Goal: Transaction & Acquisition: Purchase product/service

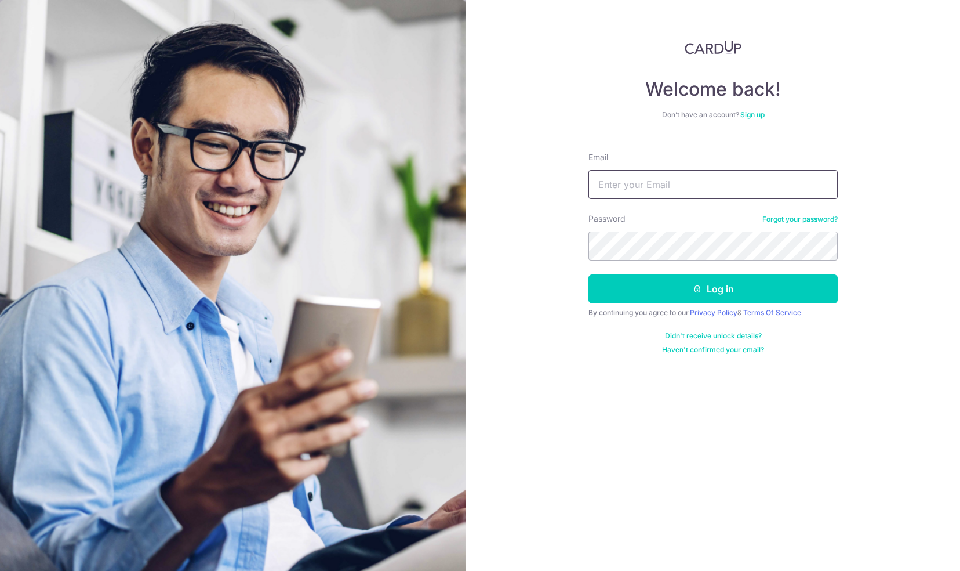
click at [635, 191] on input "Email" at bounding box center [713, 184] width 249 height 29
type input "alvin.yctan@gmail.com"
click at [589, 274] on button "Log in" at bounding box center [713, 288] width 249 height 29
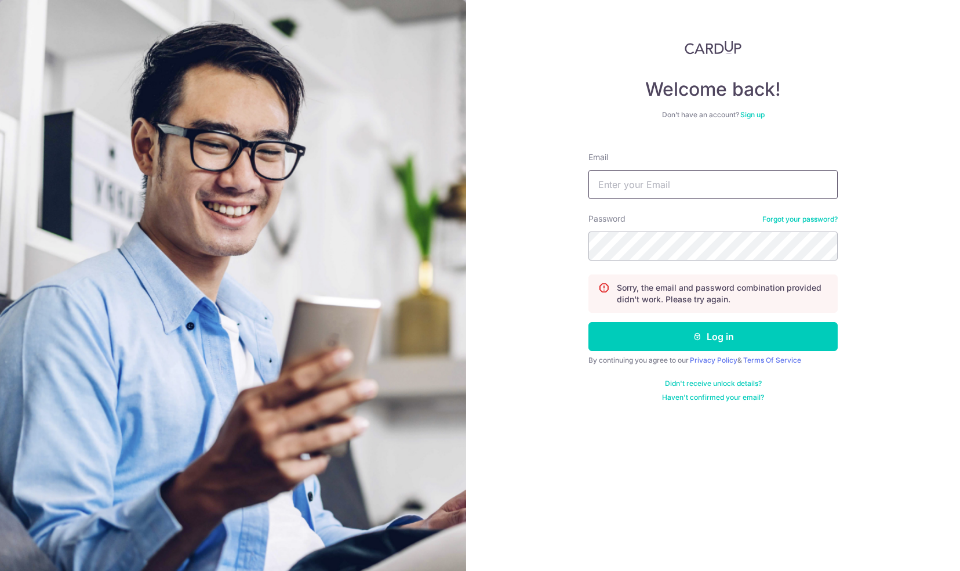
click at [651, 188] on input "Email" at bounding box center [713, 184] width 249 height 29
type input "[PERSON_NAME][EMAIL_ADDRESS][DOMAIN_NAME]"
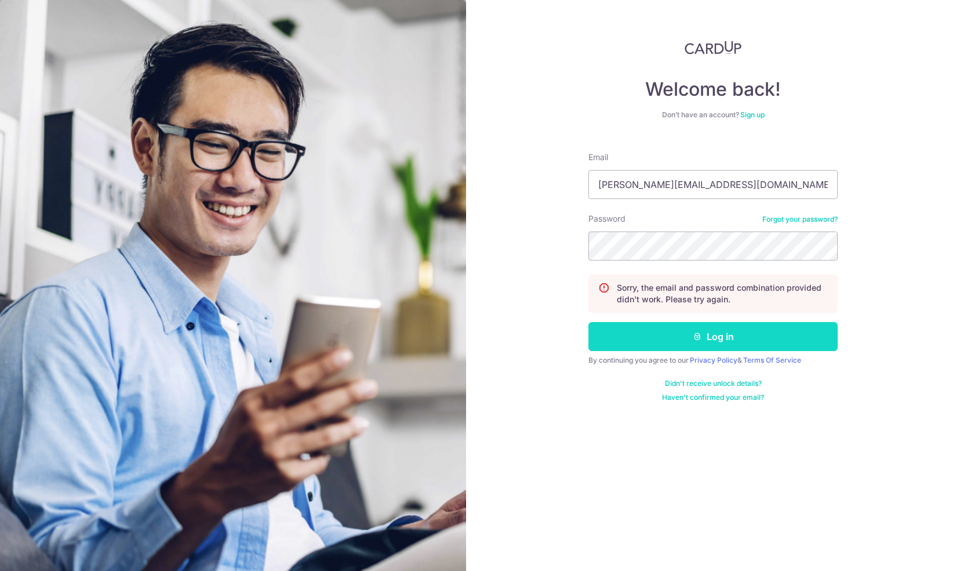
click at [699, 337] on icon "submit" at bounding box center [697, 336] width 9 height 9
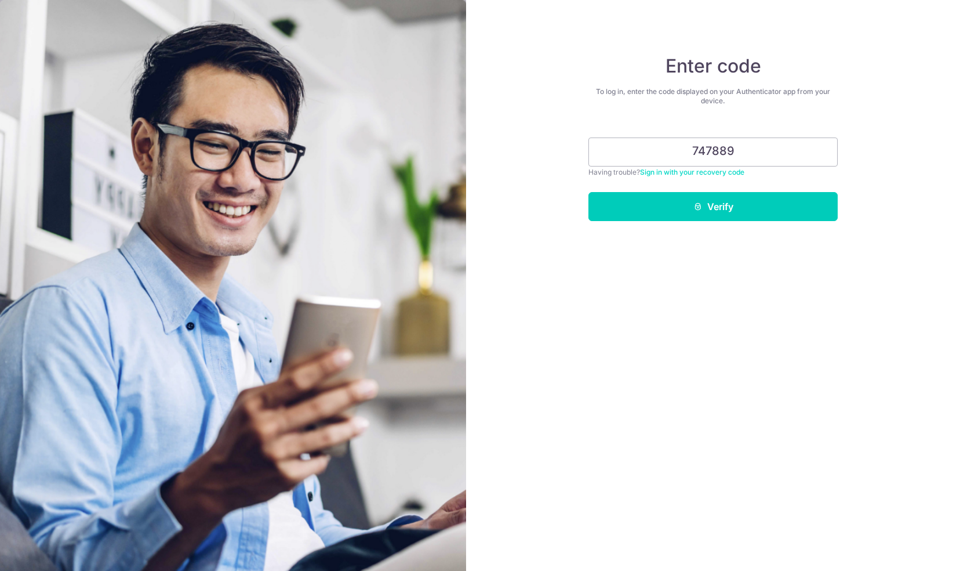
type input "747889"
click at [589, 192] on button "Verify" at bounding box center [713, 206] width 249 height 29
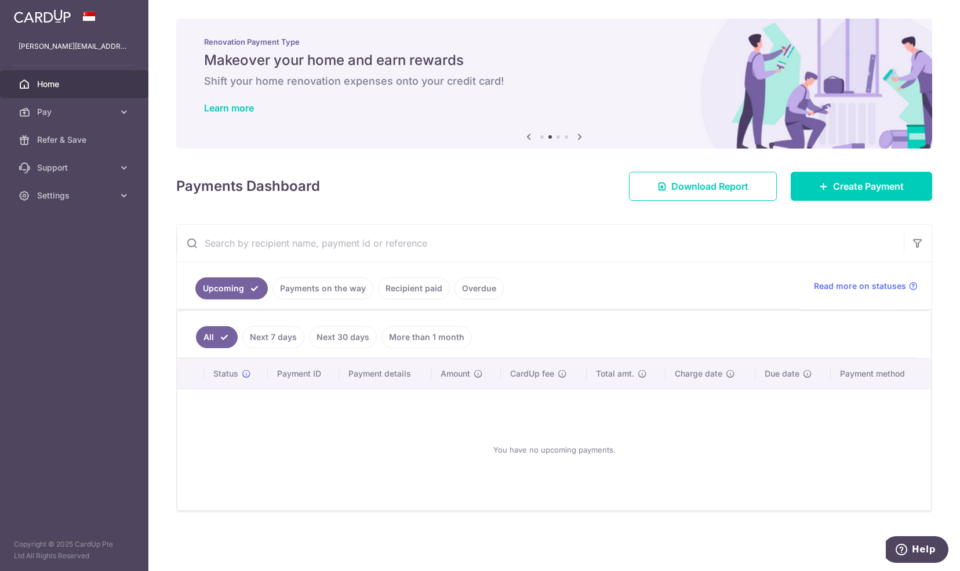
click at [414, 285] on link "Recipient paid" at bounding box center [414, 288] width 72 height 22
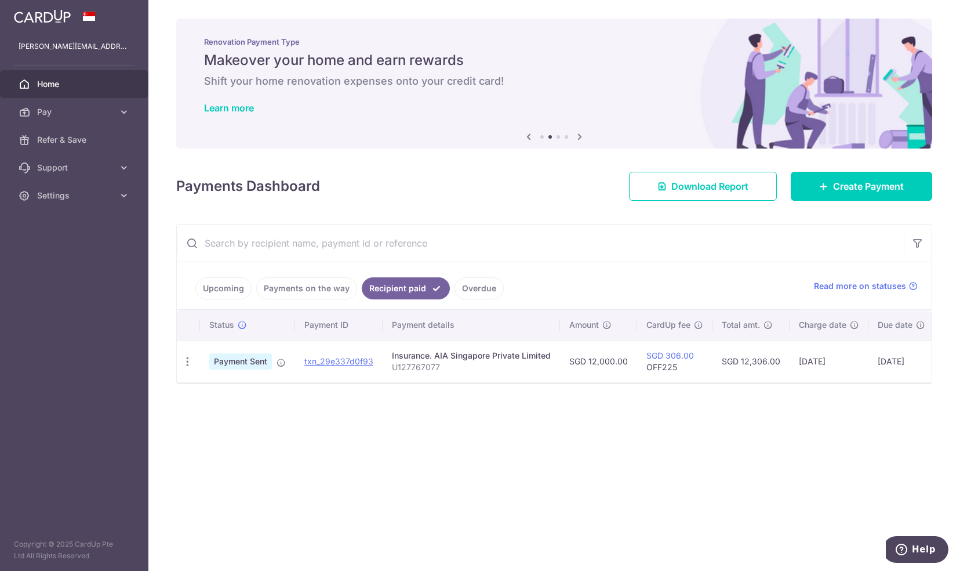
click at [451, 353] on div "Insurance. AIA Singapore Private Limited" at bounding box center [471, 356] width 159 height 12
drag, startPoint x: 451, startPoint y: 353, endPoint x: 521, endPoint y: 364, distance: 71.0
click at [521, 364] on p "U127767077" at bounding box center [471, 367] width 159 height 12
click at [586, 358] on td "SGD 12,000.00" at bounding box center [598, 361] width 77 height 42
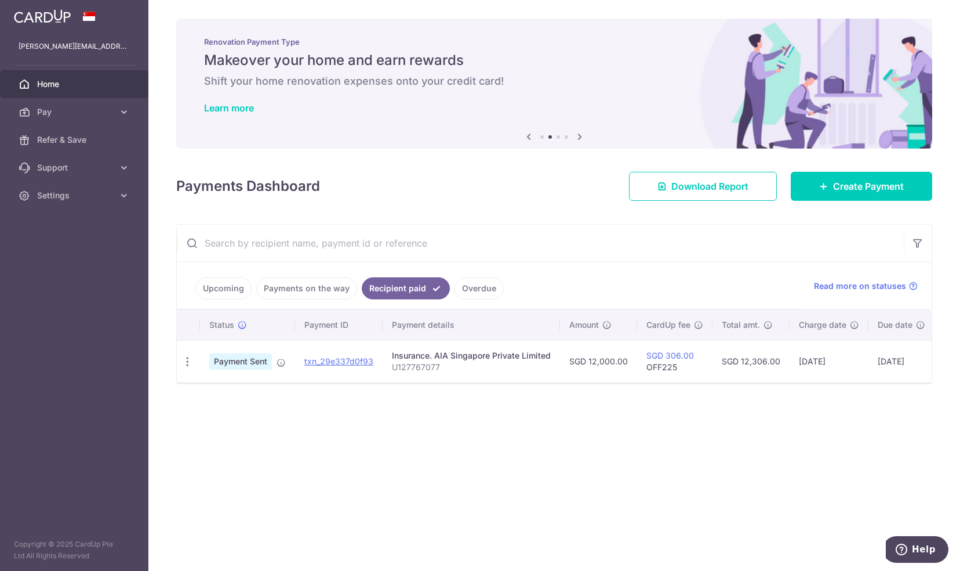
click at [586, 358] on td "SGD 12,000.00" at bounding box center [598, 361] width 77 height 42
click at [662, 364] on td "SGD 306.00 OFF225" at bounding box center [674, 361] width 75 height 42
copy td "OFF225"
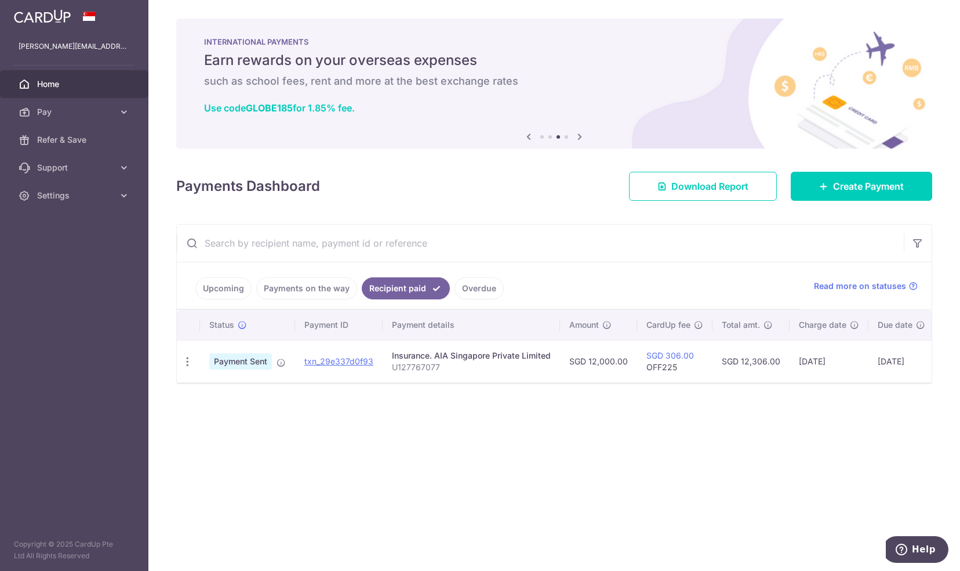
click at [739, 362] on td "SGD 12,306.00" at bounding box center [751, 361] width 77 height 42
drag, startPoint x: 739, startPoint y: 362, endPoint x: 708, endPoint y: 433, distance: 77.1
click at [708, 433] on div "× Pause Schedule Pause all future payments in this series Pause just this one p…" at bounding box center [554, 285] width 812 height 571
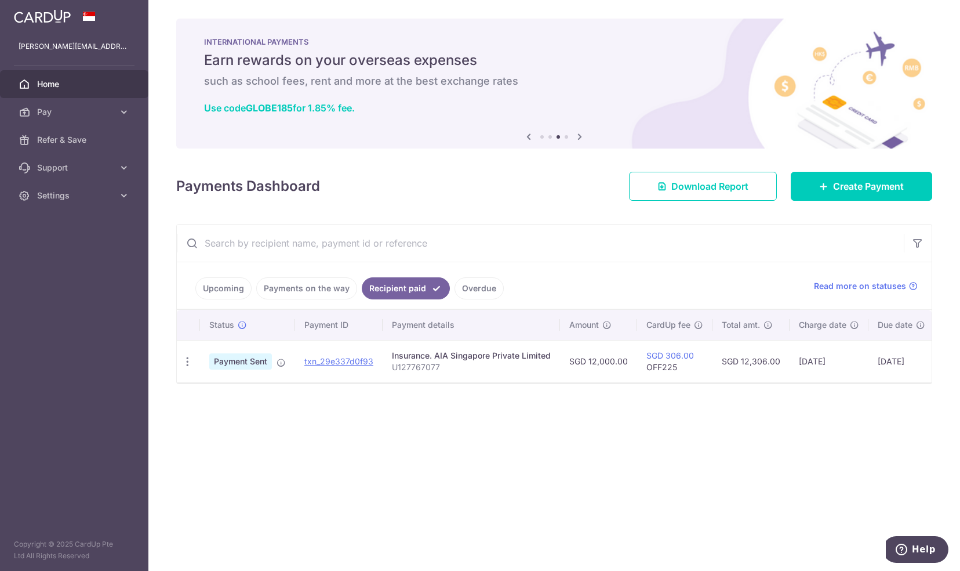
click at [263, 86] on h6 "such as school fees, rent and more at the best exchange rates" at bounding box center [554, 81] width 700 height 14
click at [583, 137] on icon at bounding box center [580, 136] width 14 height 14
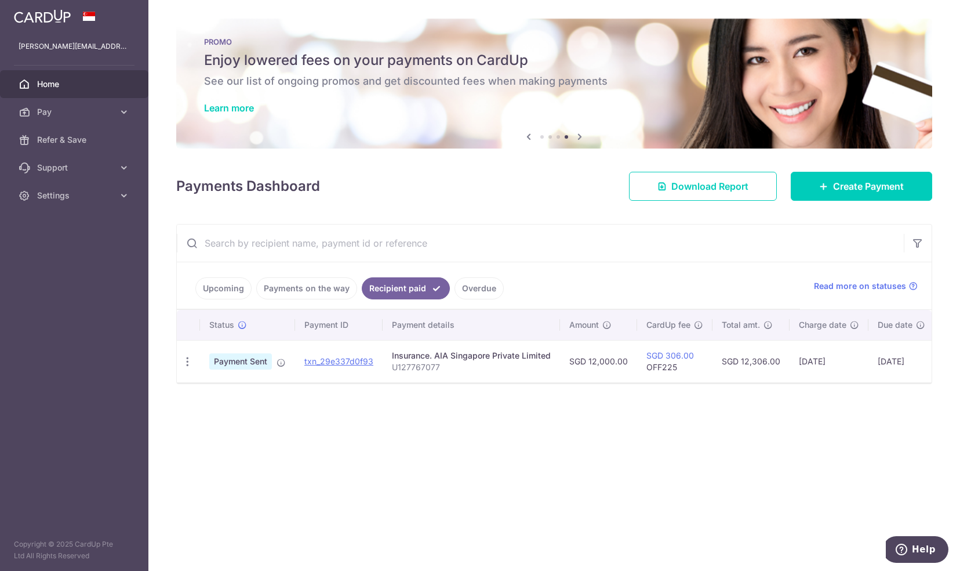
click at [583, 137] on icon at bounding box center [580, 136] width 14 height 14
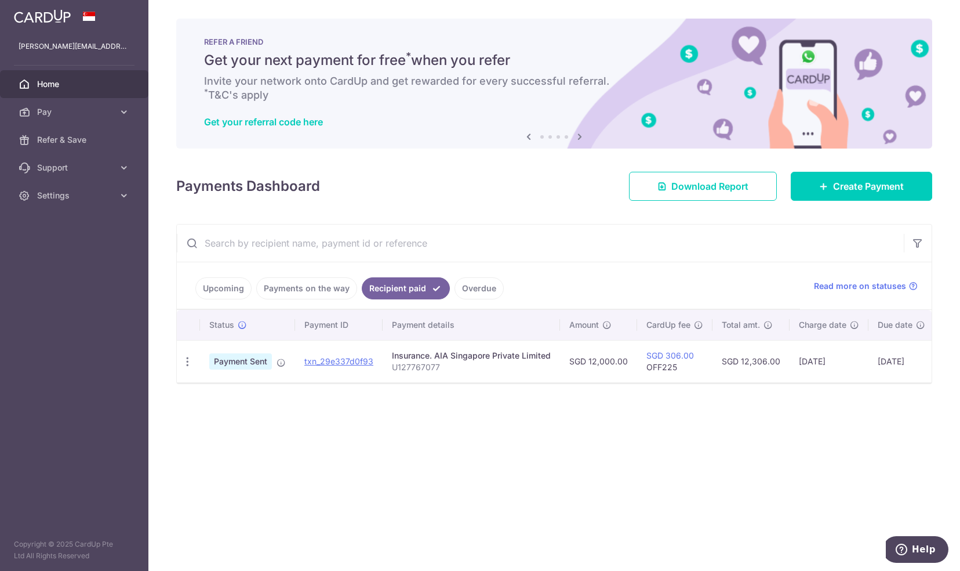
click at [583, 139] on icon at bounding box center [580, 136] width 14 height 14
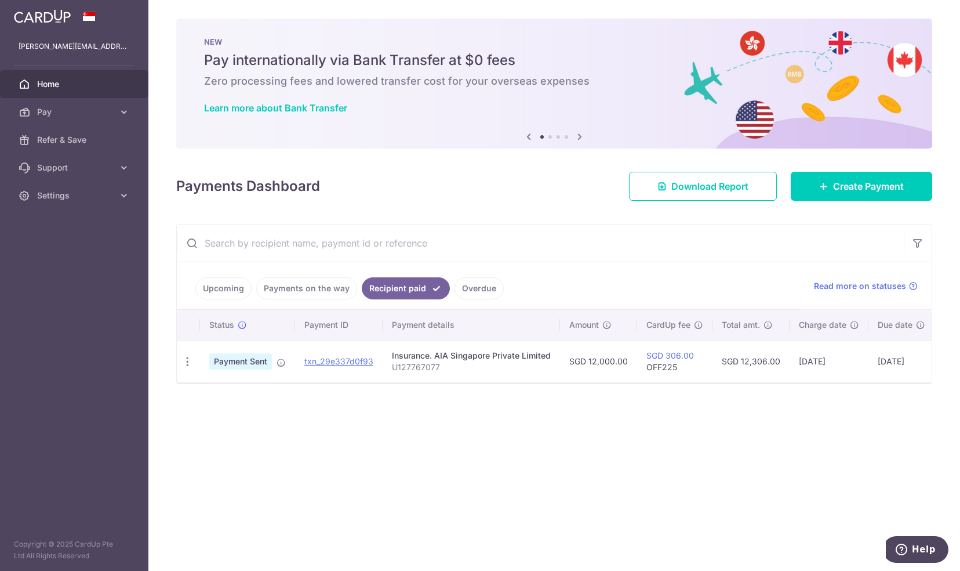
click at [583, 139] on icon at bounding box center [580, 136] width 14 height 14
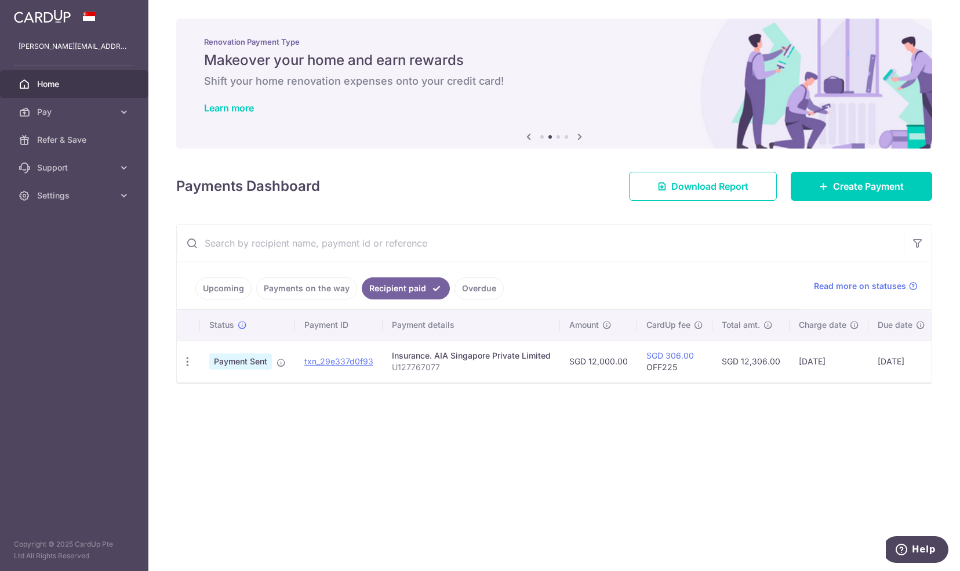
click at [210, 288] on link "Upcoming" at bounding box center [223, 288] width 56 height 22
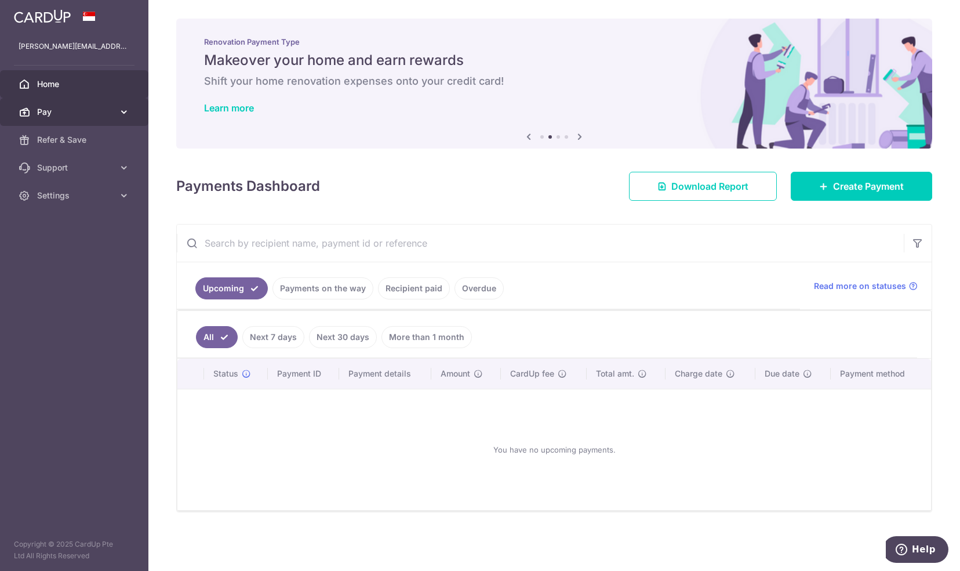
click at [124, 114] on icon at bounding box center [124, 112] width 12 height 12
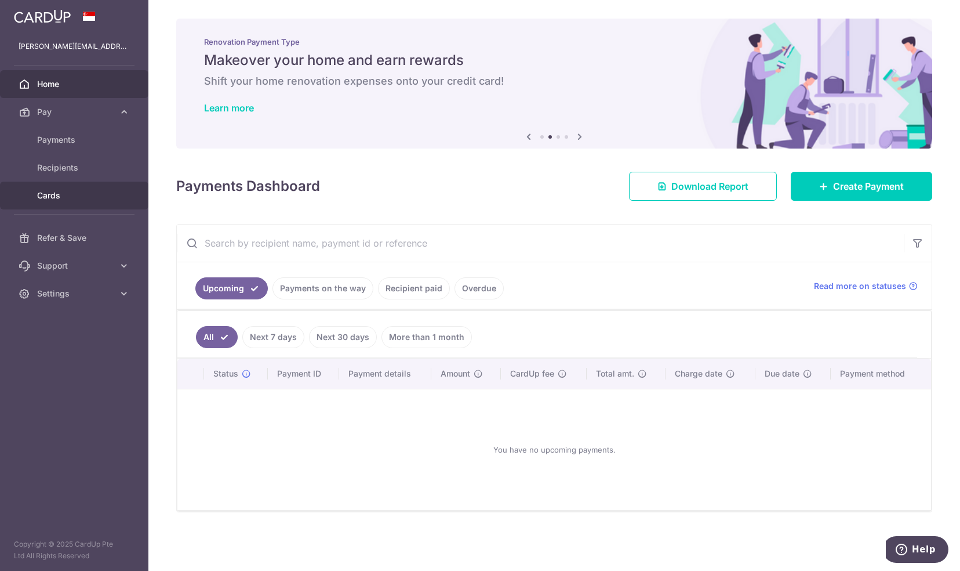
click at [82, 193] on span "Cards" at bounding box center [75, 196] width 77 height 12
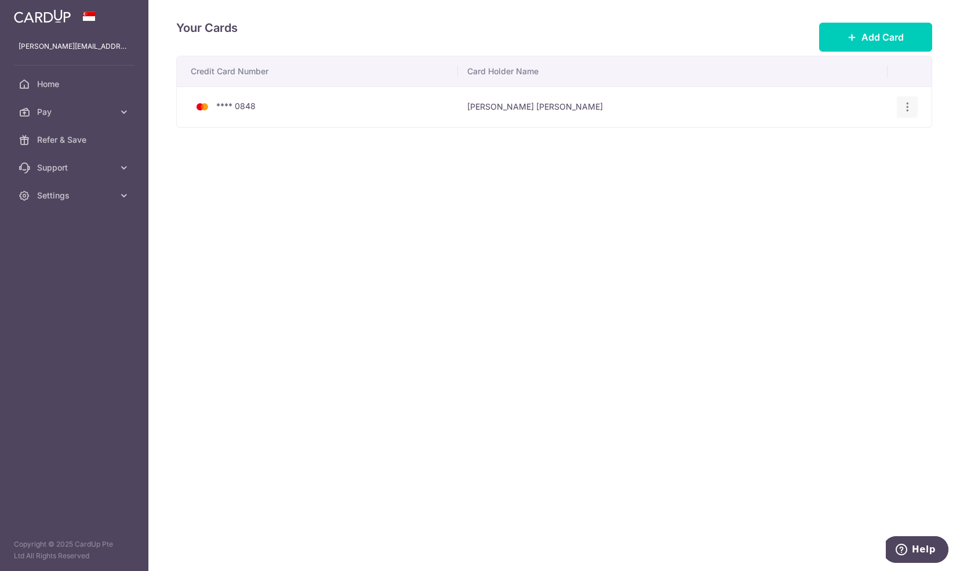
click at [910, 107] on icon "button" at bounding box center [908, 107] width 12 height 12
click at [852, 138] on span "View/Edit" at bounding box center [868, 139] width 79 height 14
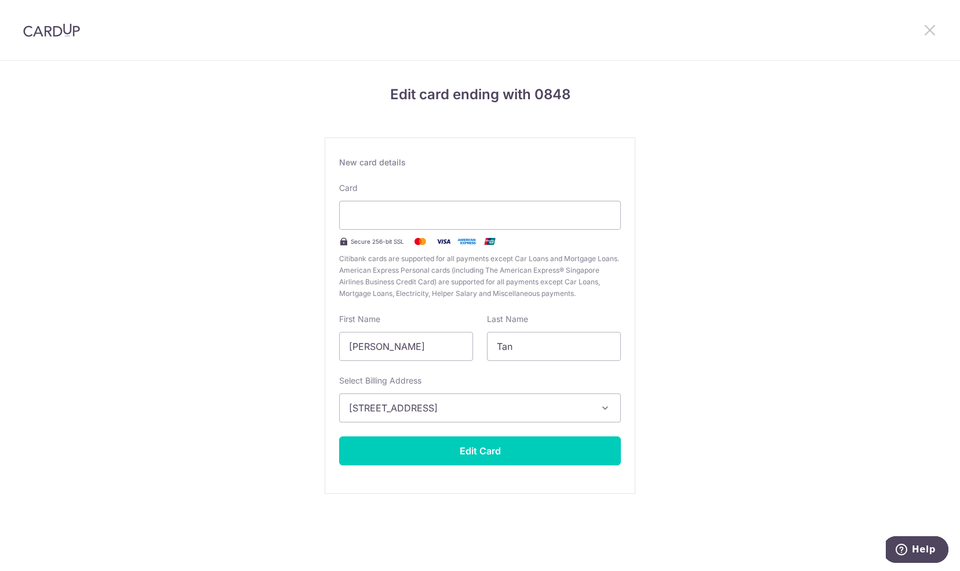
click at [934, 30] on icon at bounding box center [930, 30] width 14 height 14
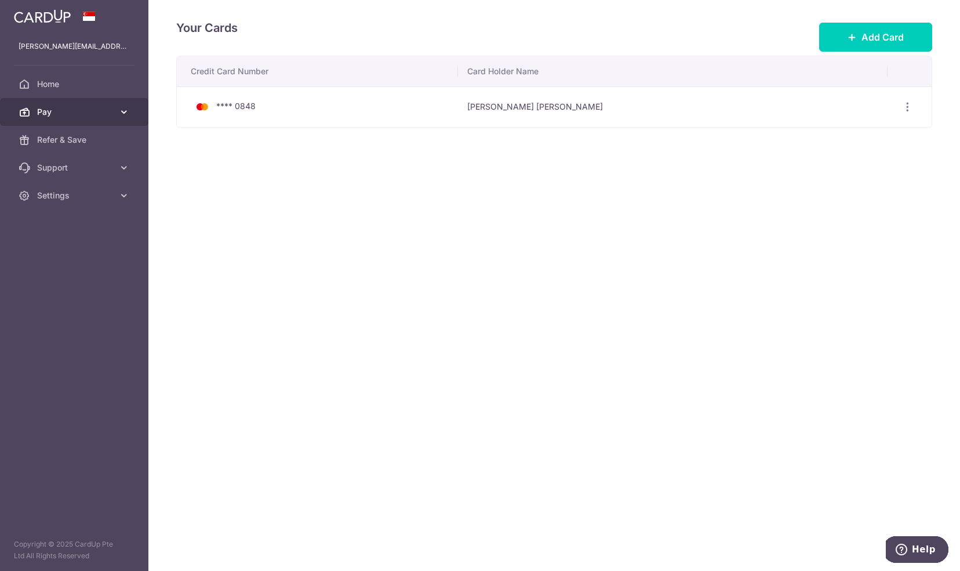
click at [60, 112] on span "Pay" at bounding box center [75, 112] width 77 height 12
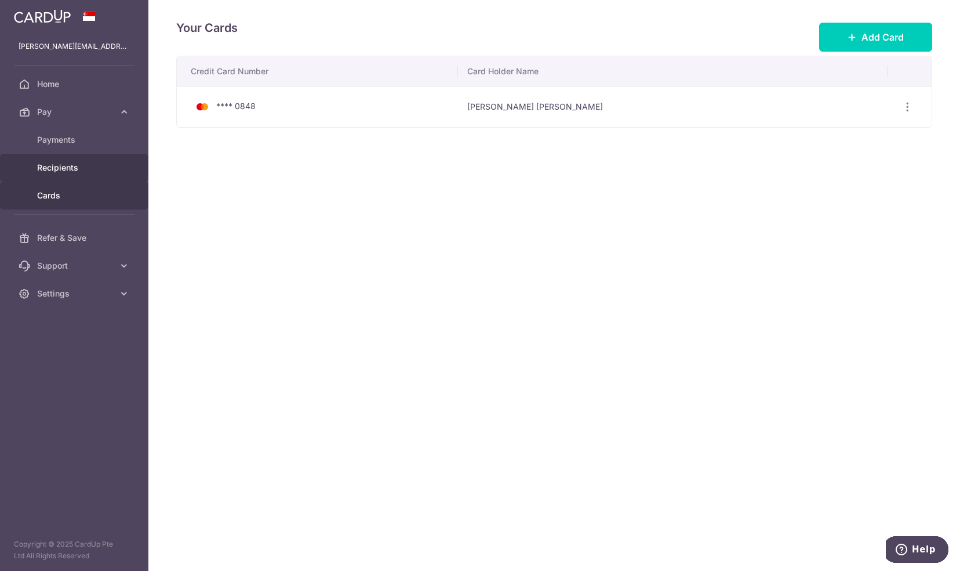
click at [62, 166] on span "Recipients" at bounding box center [75, 168] width 77 height 12
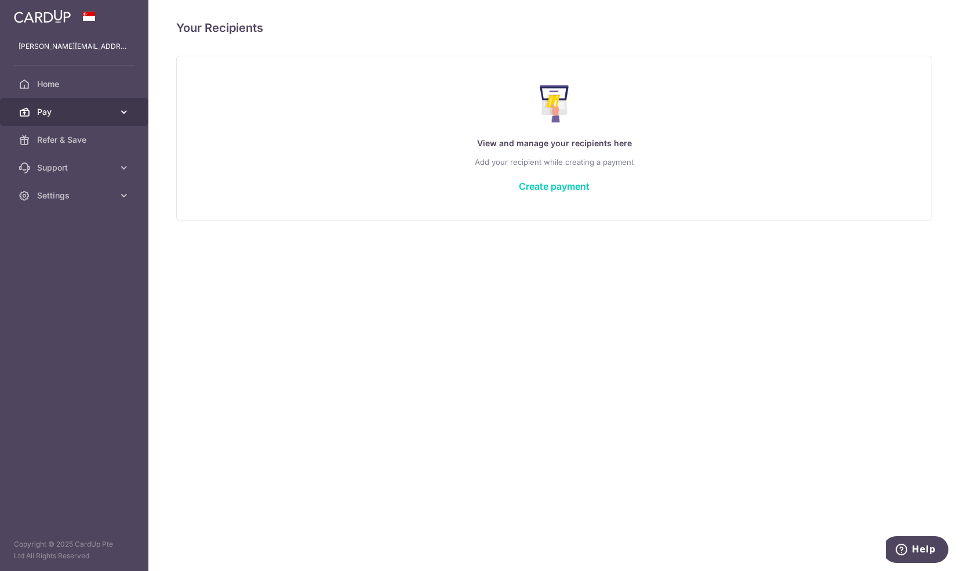
click at [97, 114] on span "Pay" at bounding box center [75, 112] width 77 height 12
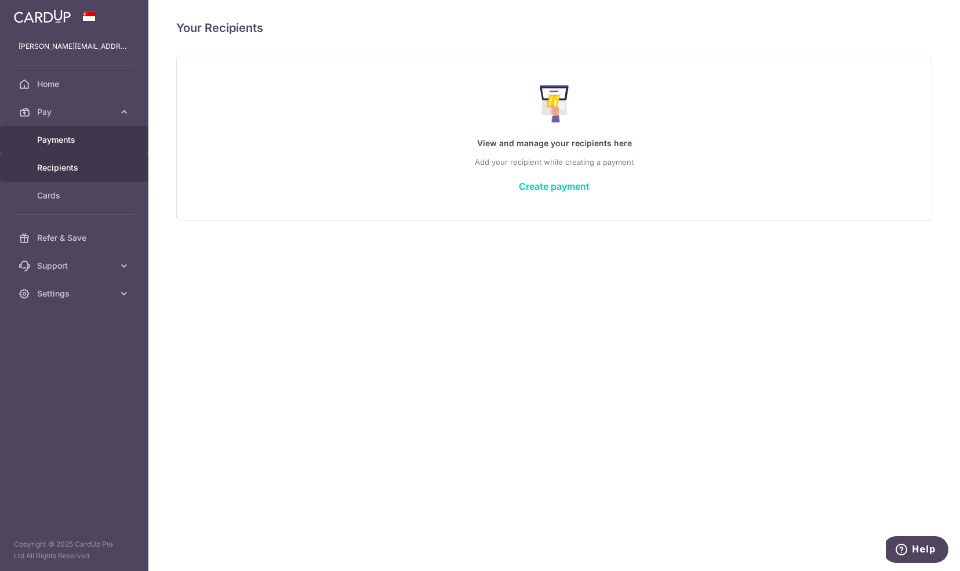
click at [78, 139] on span "Payments" at bounding box center [75, 140] width 77 height 12
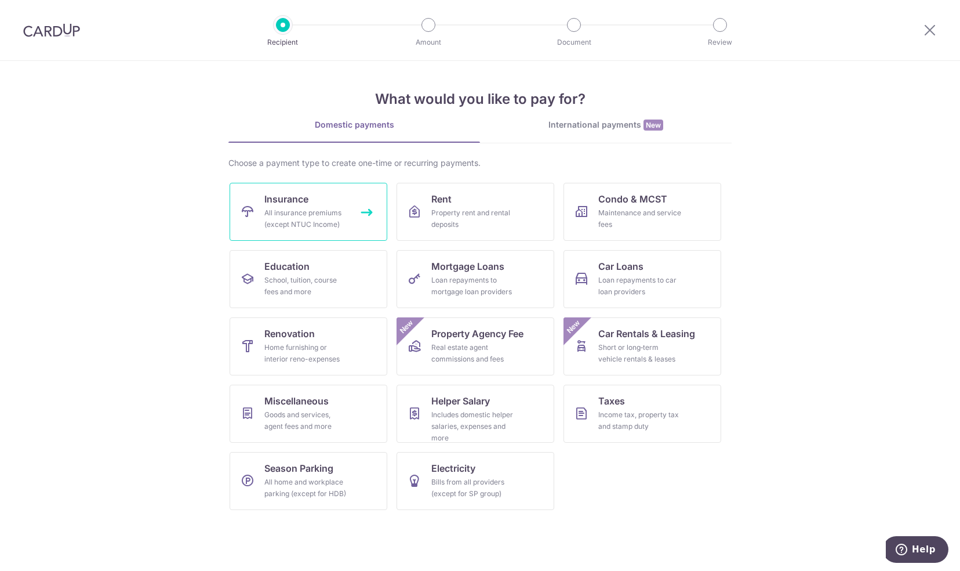
click at [284, 219] on div "All insurance premiums (except NTUC Income)" at bounding box center [305, 218] width 83 height 23
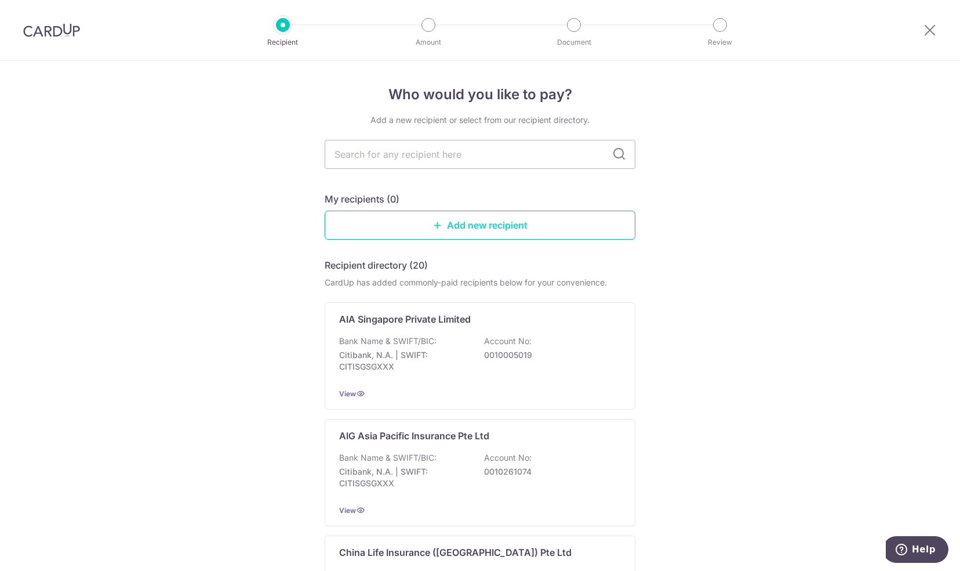
click at [449, 231] on link "Add new recipient" at bounding box center [480, 224] width 311 height 29
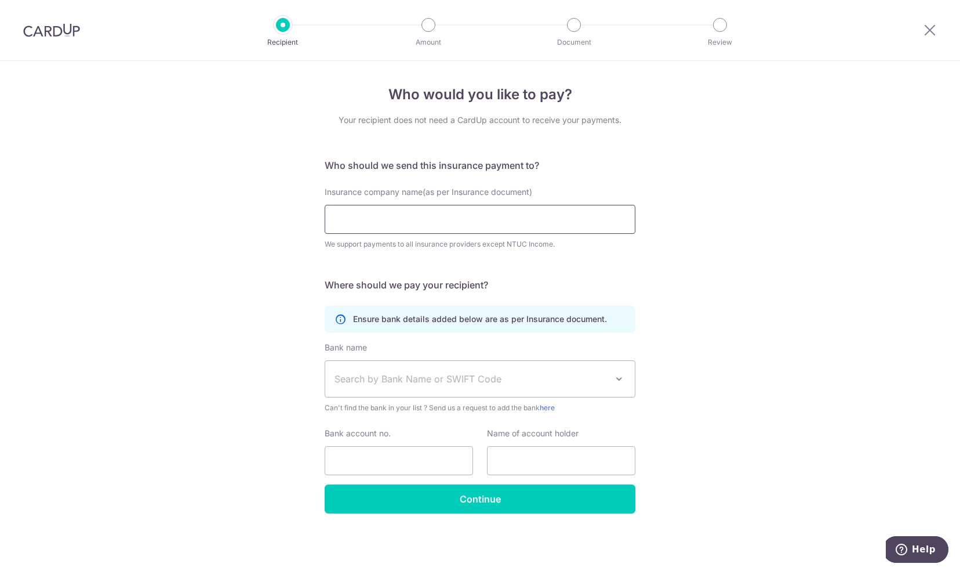
click at [431, 219] on input "Insurance company name(as per Insurance document)" at bounding box center [480, 219] width 311 height 29
type input "A"
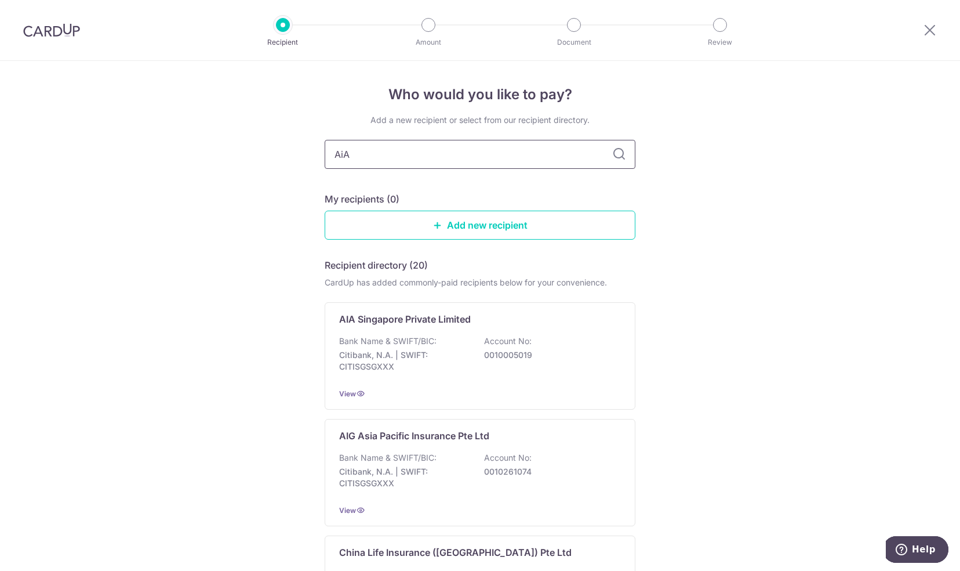
type input "Ai"
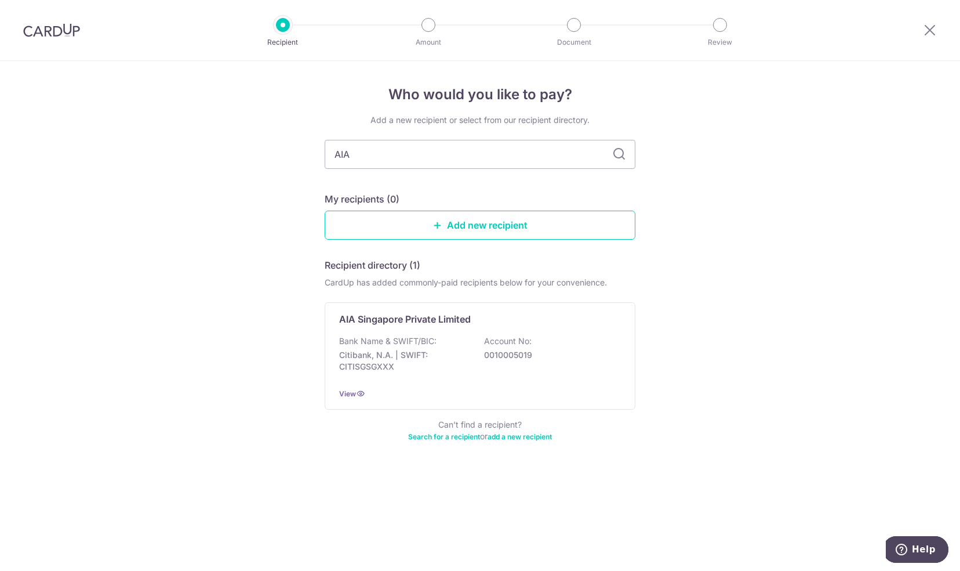
type input "AIA"
click at [620, 155] on icon at bounding box center [619, 154] width 14 height 14
click at [622, 155] on icon at bounding box center [619, 154] width 14 height 14
click at [470, 159] on input "AIA" at bounding box center [480, 154] width 311 height 29
type input "AIA"
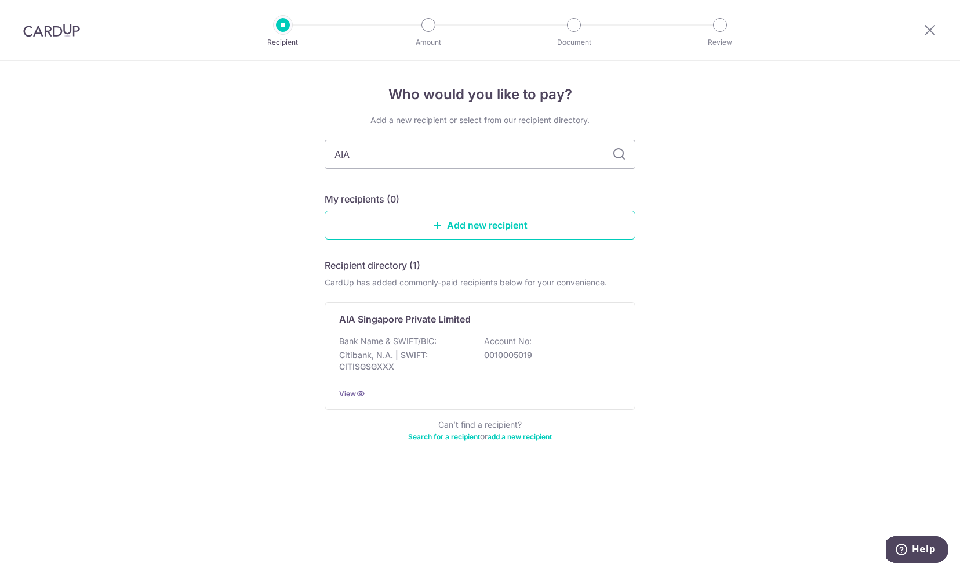
click at [479, 284] on div "CardUp has added commonly-paid recipients below for your convenience." at bounding box center [480, 283] width 311 height 12
click at [391, 158] on input "AIA" at bounding box center [480, 154] width 311 height 29
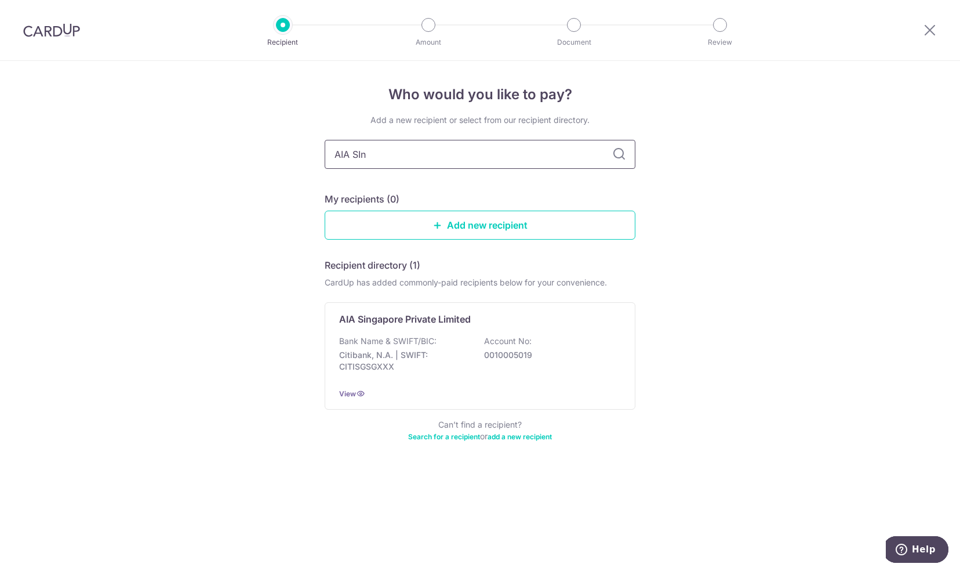
type input "AIA SIng"
type input "AIA SInapore"
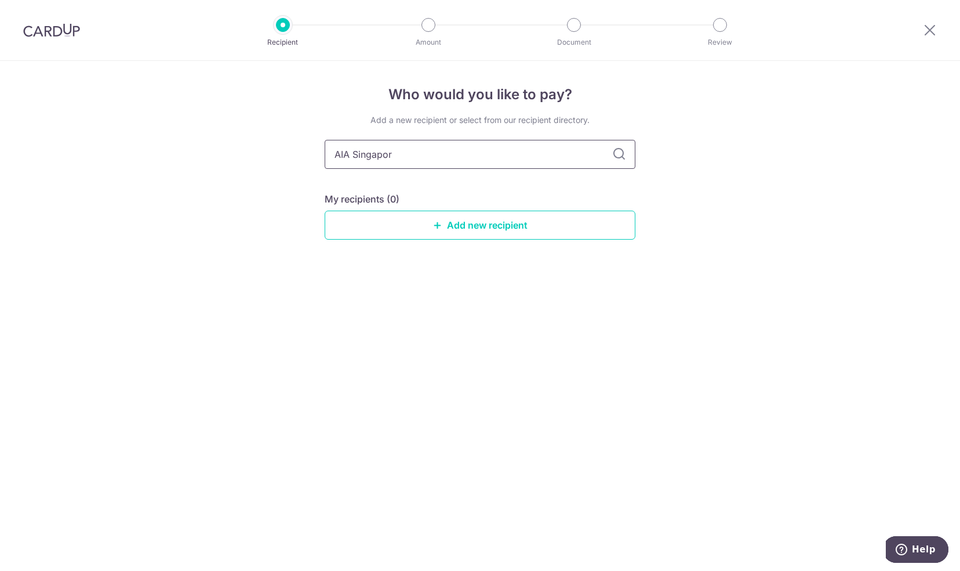
type input "AIA Singapore"
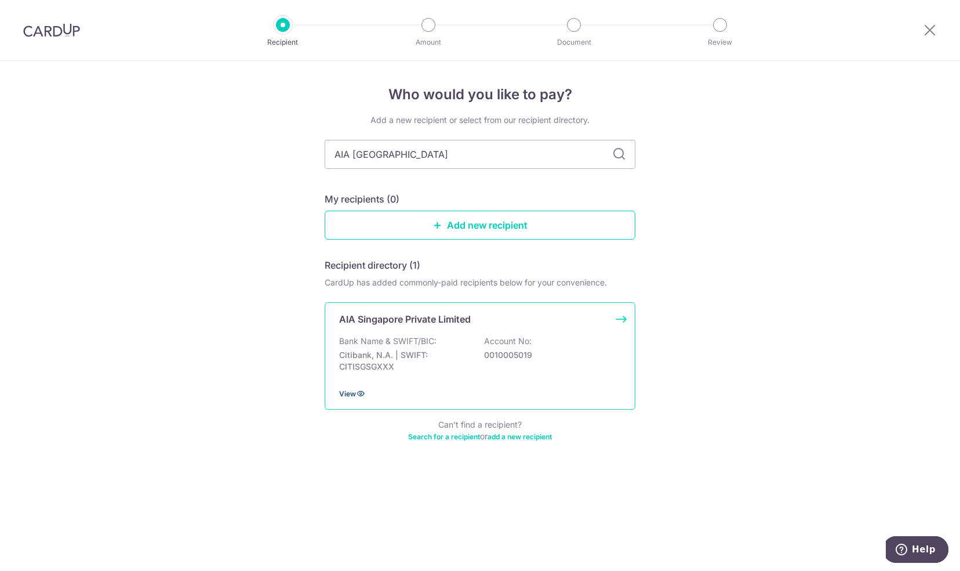
click at [358, 391] on icon at bounding box center [360, 392] width 9 height 9
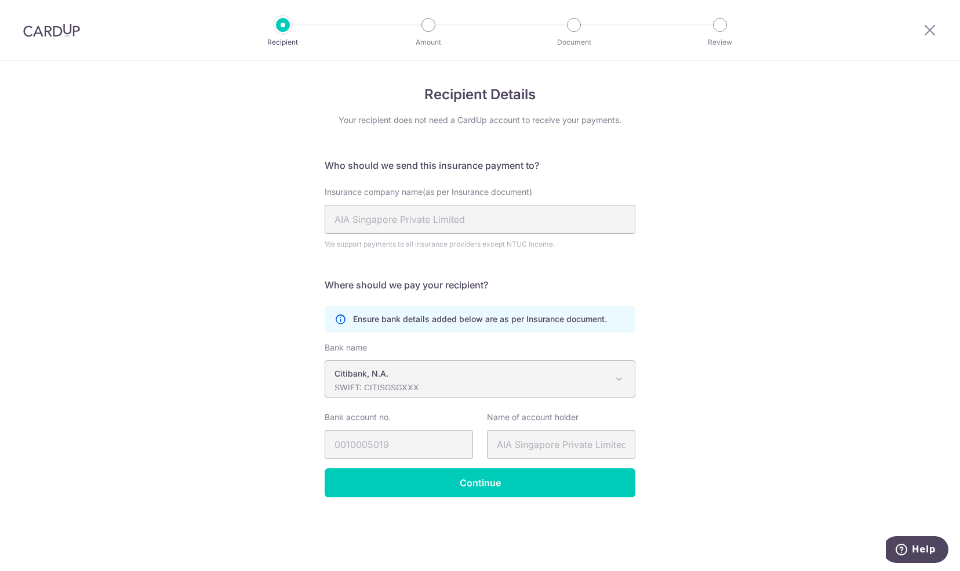
click at [437, 375] on p "Citibank, N.A." at bounding box center [471, 374] width 273 height 12
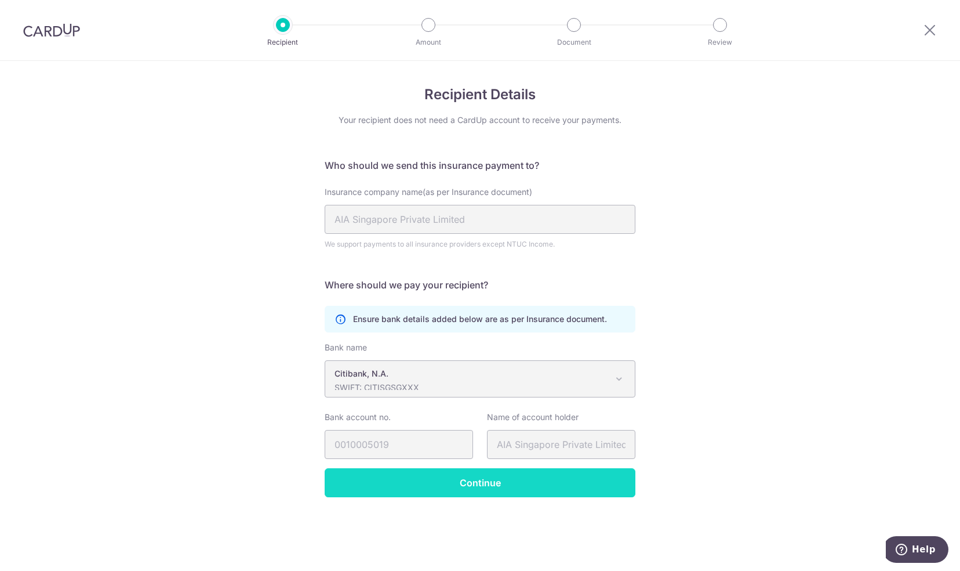
click at [466, 482] on input "Continue" at bounding box center [480, 482] width 311 height 29
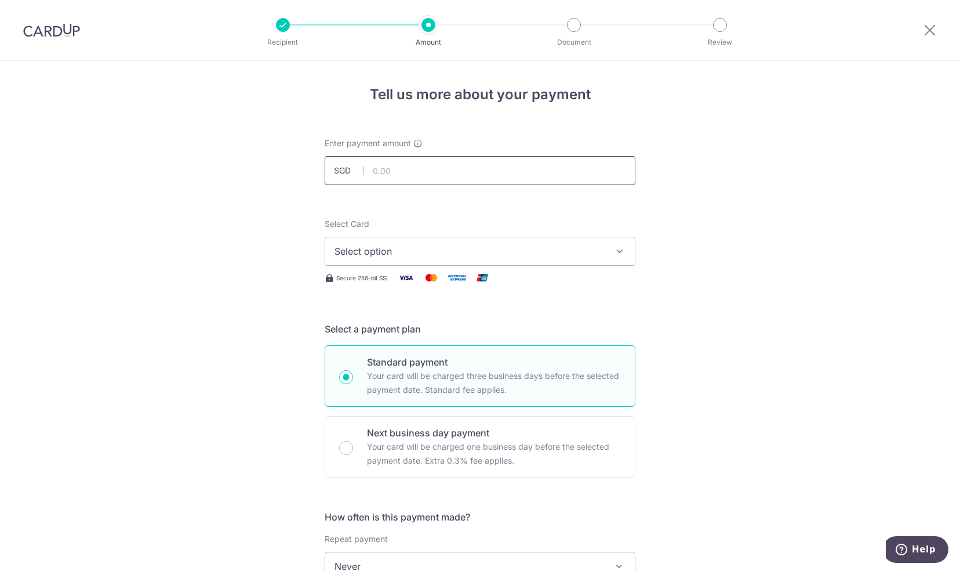
click at [406, 169] on input "text" at bounding box center [480, 170] width 311 height 29
paste input "E236329225"
type input "E236329225"
click at [422, 256] on span "Select option" at bounding box center [470, 251] width 270 height 14
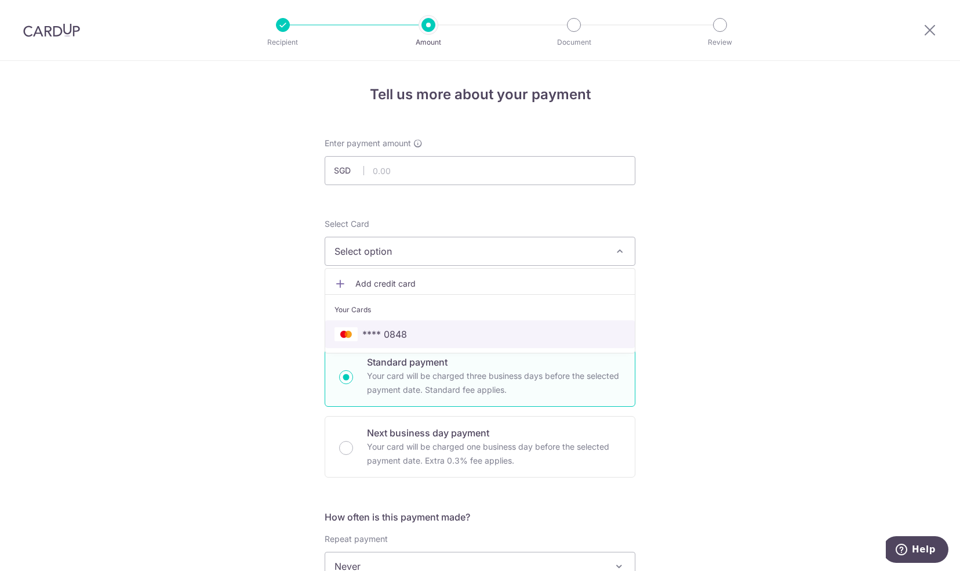
click at [406, 332] on span "**** 0848" at bounding box center [480, 334] width 291 height 14
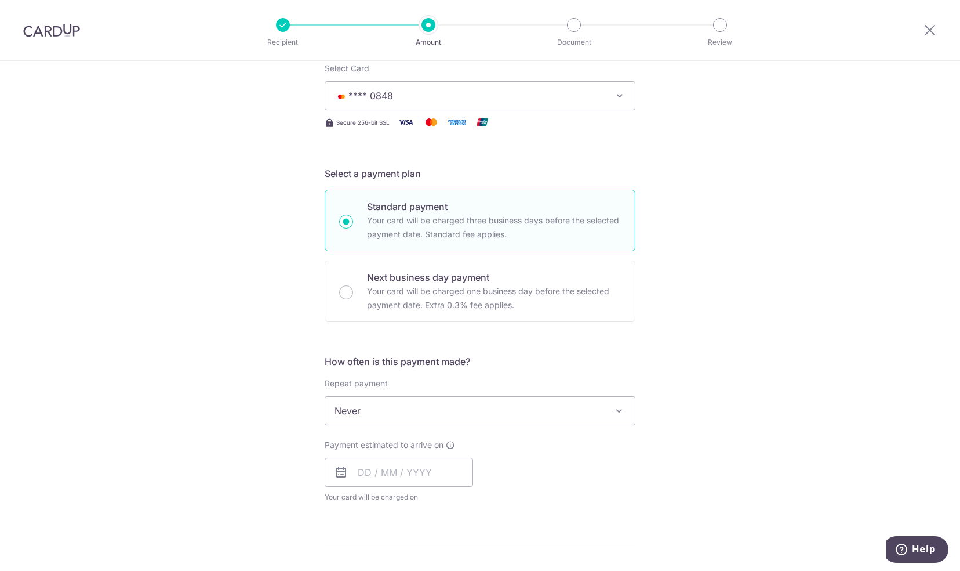
scroll to position [156, 0]
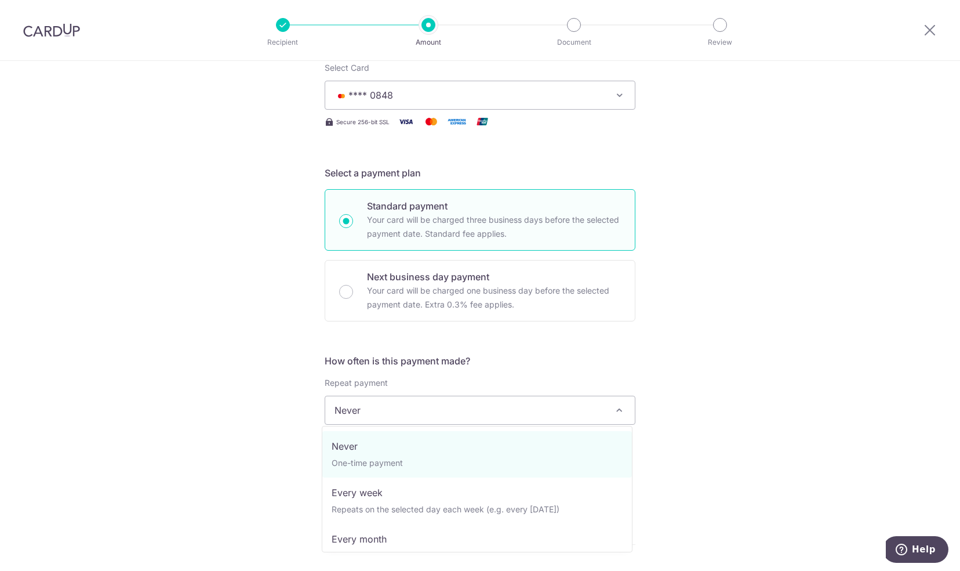
click at [412, 412] on span "Never" at bounding box center [480, 410] width 310 height 28
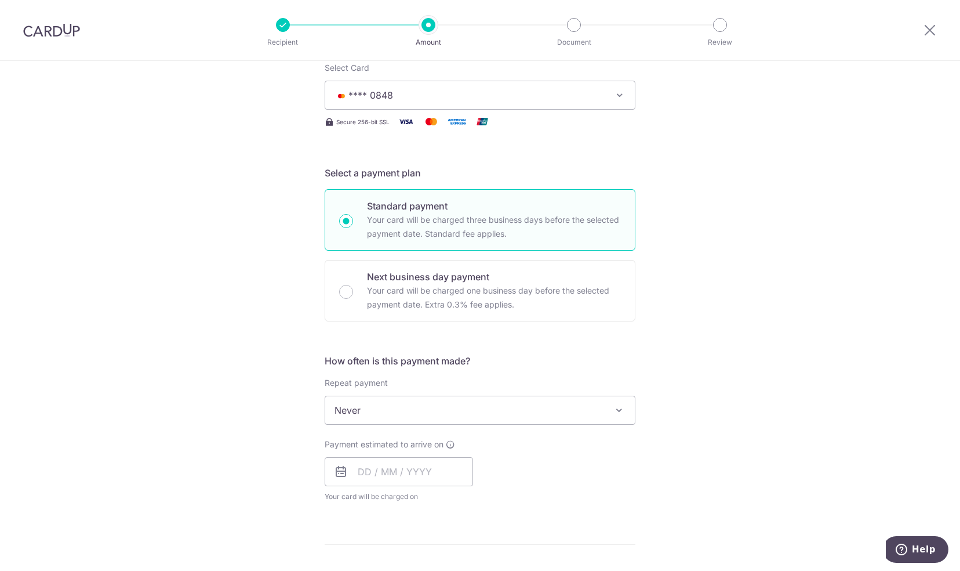
scroll to position [251, 0]
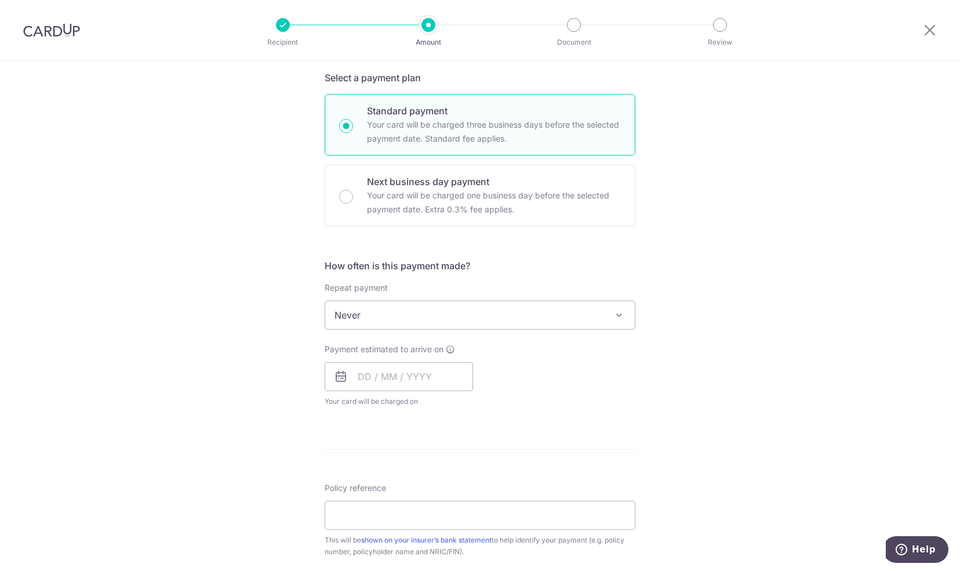
click at [422, 318] on span "Never" at bounding box center [480, 315] width 310 height 28
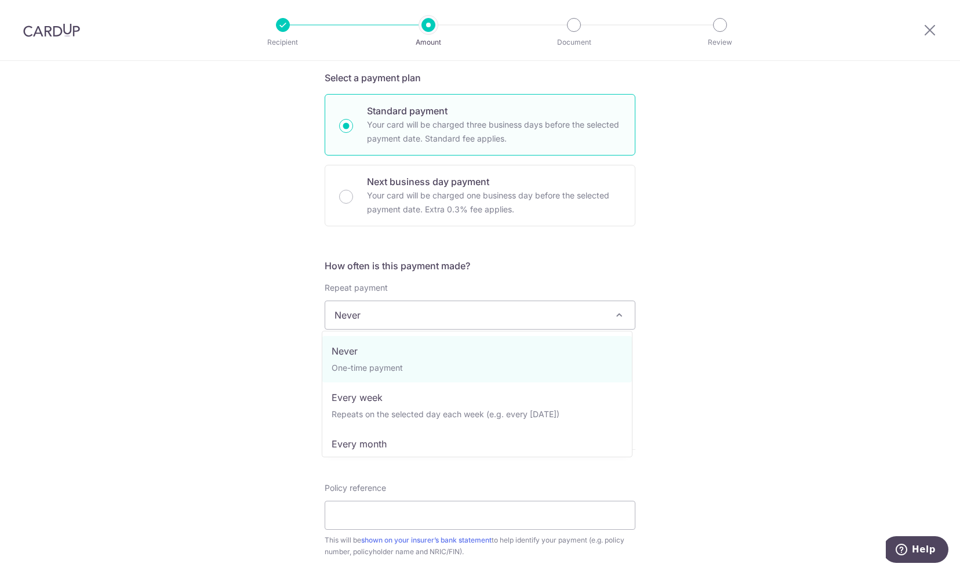
click at [261, 315] on div "Tell us more about your payment Enter payment amount SGD Select Card **** 0848 …" at bounding box center [480, 334] width 960 height 1049
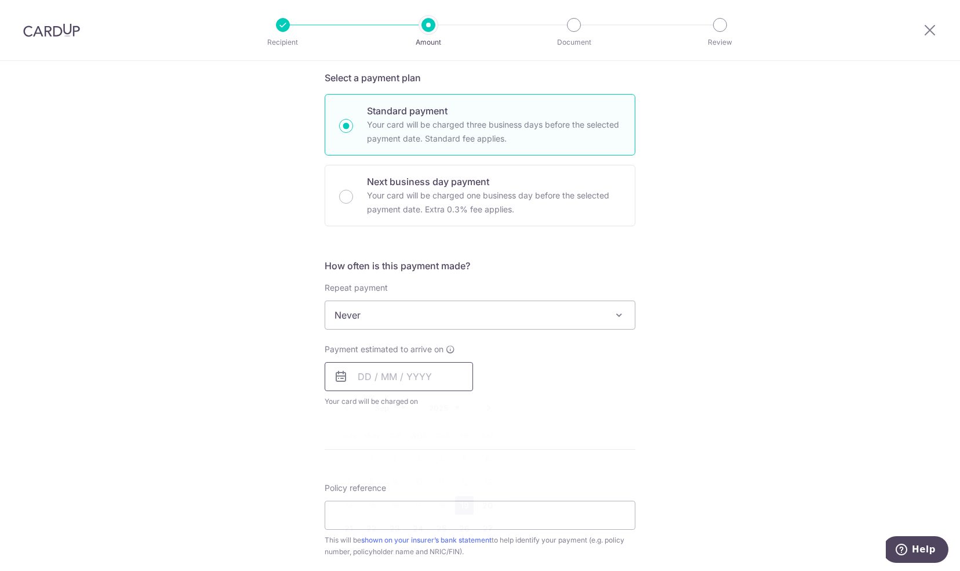
click at [394, 377] on input "text" at bounding box center [399, 376] width 148 height 29
click at [465, 503] on link "19" at bounding box center [464, 505] width 19 height 19
type input "[DATE]"
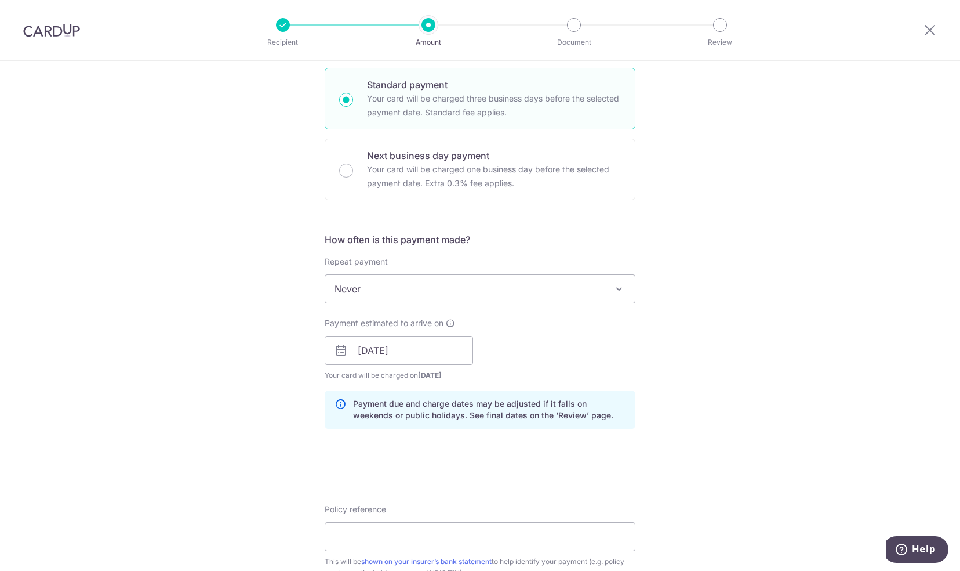
scroll to position [278, 0]
click at [538, 463] on form "Enter payment amount SGD Select Card **** 0848 Add credit card Your Cards **** …" at bounding box center [480, 342] width 311 height 965
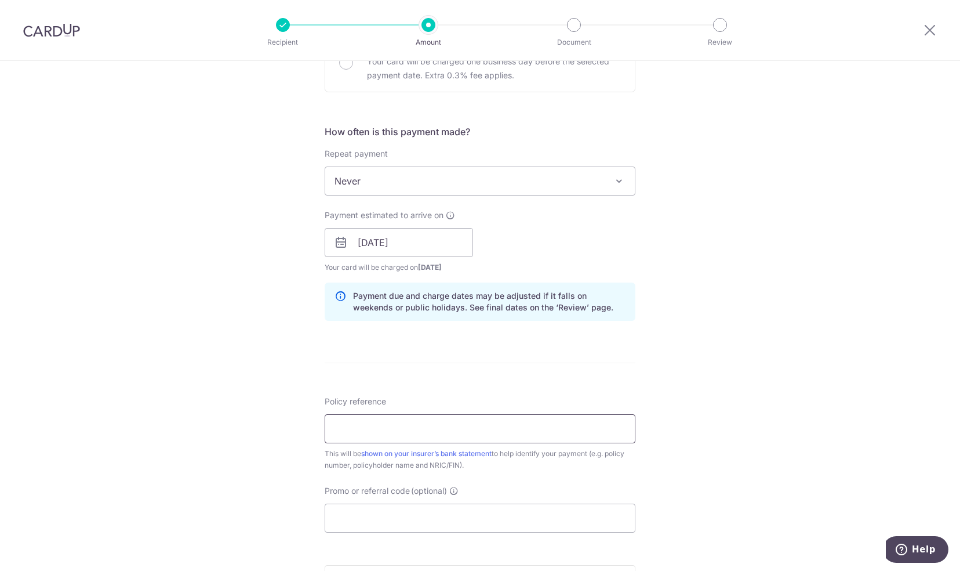
click at [506, 423] on input "Policy reference" at bounding box center [480, 428] width 311 height 29
paste input "E236329225"
type input "E236329225"
click at [387, 517] on input "Promo or referral code (optional)" at bounding box center [480, 517] width 311 height 29
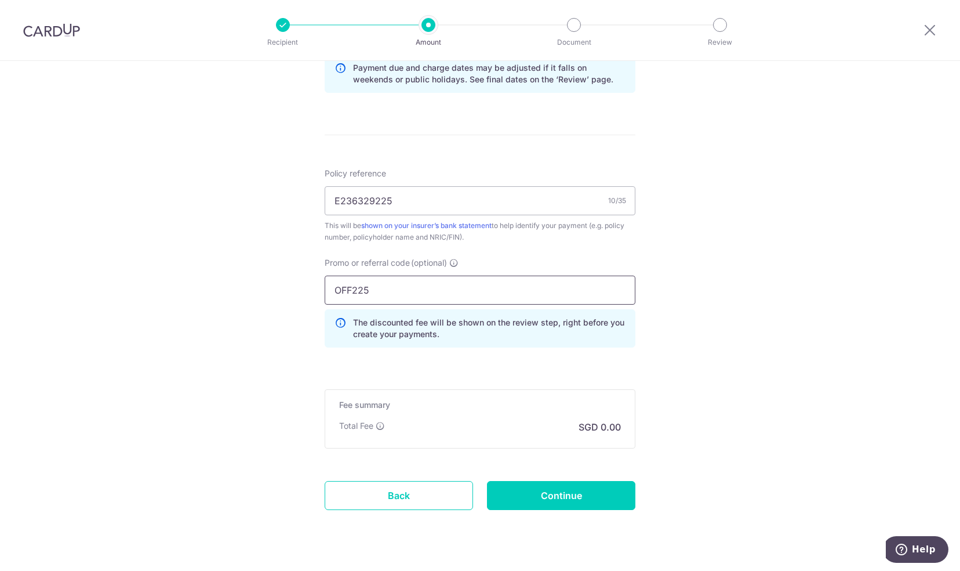
scroll to position [611, 0]
click at [411, 373] on form "Enter payment amount SGD Select Card **** 0848 Add credit card Your Cards **** …" at bounding box center [480, 35] width 311 height 1018
click at [415, 197] on input "E236329225" at bounding box center [480, 202] width 311 height 29
click at [397, 285] on input "OFF225" at bounding box center [480, 291] width 311 height 29
click at [397, 285] on input "OFF2254" at bounding box center [480, 291] width 311 height 29
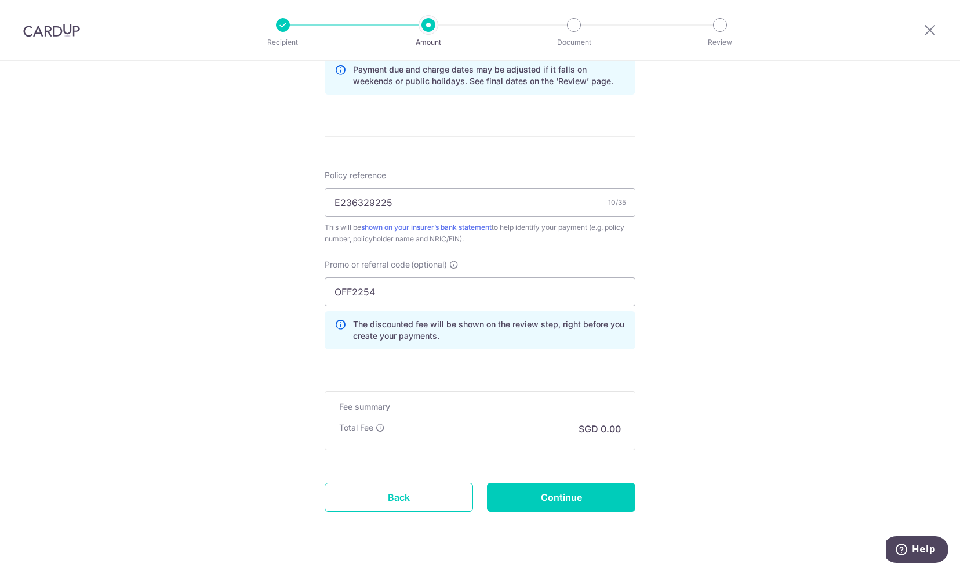
click at [388, 348] on div "Promo or referral code (optional) OFF2254 The discounted fee will be shown on t…" at bounding box center [480, 309] width 325 height 100
click at [404, 287] on input "OFF2254" at bounding box center [480, 291] width 311 height 29
type input "OFF225"
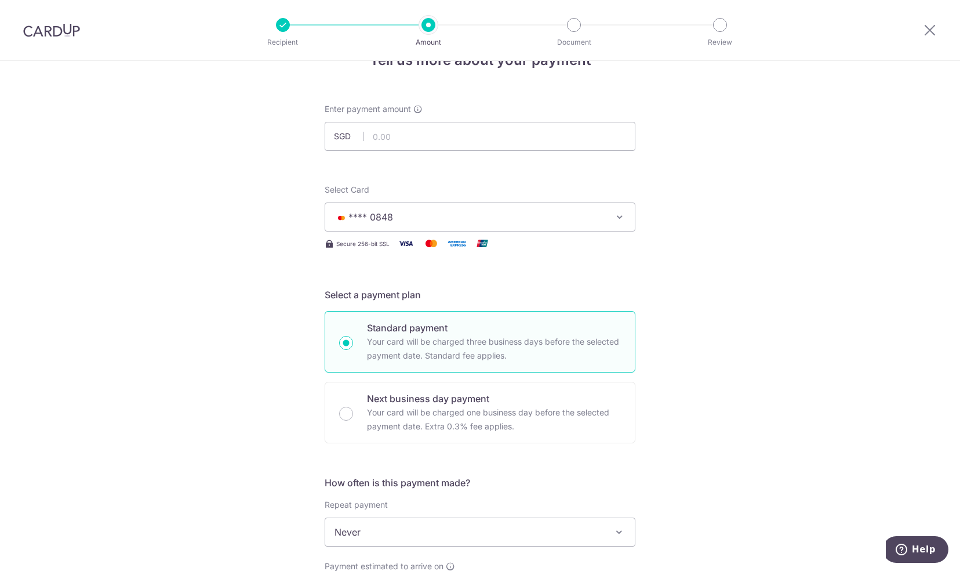
scroll to position [26, 0]
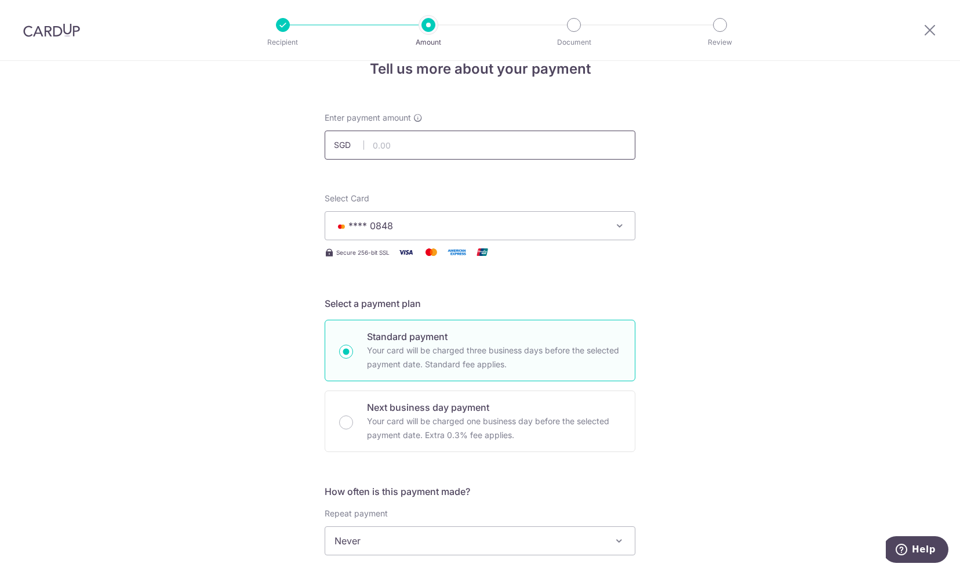
click at [393, 139] on input "text" at bounding box center [480, 144] width 311 height 29
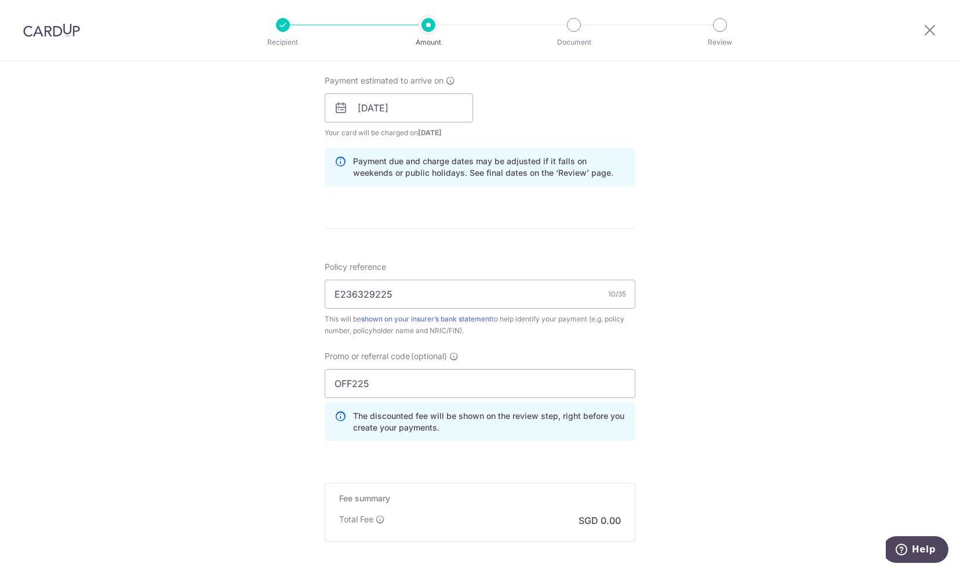
scroll to position [635, 0]
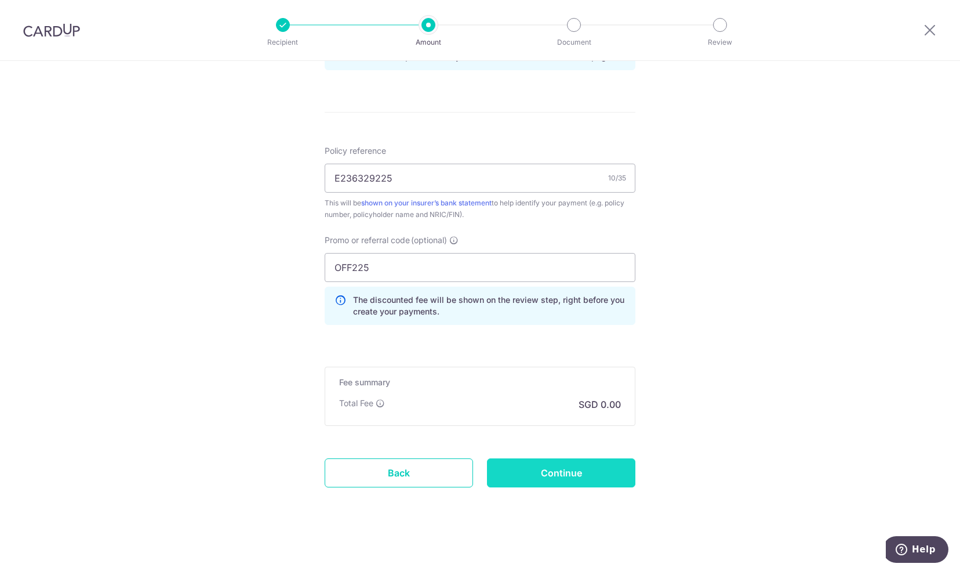
click at [569, 465] on input "Continue" at bounding box center [561, 472] width 148 height 29
type input "1,596.14"
type input "Create Schedule"
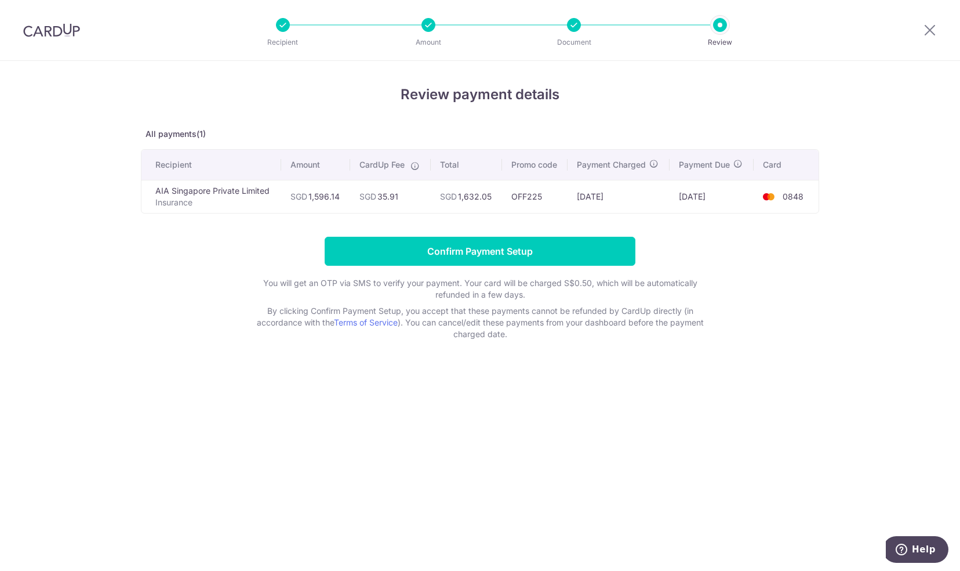
click at [364, 196] on span "SGD" at bounding box center [367, 196] width 17 height 10
drag, startPoint x: 364, startPoint y: 196, endPoint x: 424, endPoint y: 196, distance: 59.7
click at [424, 196] on td "SGD 35.91" at bounding box center [390, 196] width 80 height 33
click at [465, 201] on td "SGD 1,632.05" at bounding box center [466, 196] width 71 height 33
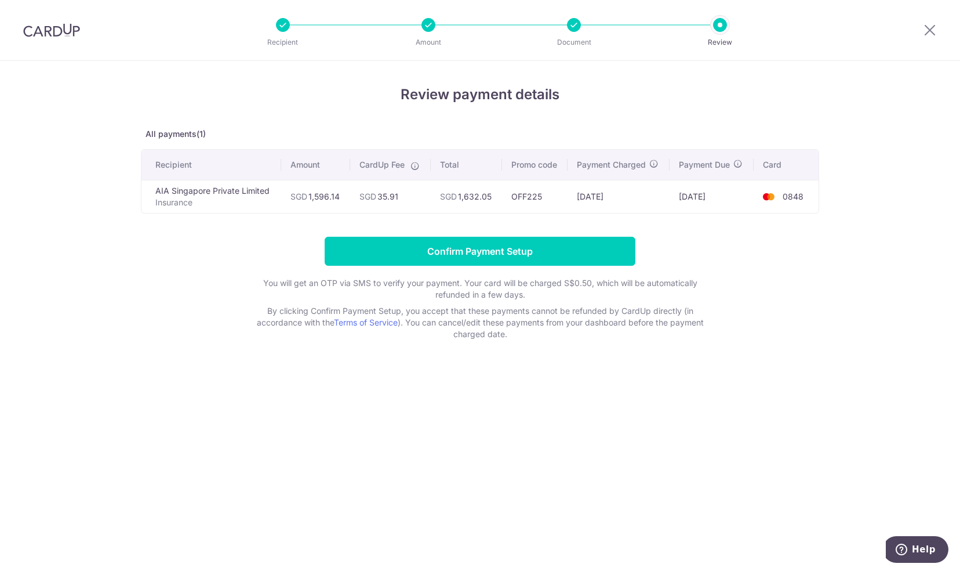
click at [465, 201] on td "SGD 1,632.05" at bounding box center [466, 196] width 71 height 33
drag, startPoint x: 465, startPoint y: 201, endPoint x: 544, endPoint y: 203, distance: 78.9
click at [544, 203] on td "OFF225" at bounding box center [535, 196] width 66 height 33
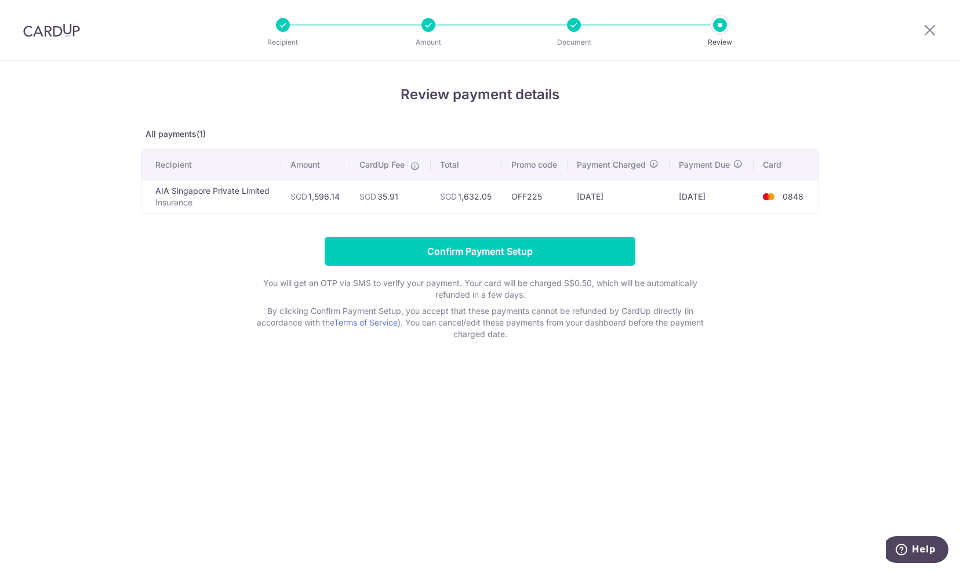
click at [530, 197] on td "OFF225" at bounding box center [535, 196] width 66 height 33
click at [633, 201] on td "[DATE]" at bounding box center [619, 196] width 102 height 33
click at [416, 165] on icon at bounding box center [415, 165] width 9 height 9
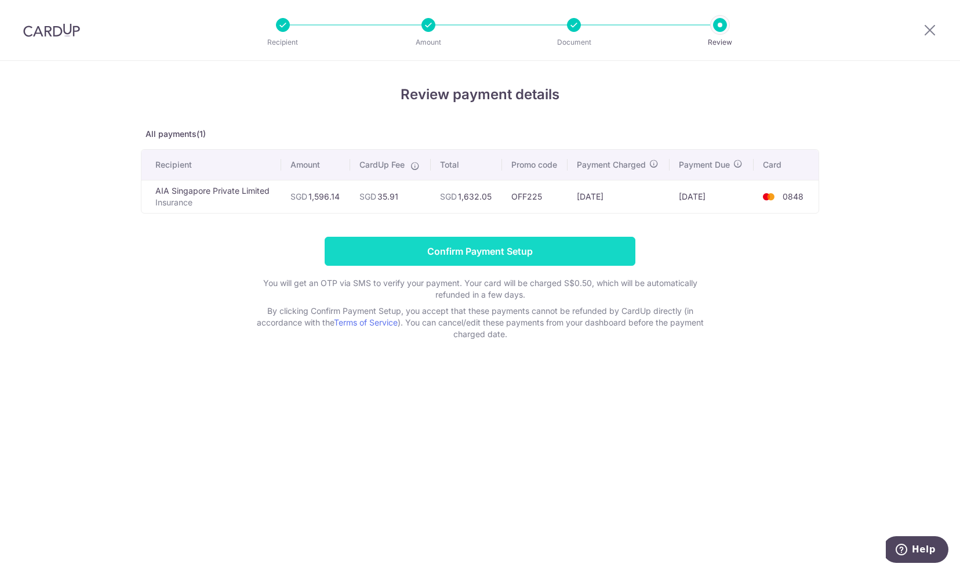
click at [427, 253] on input "Confirm Payment Setup" at bounding box center [480, 251] width 311 height 29
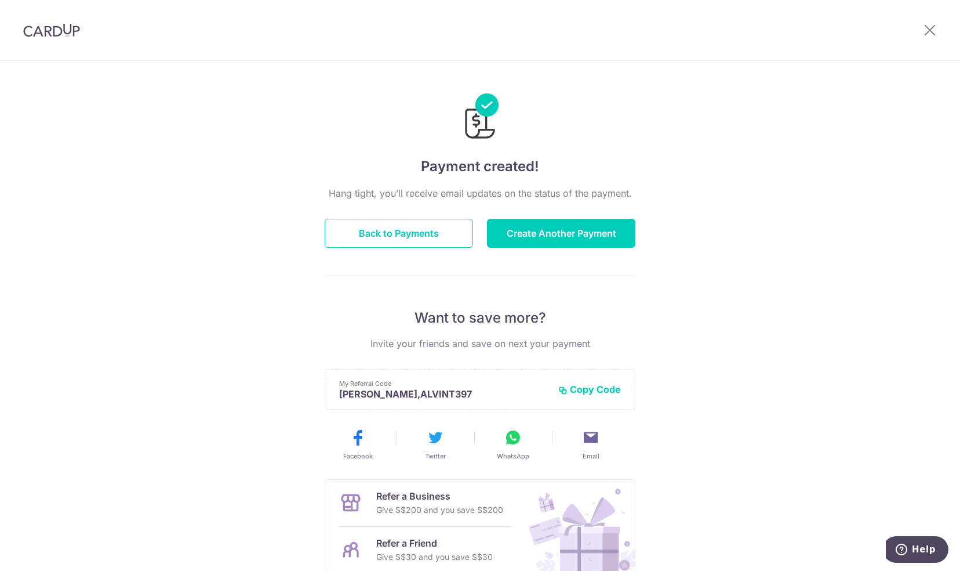
scroll to position [1, 0]
click at [420, 230] on button "Back to Payments" at bounding box center [399, 231] width 148 height 29
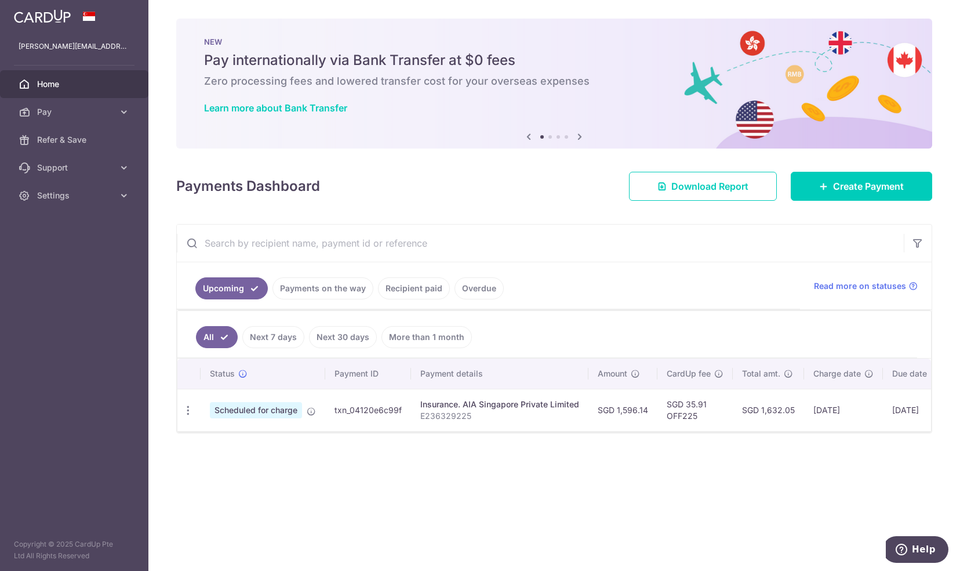
click at [683, 414] on td "SGD 35.91 OFF225" at bounding box center [695, 409] width 75 height 42
click at [840, 193] on link "Create Payment" at bounding box center [861, 186] width 141 height 29
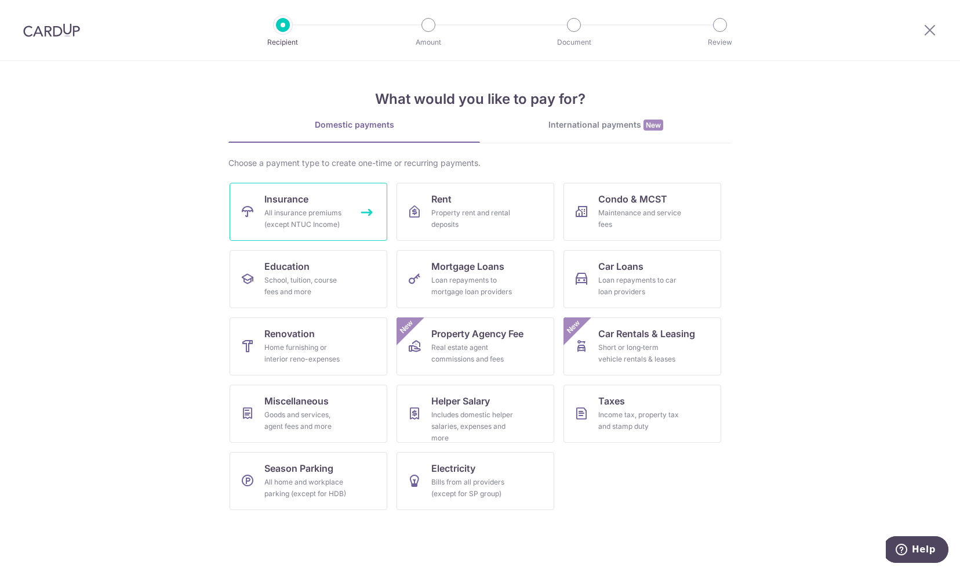
click at [320, 223] on div "All insurance premiums (except NTUC Income)" at bounding box center [305, 218] width 83 height 23
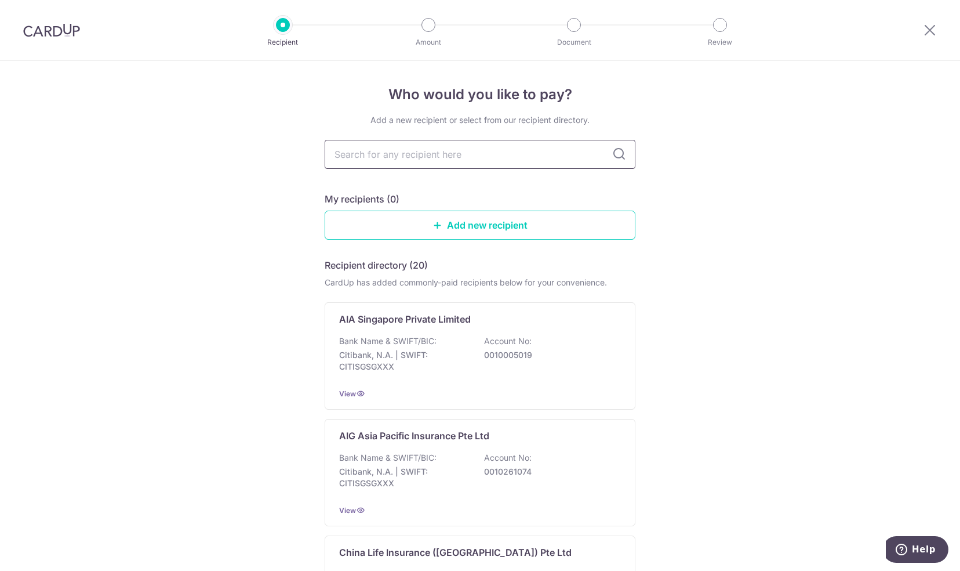
click at [398, 151] on input "text" at bounding box center [480, 154] width 311 height 29
type input "AIA"
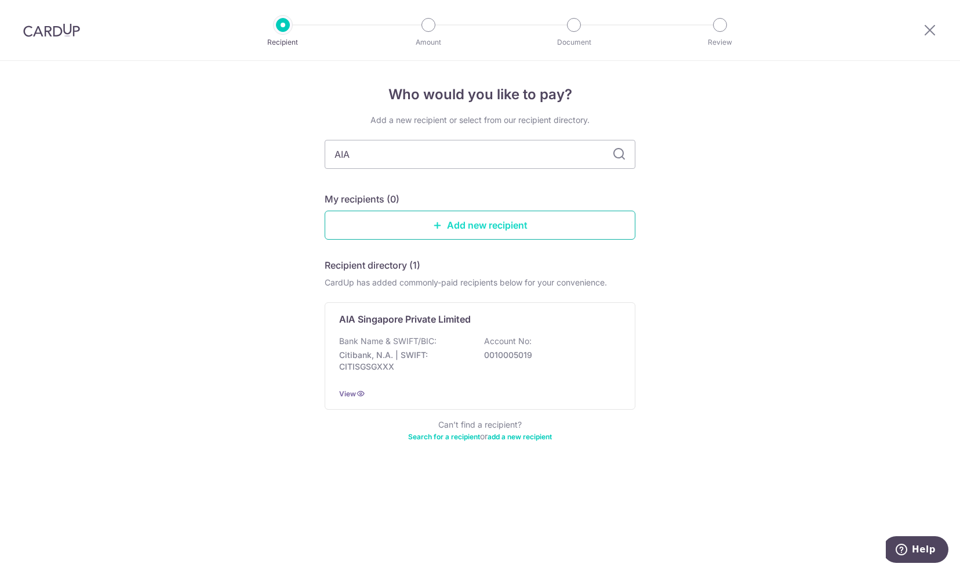
click at [480, 228] on link "Add new recipient" at bounding box center [480, 224] width 311 height 29
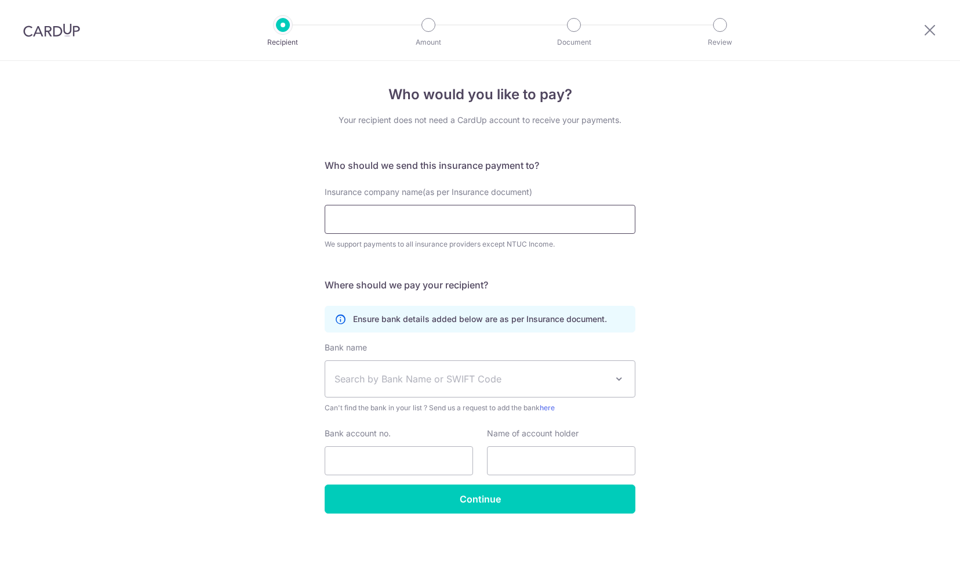
click at [448, 223] on input "Insurance company name(as per Insurance document)" at bounding box center [480, 219] width 311 height 29
type input "AIA"
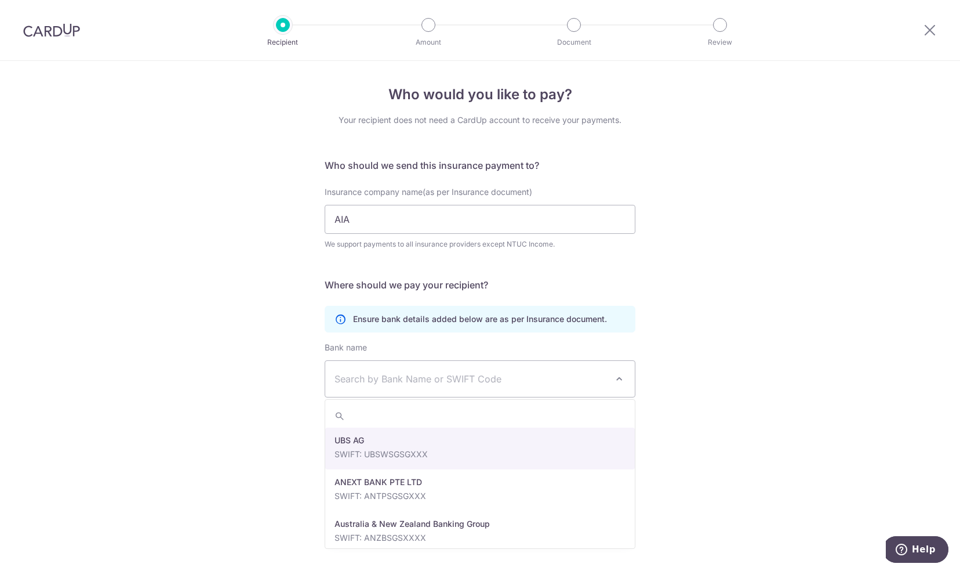
click at [412, 379] on span "Search by Bank Name or SWIFT Code" at bounding box center [471, 379] width 273 height 14
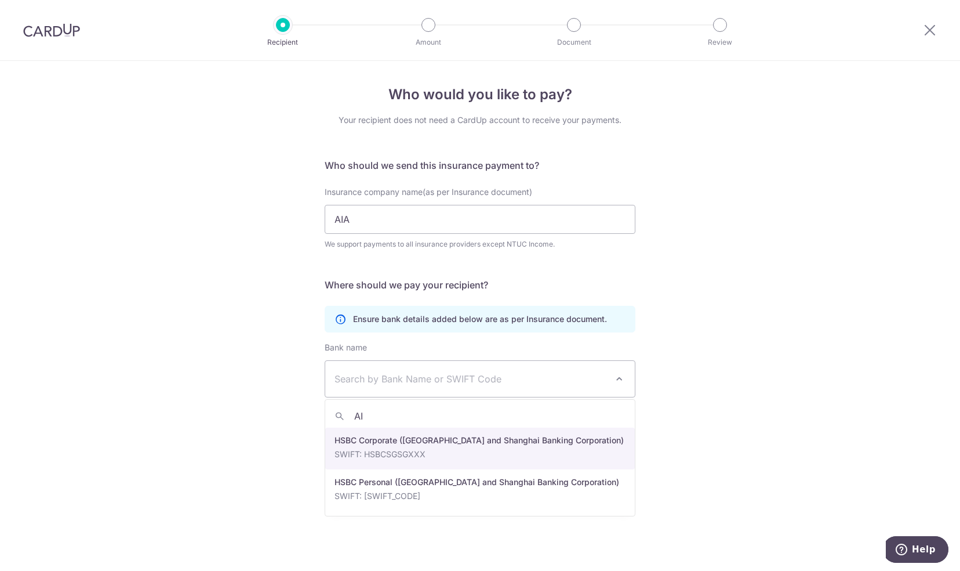
type input "AIA"
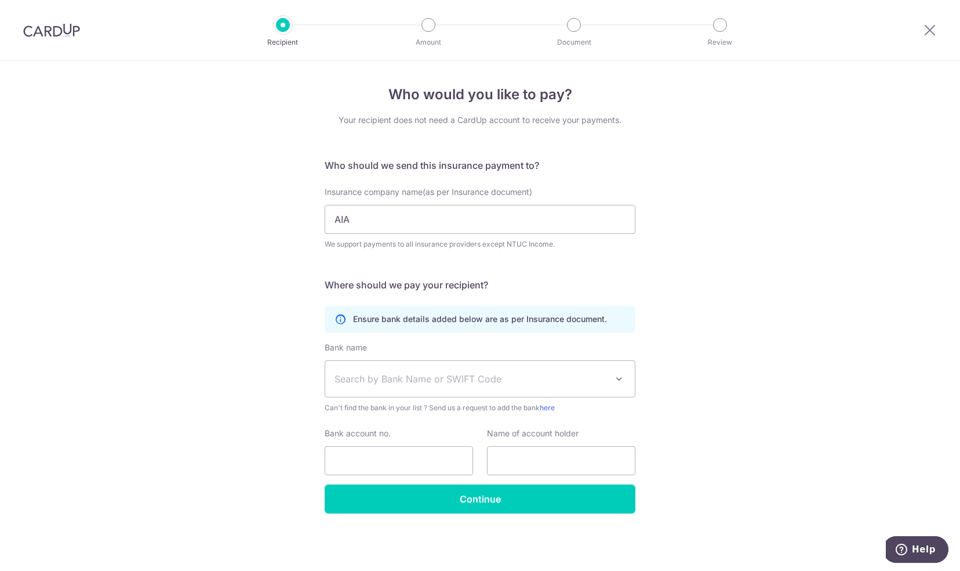
click at [232, 385] on div "Who would you like to pay? Your recipient does not need a CardUp account to rec…" at bounding box center [480, 316] width 960 height 510
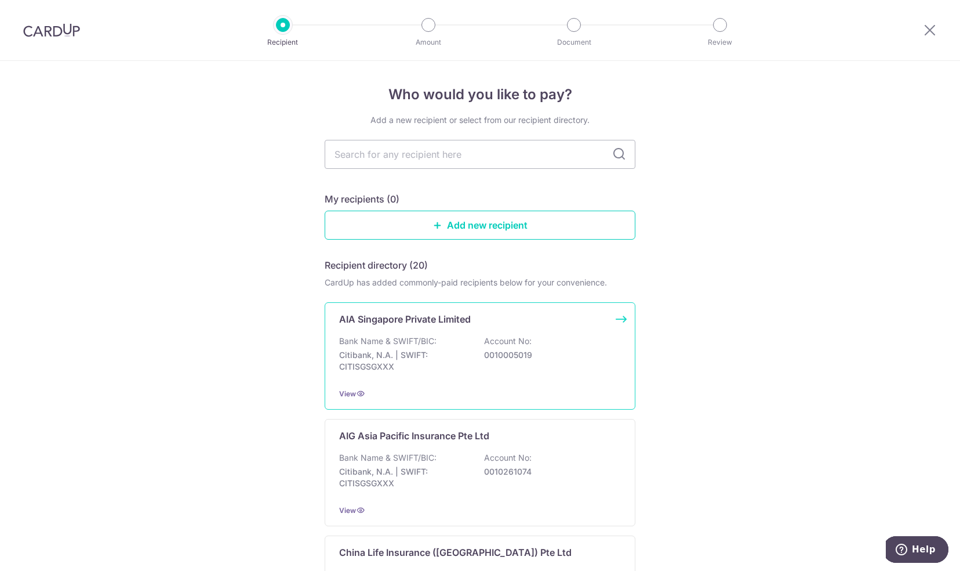
click at [422, 347] on div "Bank Name & SWIFT/BIC: Citibank, N.A. | SWIFT: CITISGSGXXX Account No: 00100050…" at bounding box center [480, 356] width 282 height 43
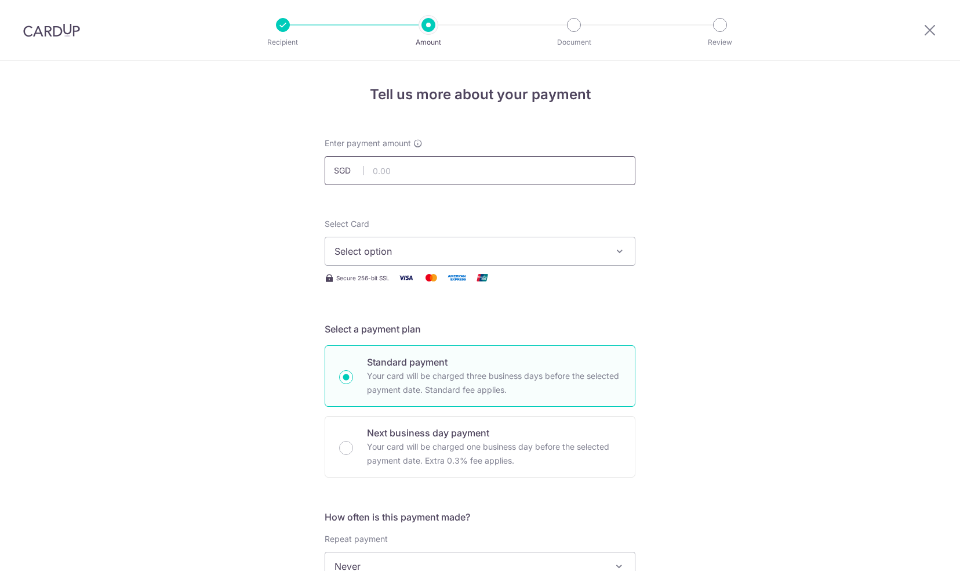
click at [420, 179] on input "text" at bounding box center [480, 170] width 311 height 29
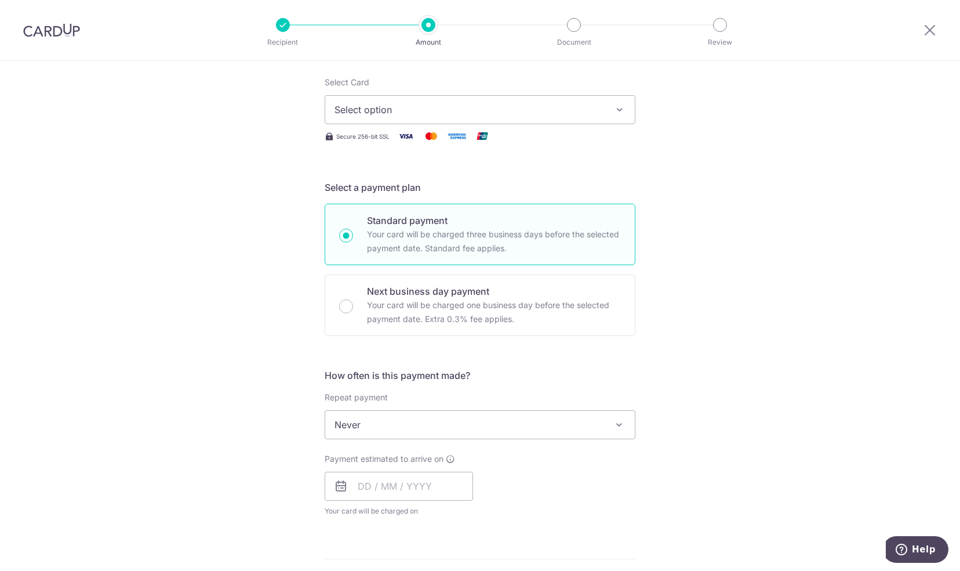
drag, startPoint x: 405, startPoint y: 430, endPoint x: 306, endPoint y: 462, distance: 104.0
click at [306, 462] on div "Tell us more about your payment Enter payment amount SGD Select Card Select opt…" at bounding box center [480, 443] width 960 height 1049
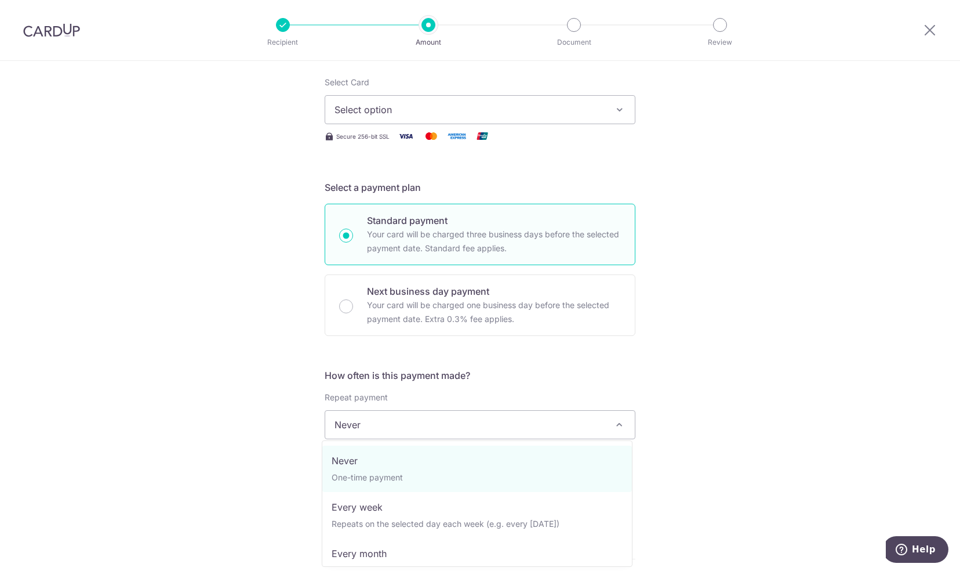
click at [387, 427] on span "Never" at bounding box center [480, 425] width 310 height 28
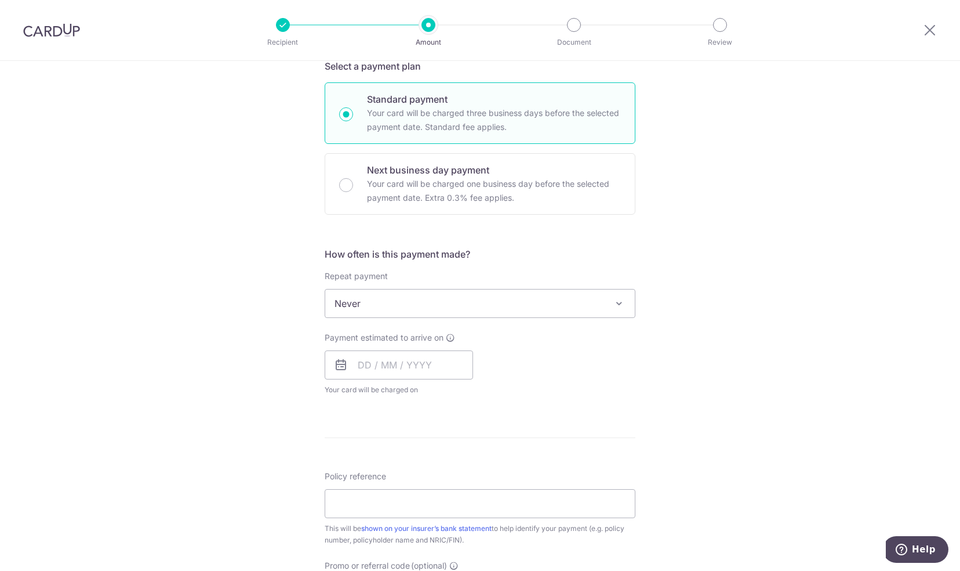
scroll to position [263, 0]
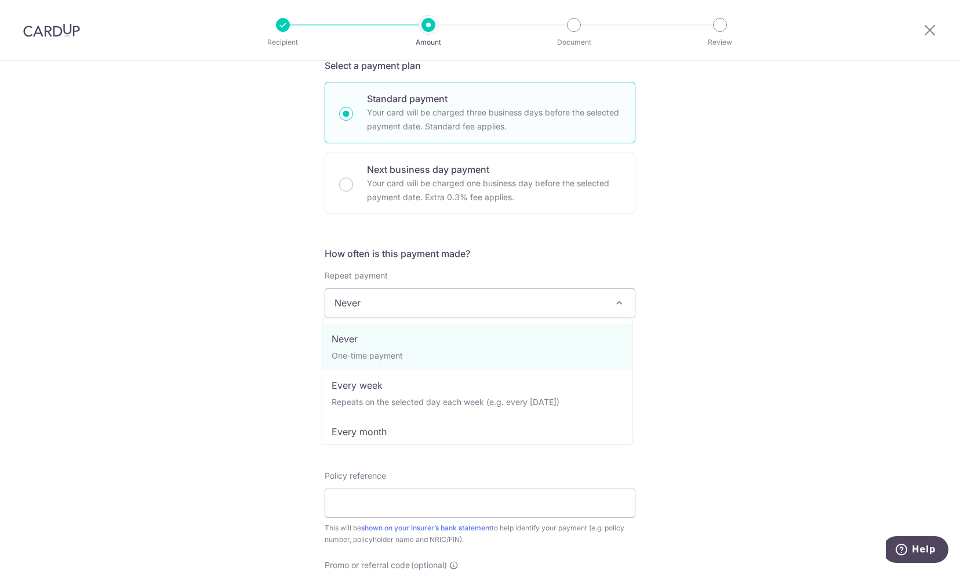
click at [412, 306] on span "Never" at bounding box center [480, 303] width 310 height 28
click at [209, 386] on div "Tell us more about your payment Enter payment amount SGD Select Card Select opt…" at bounding box center [480, 322] width 960 height 1049
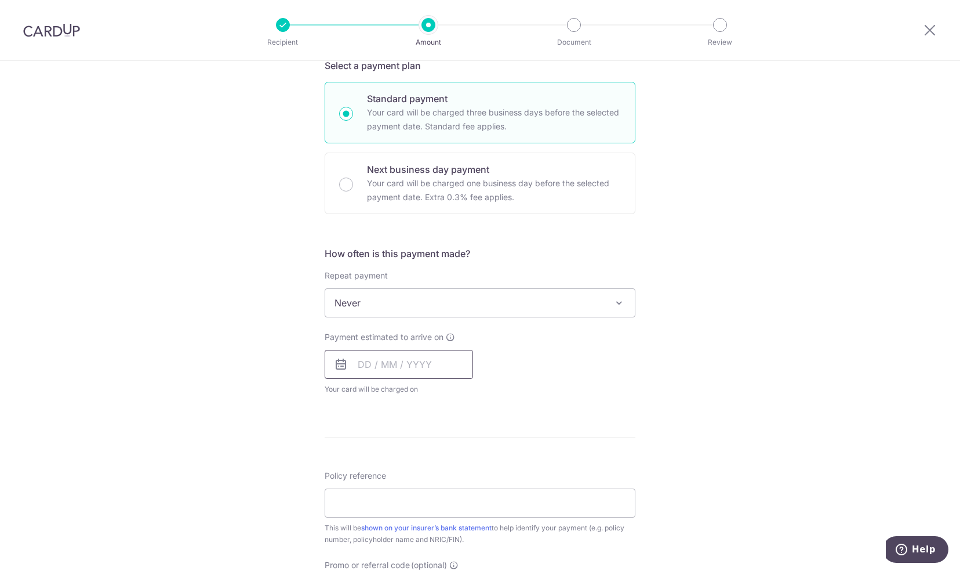
click at [376, 358] on input "text" at bounding box center [399, 364] width 148 height 29
click at [459, 489] on link "19" at bounding box center [464, 493] width 19 height 19
type input "19/09/2025"
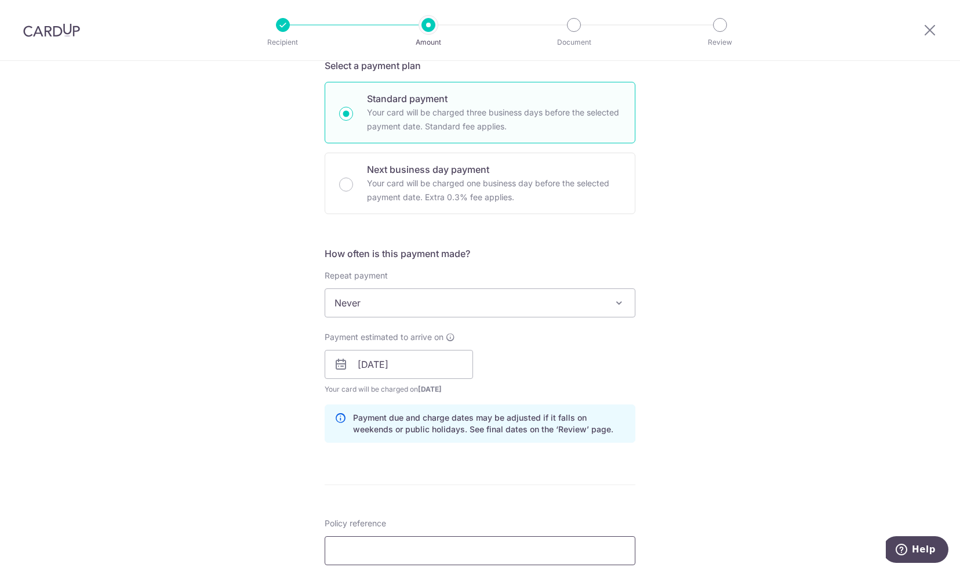
click at [402, 546] on input "Policy reference" at bounding box center [480, 550] width 311 height 29
paste input "H236329225"
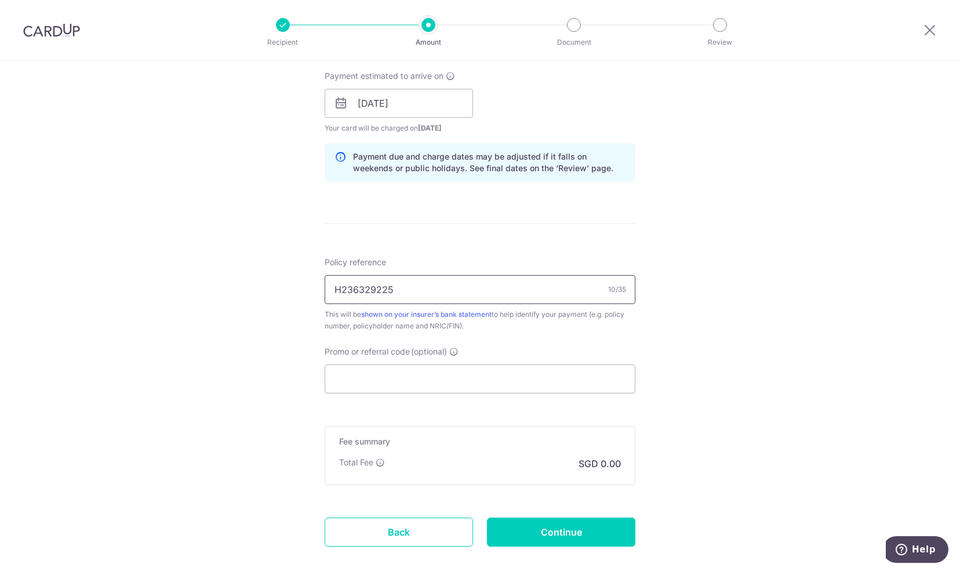
scroll to position [524, 0]
type input "H236329225"
click at [366, 376] on input "Promo or referral code (optional)" at bounding box center [480, 379] width 311 height 29
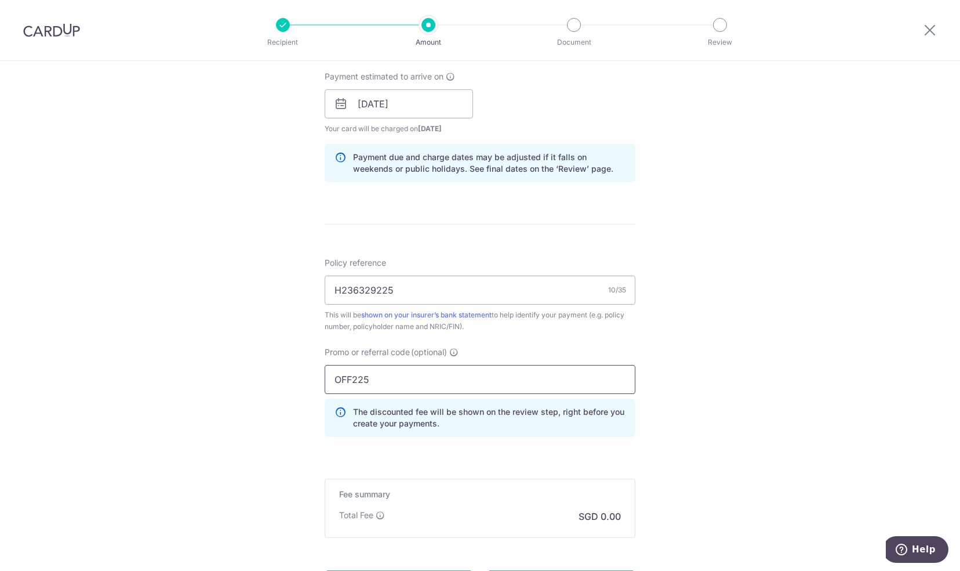
type input "OFF225"
click at [304, 441] on div "Tell us more about your payment Enter payment amount SGD Select Card Select opt…" at bounding box center [480, 111] width 960 height 1149
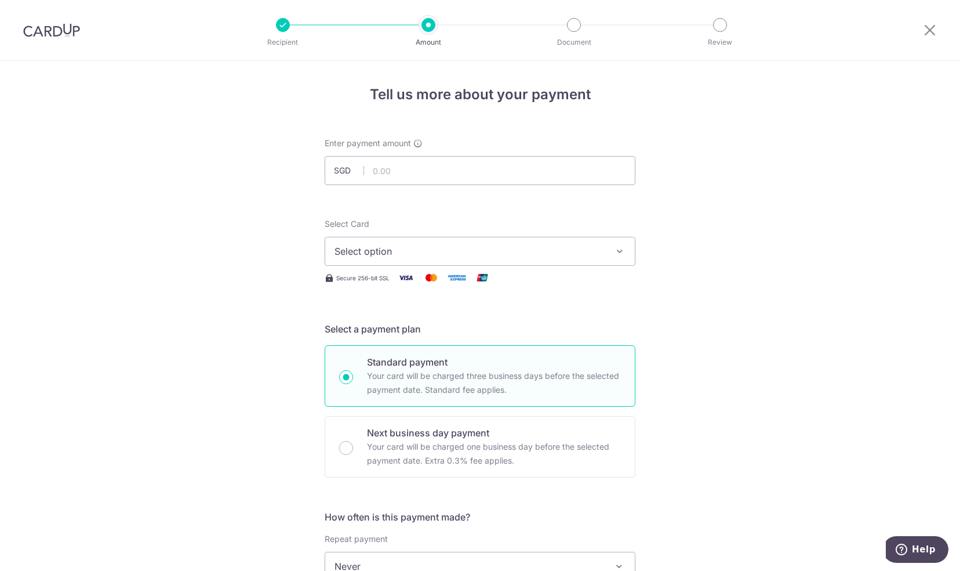
scroll to position [1, 0]
click at [398, 172] on input "text" at bounding box center [480, 169] width 311 height 29
type input "542.00"
click at [413, 243] on span "Select option" at bounding box center [470, 250] width 270 height 14
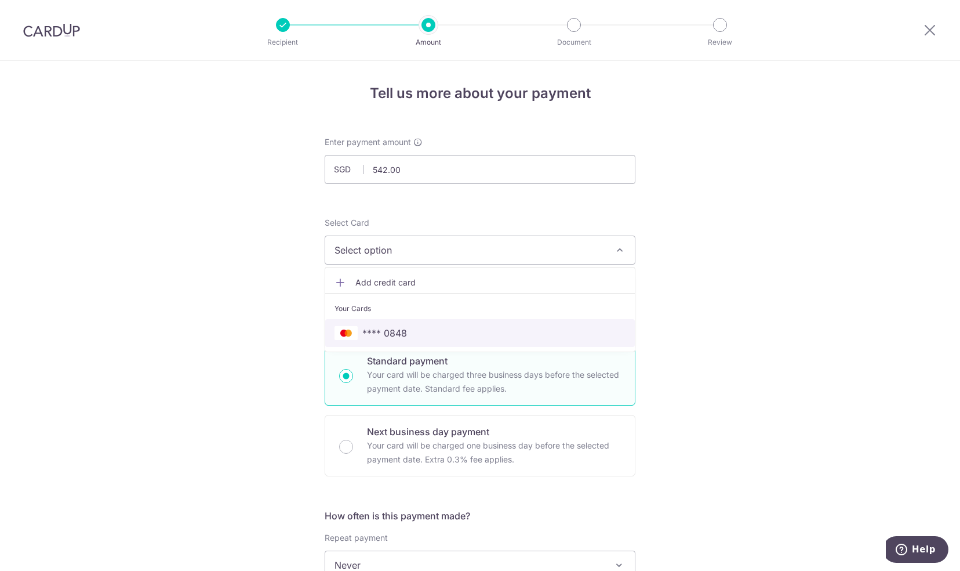
click at [400, 327] on span "**** 0848" at bounding box center [384, 333] width 45 height 14
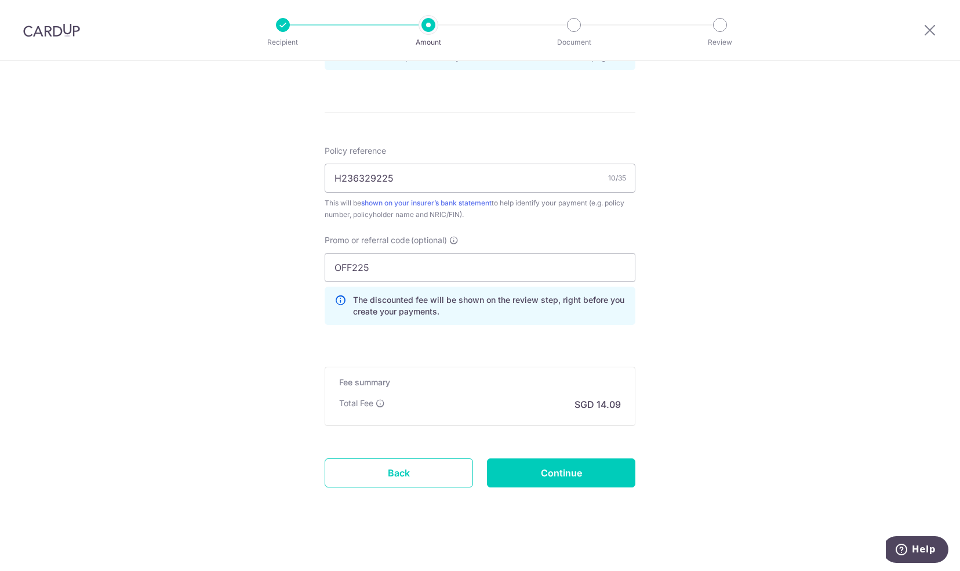
scroll to position [635, 0]
click at [572, 473] on input "Continue" at bounding box center [561, 472] width 148 height 29
type input "Create Schedule"
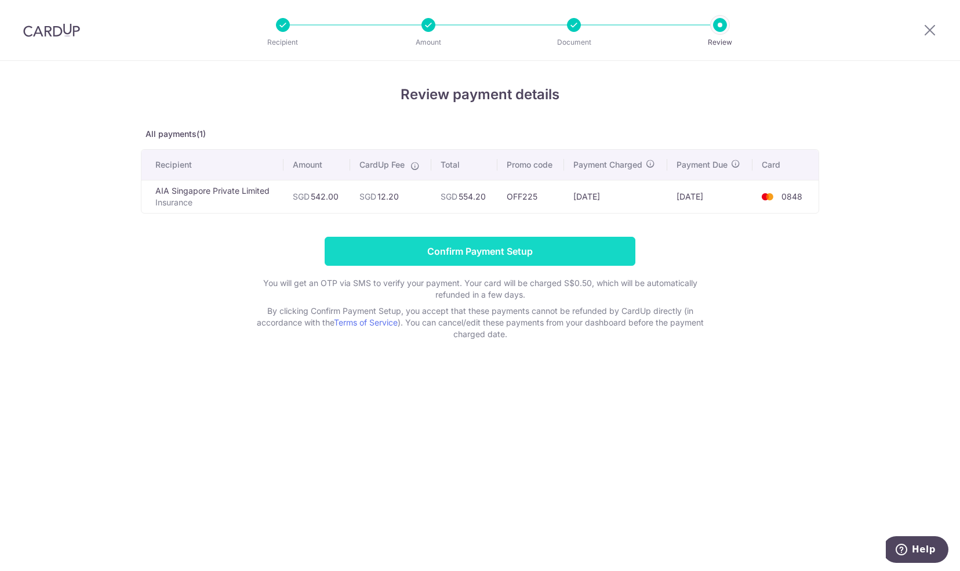
click at [466, 249] on input "Confirm Payment Setup" at bounding box center [480, 251] width 311 height 29
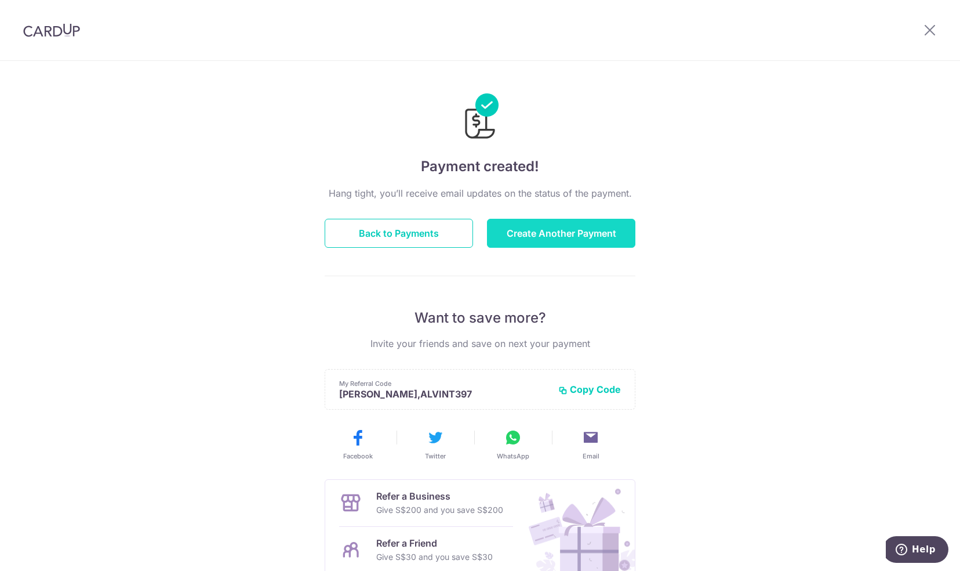
click at [551, 235] on button "Create Another Payment" at bounding box center [561, 233] width 148 height 29
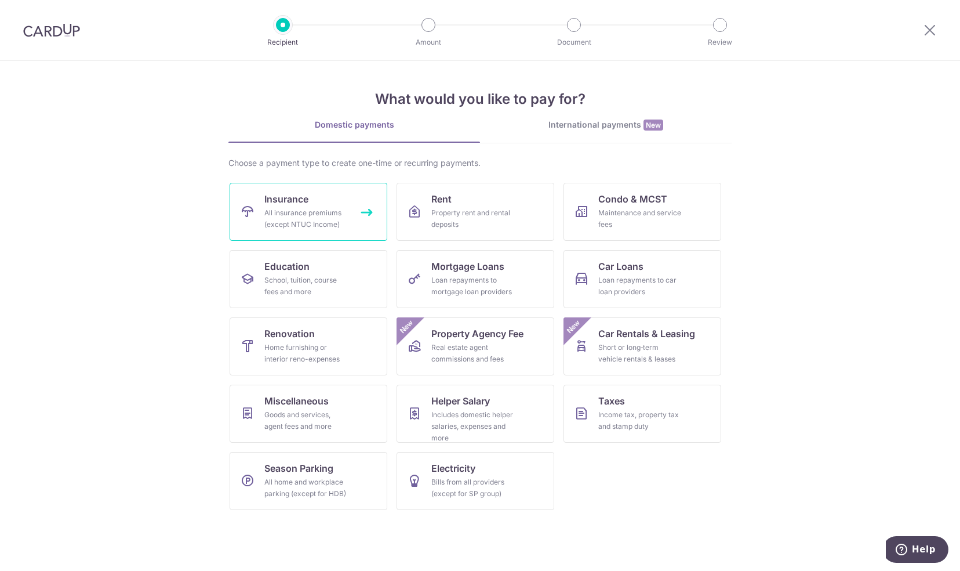
click at [299, 219] on div "All insurance premiums (except NTUC Income)" at bounding box center [305, 218] width 83 height 23
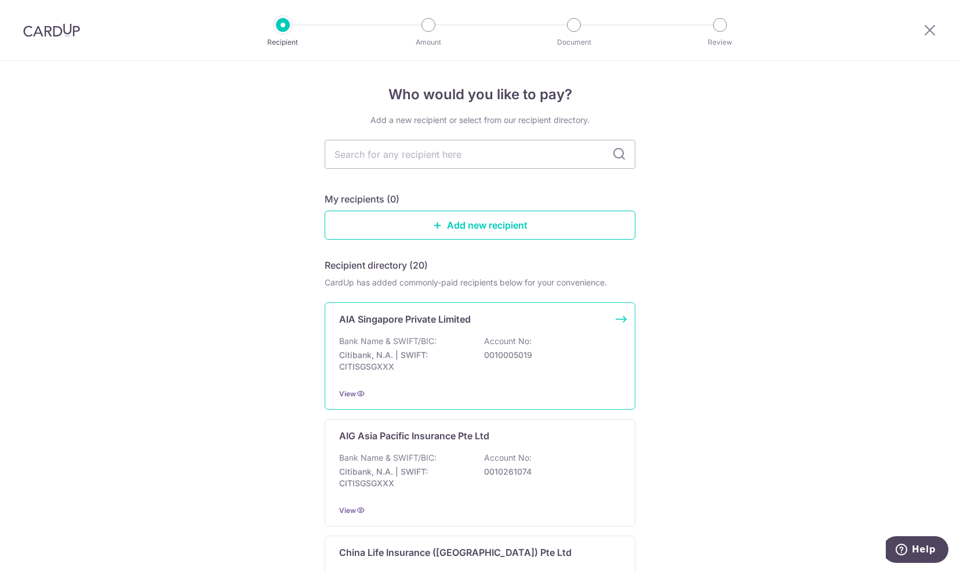
click at [425, 365] on p "Citibank, N.A. | SWIFT: CITISGSGXXX" at bounding box center [404, 360] width 130 height 23
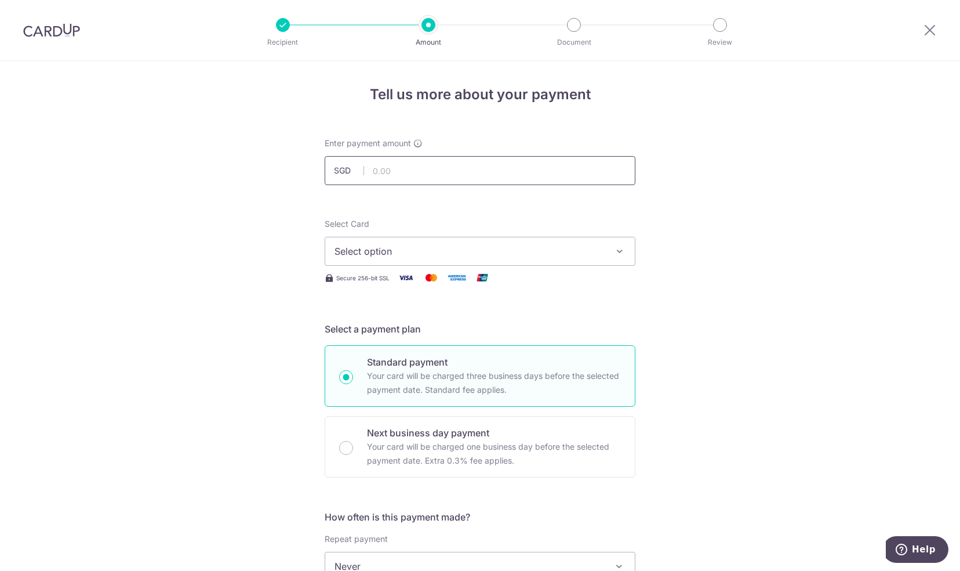
click at [412, 168] on input "text" at bounding box center [480, 170] width 311 height 29
type input "4,810.00"
click at [409, 253] on span "Select option" at bounding box center [470, 251] width 270 height 14
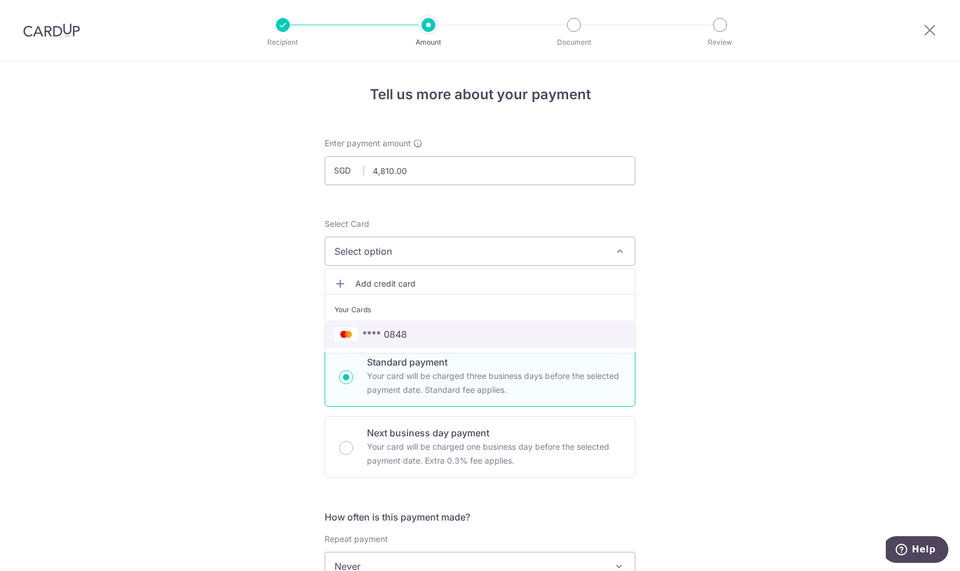
click at [393, 333] on span "**** 0848" at bounding box center [384, 334] width 45 height 14
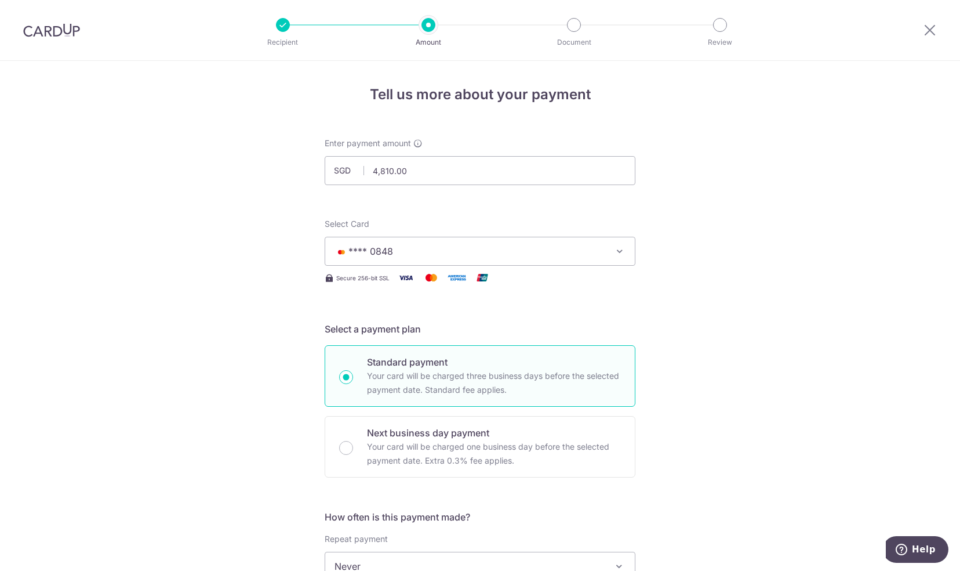
scroll to position [214, 0]
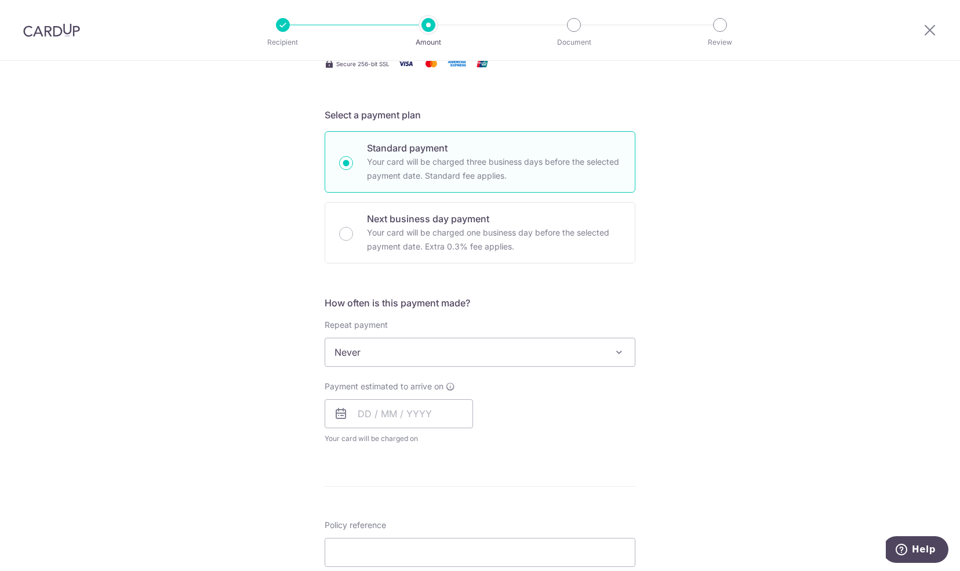
click at [413, 358] on span "Never" at bounding box center [480, 352] width 310 height 28
click at [264, 429] on div "Tell us more about your payment Enter payment amount SGD 4,810.00 4810.00 Selec…" at bounding box center [480, 371] width 960 height 1049
click at [414, 419] on input "text" at bounding box center [399, 413] width 148 height 29
click at [463, 535] on link "19" at bounding box center [464, 542] width 19 height 19
type input "[DATE]"
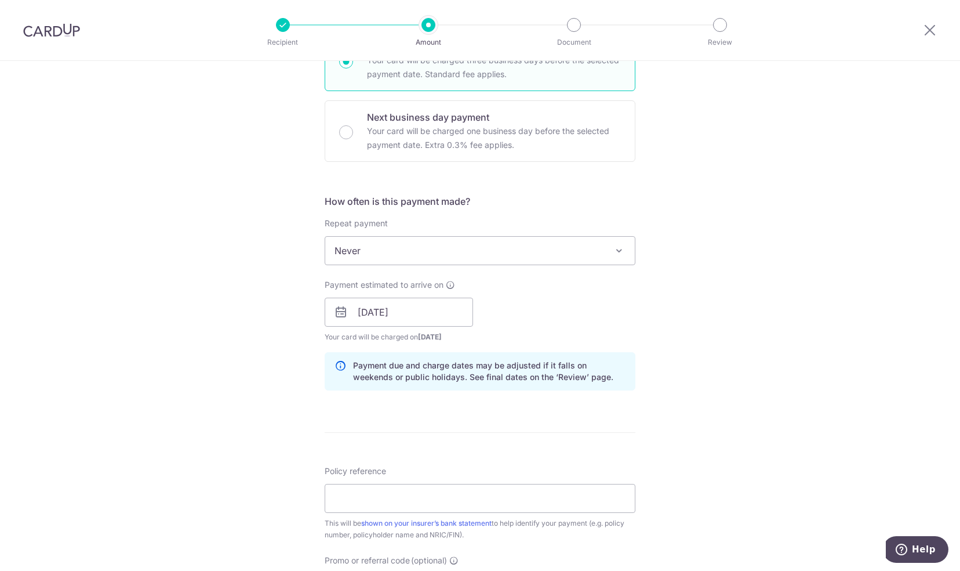
scroll to position [315, 0]
click at [464, 499] on input "Policy reference" at bounding box center [480, 498] width 311 height 29
paste input "L545670869"
type input "L545670869"
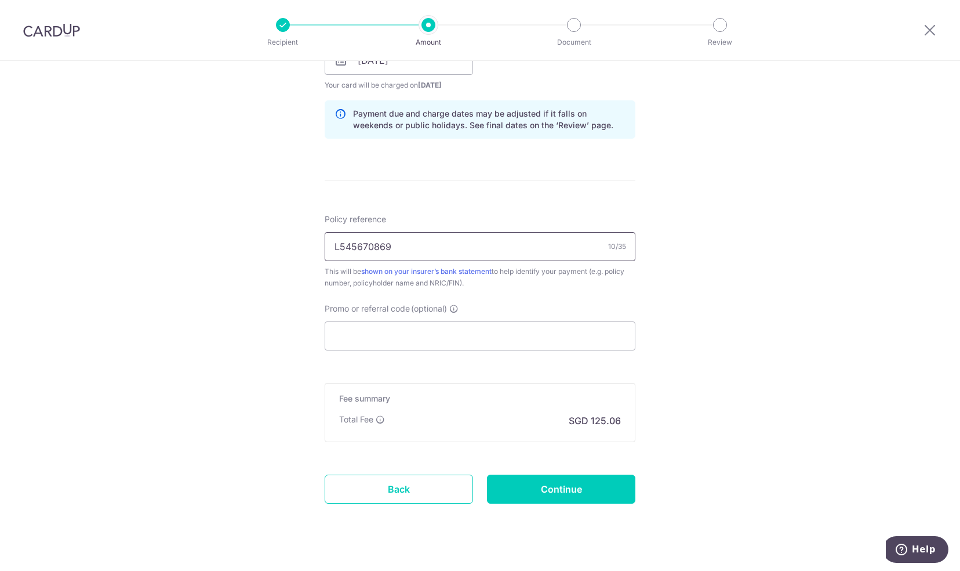
scroll to position [584, 0]
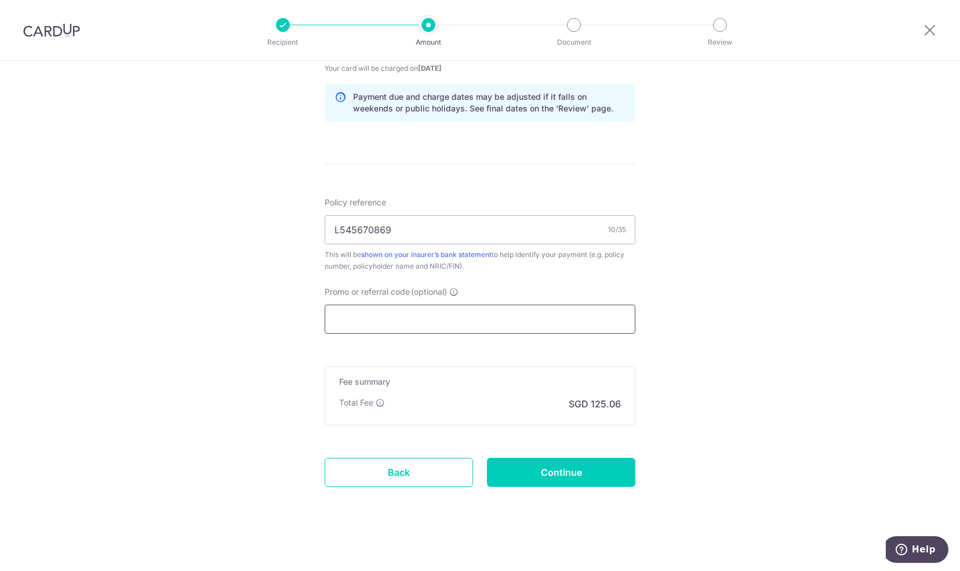
click at [501, 320] on input "Promo or referral code (optional)" at bounding box center [480, 318] width 311 height 29
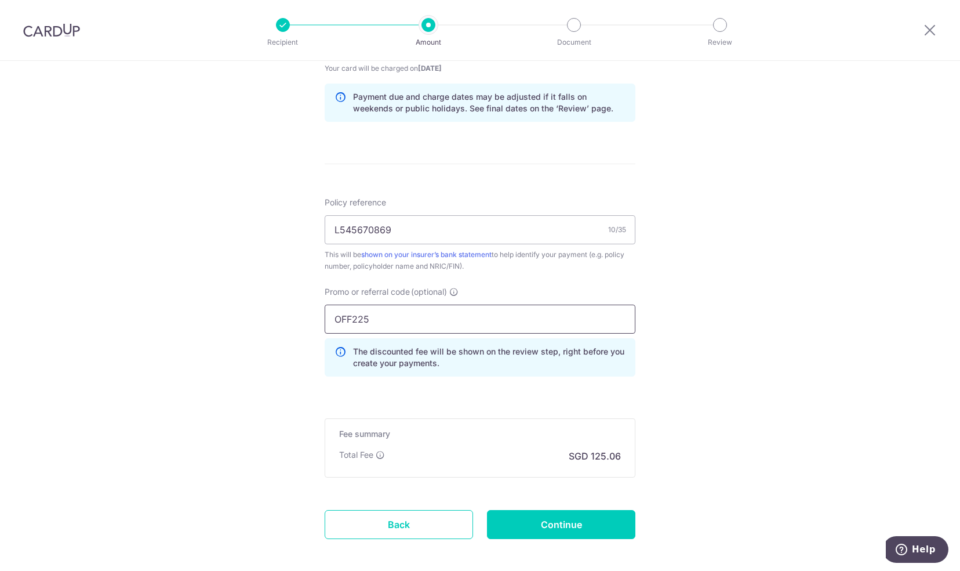
type input "OFF225"
click at [404, 395] on form "Enter payment amount SGD 4,810.00 4810.00 Select Card **** 0848 Add credit card…" at bounding box center [480, 63] width 311 height 1018
click at [589, 528] on input "Continue" at bounding box center [561, 524] width 148 height 29
type input "Create Schedule"
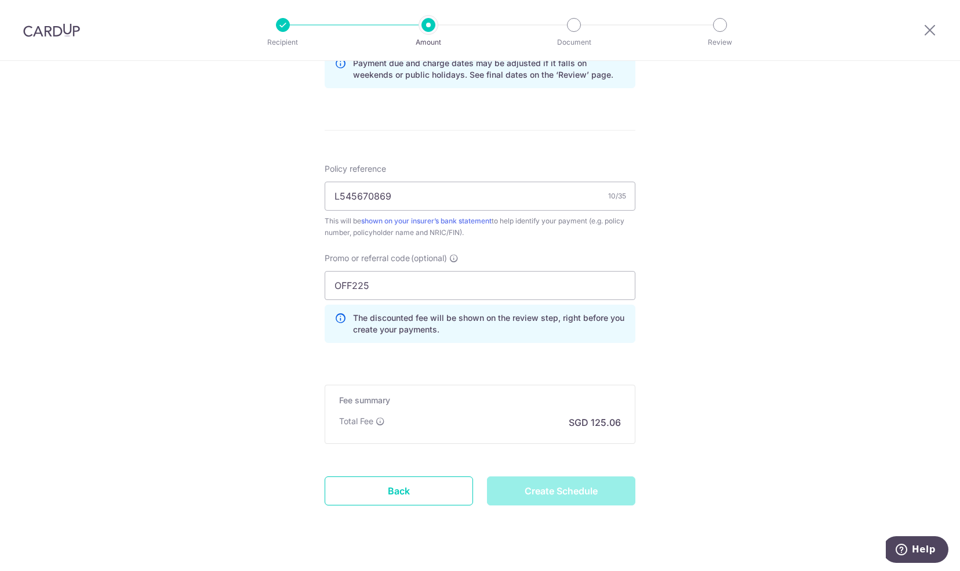
scroll to position [618, 0]
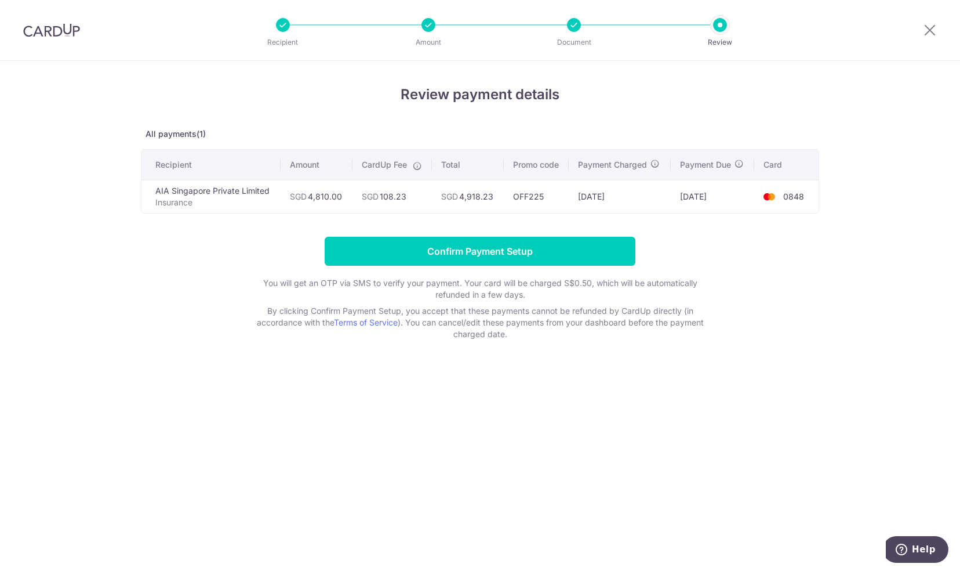
click at [395, 195] on td "SGD 108.23" at bounding box center [393, 196] width 80 height 33
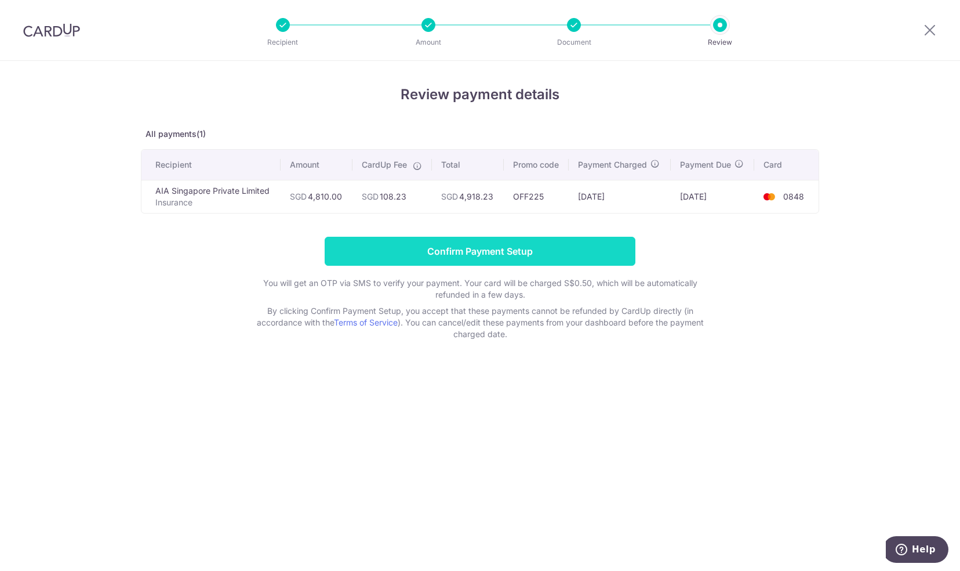
click at [508, 255] on input "Confirm Payment Setup" at bounding box center [480, 251] width 311 height 29
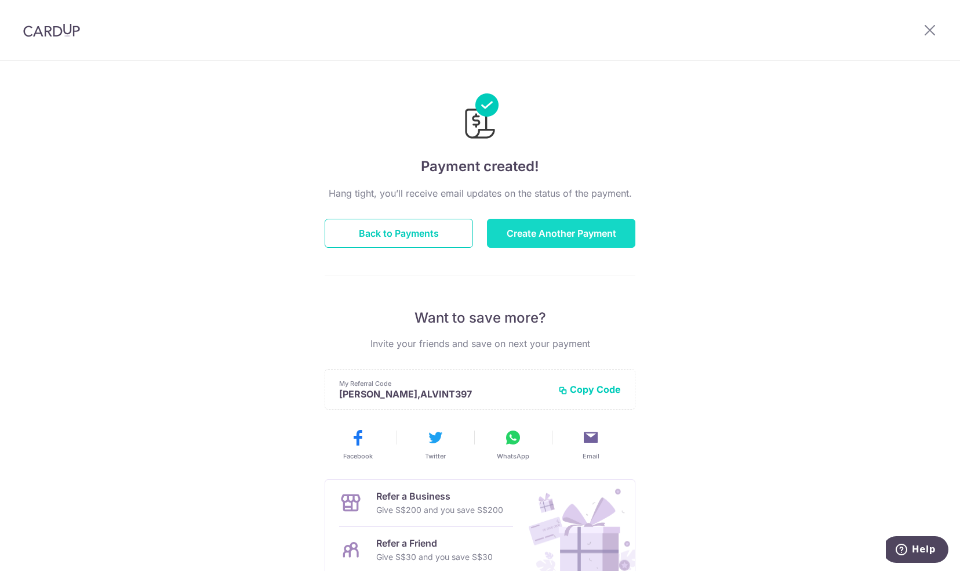
click at [565, 231] on button "Create Another Payment" at bounding box center [561, 233] width 148 height 29
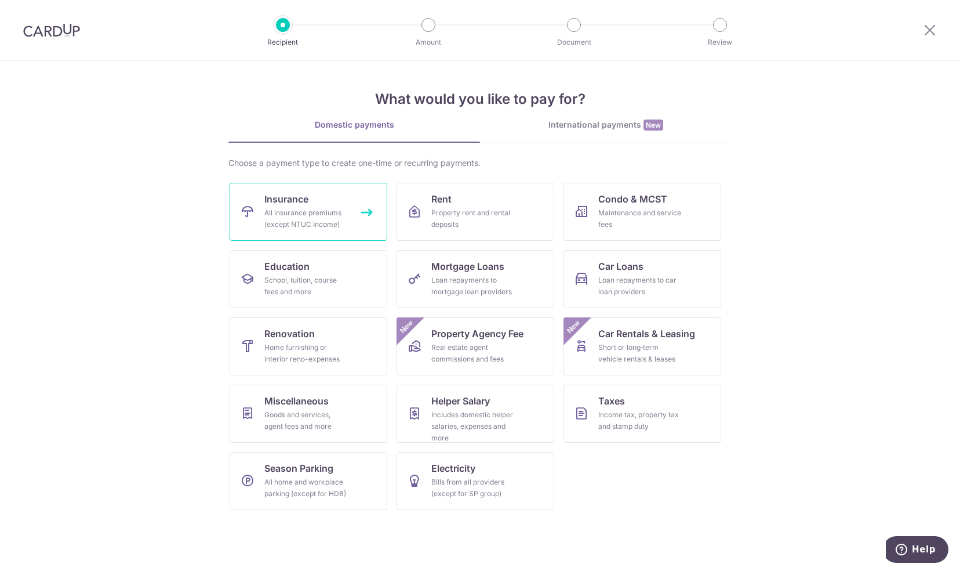
click at [332, 203] on link "Insurance All insurance premiums (except NTUC Income)" at bounding box center [309, 212] width 158 height 58
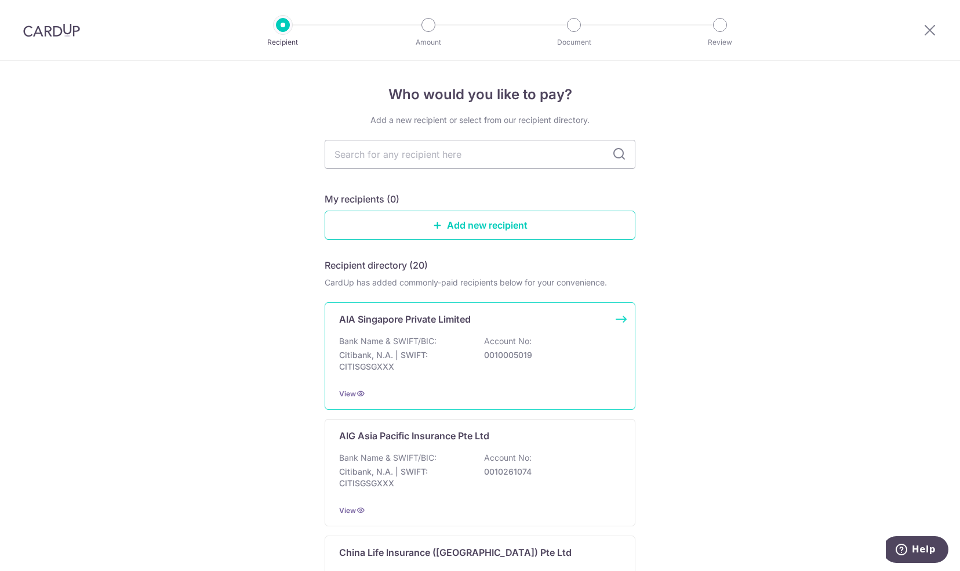
click at [409, 327] on div "AIA Singapore Private Limited Bank Name & SWIFT/BIC: Citibank, N.A. | SWIFT: CI…" at bounding box center [480, 355] width 311 height 107
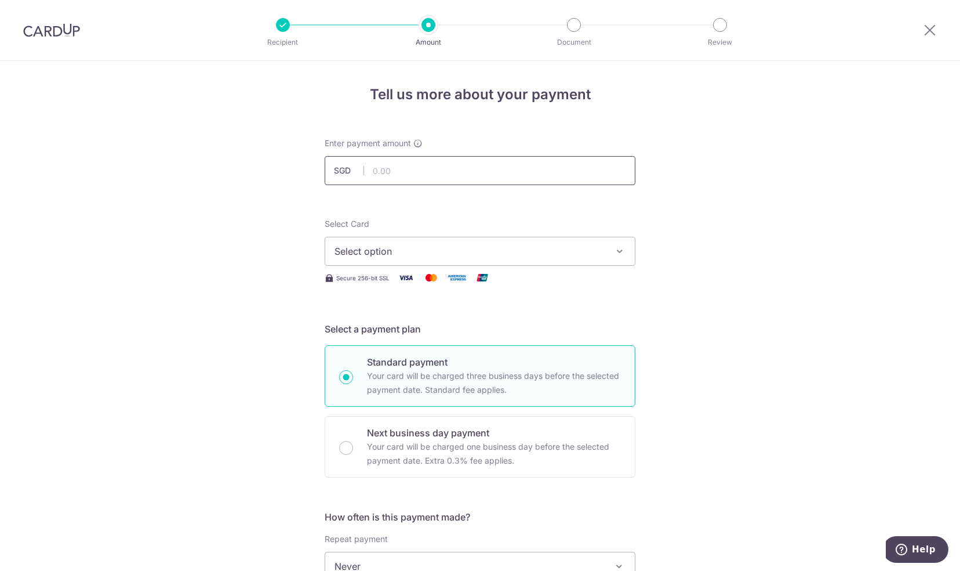
click at [398, 172] on input "text" at bounding box center [480, 170] width 311 height 29
type input "4,824.00"
click at [408, 253] on span "Select option" at bounding box center [470, 251] width 270 height 14
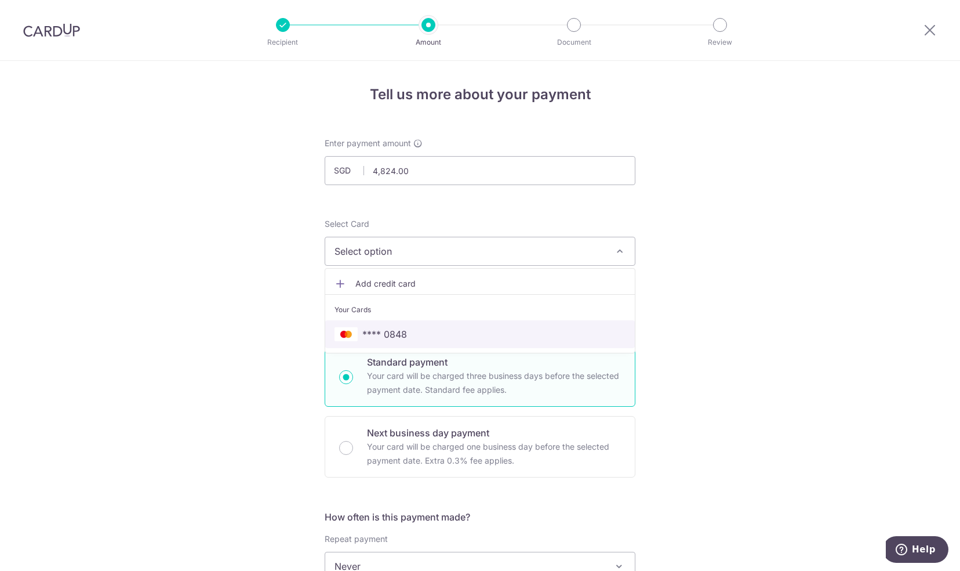
click at [408, 332] on span "**** 0848" at bounding box center [480, 334] width 291 height 14
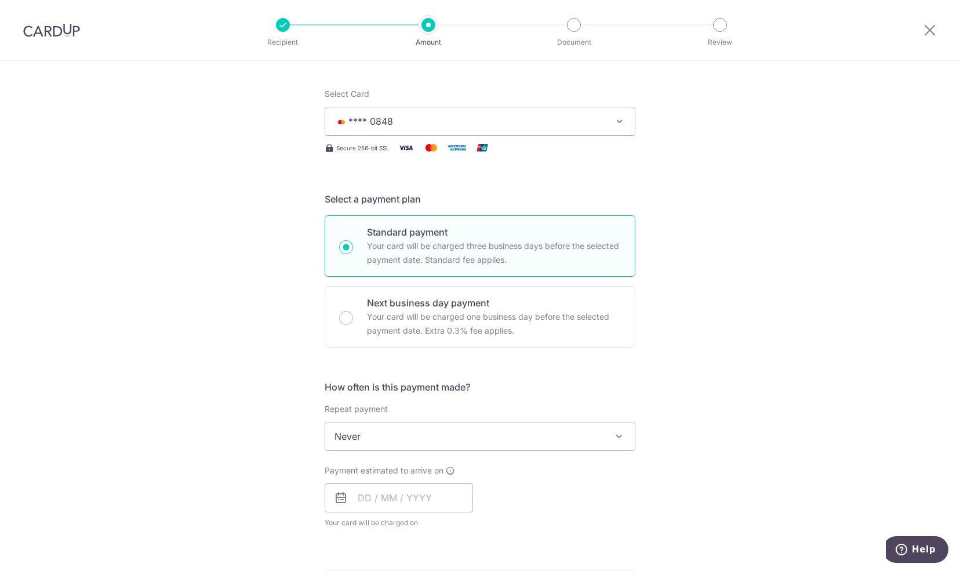
scroll to position [232, 0]
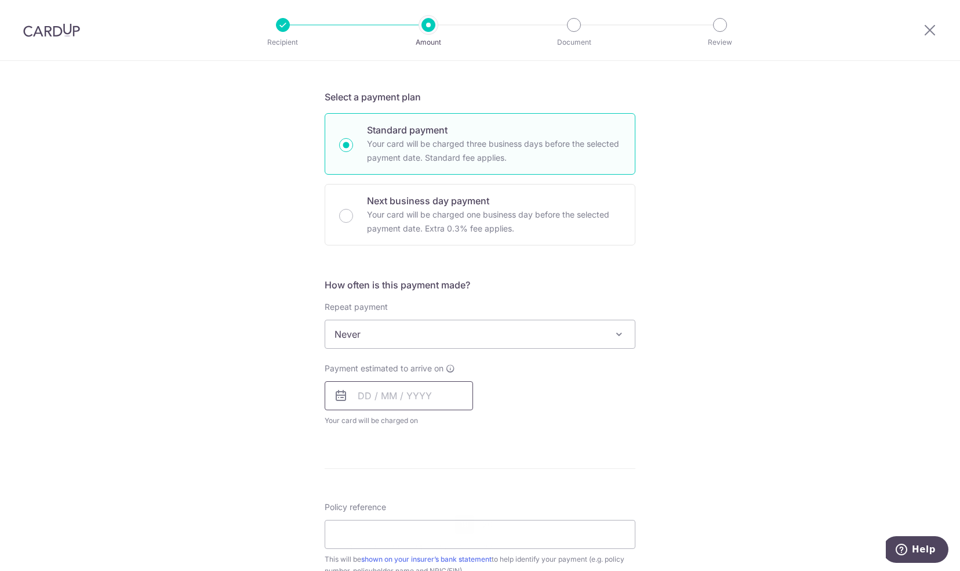
click at [428, 393] on input "text" at bounding box center [399, 395] width 148 height 29
click at [466, 520] on link "19" at bounding box center [464, 524] width 19 height 19
type input "19/09/2025"
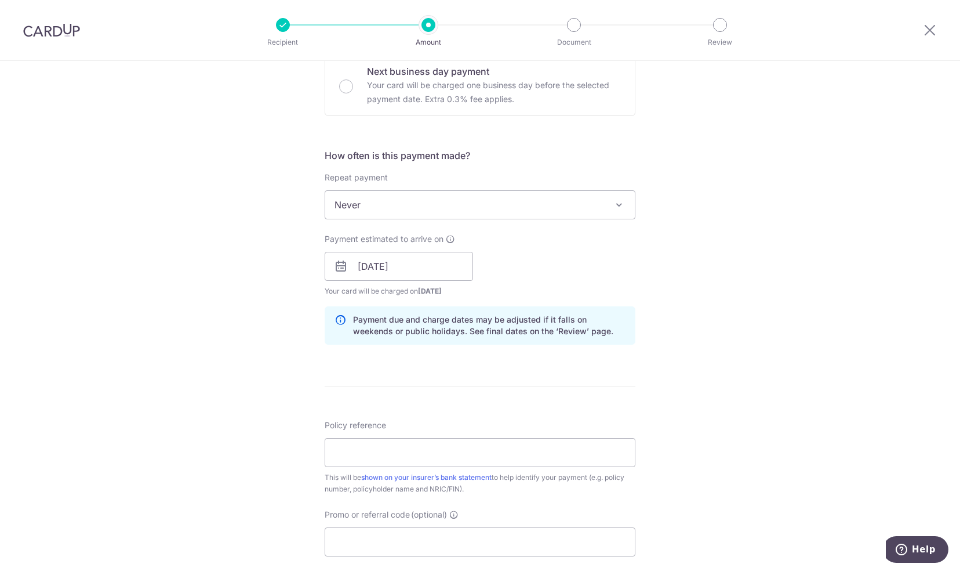
scroll to position [361, 0]
click at [433, 452] on input "Policy reference" at bounding box center [480, 452] width 311 height 29
paste input "L545670872"
type input "L545670872"
click at [408, 531] on input "Promo or referral code (optional)" at bounding box center [480, 541] width 311 height 29
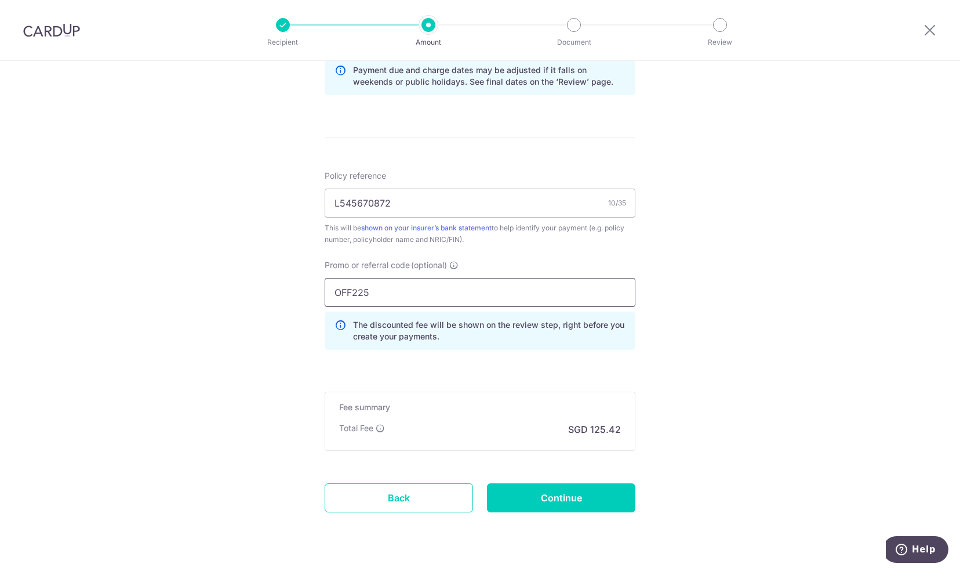
scroll to position [635, 0]
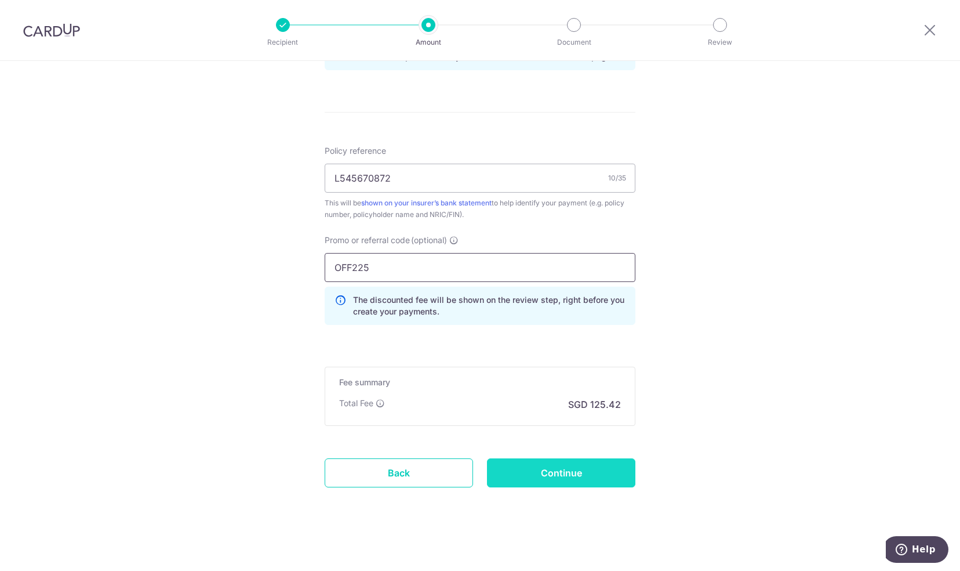
type input "OFF225"
click at [559, 469] on input "Continue" at bounding box center [561, 472] width 148 height 29
type input "Create Schedule"
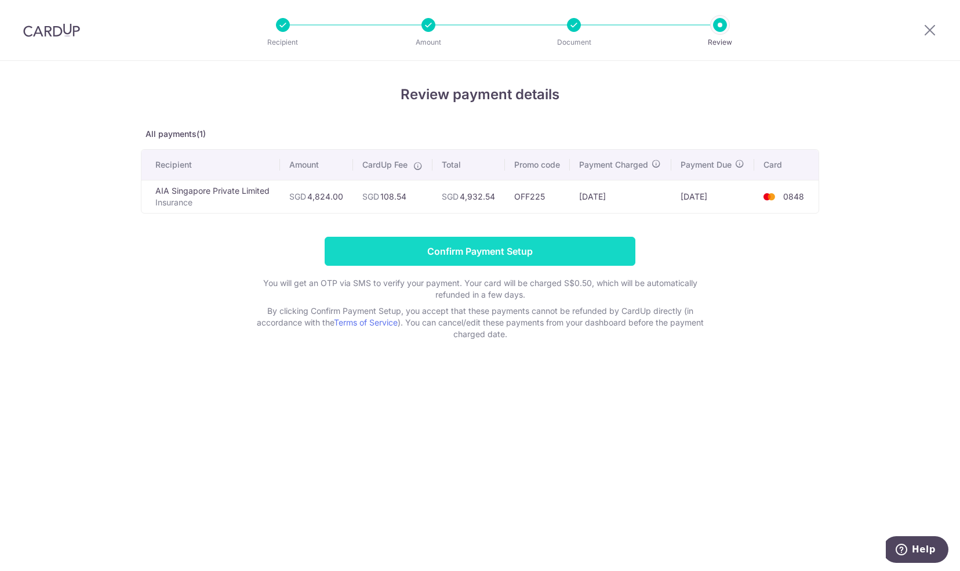
click at [473, 253] on input "Confirm Payment Setup" at bounding box center [480, 251] width 311 height 29
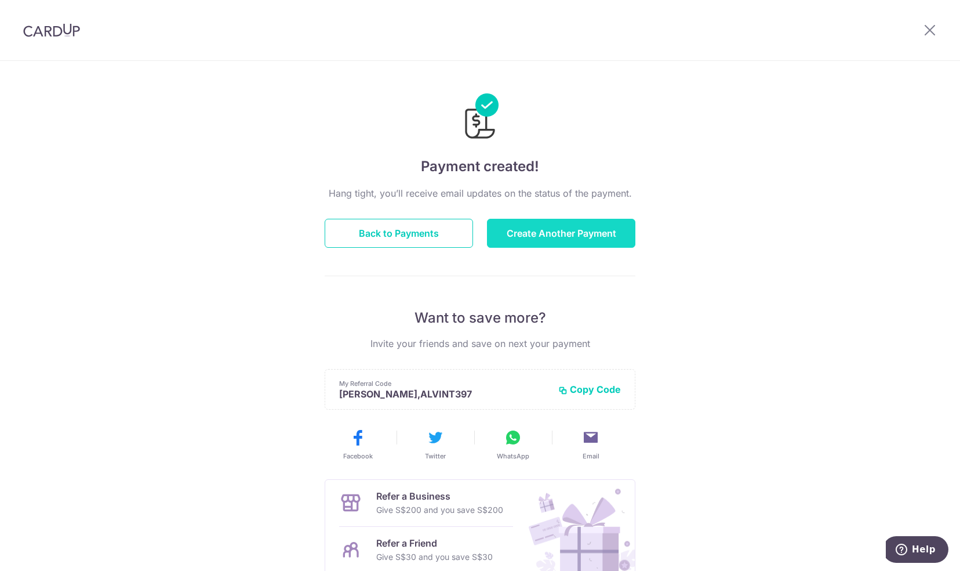
click at [573, 234] on button "Create Another Payment" at bounding box center [561, 233] width 148 height 29
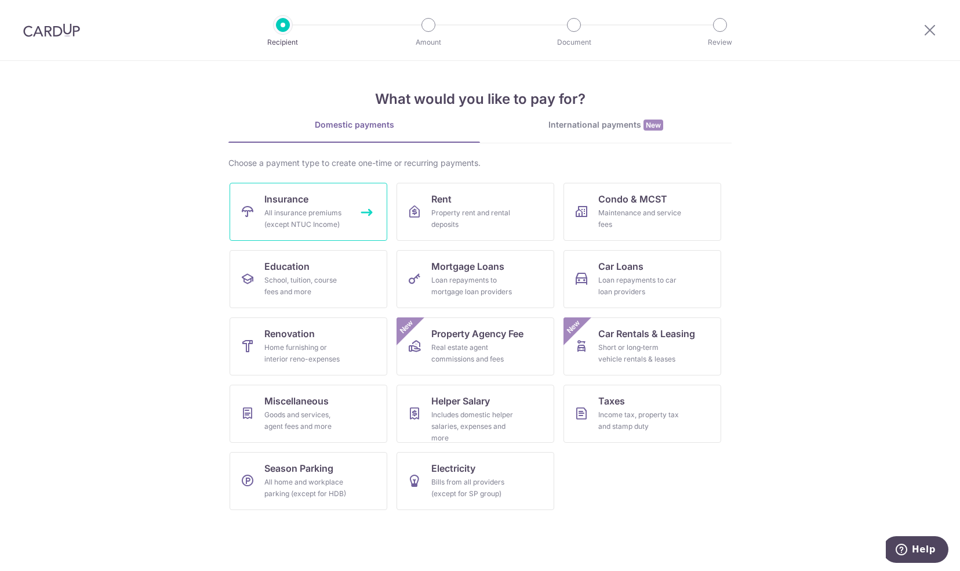
click at [311, 215] on div "All insurance premiums (except NTUC Income)" at bounding box center [305, 218] width 83 height 23
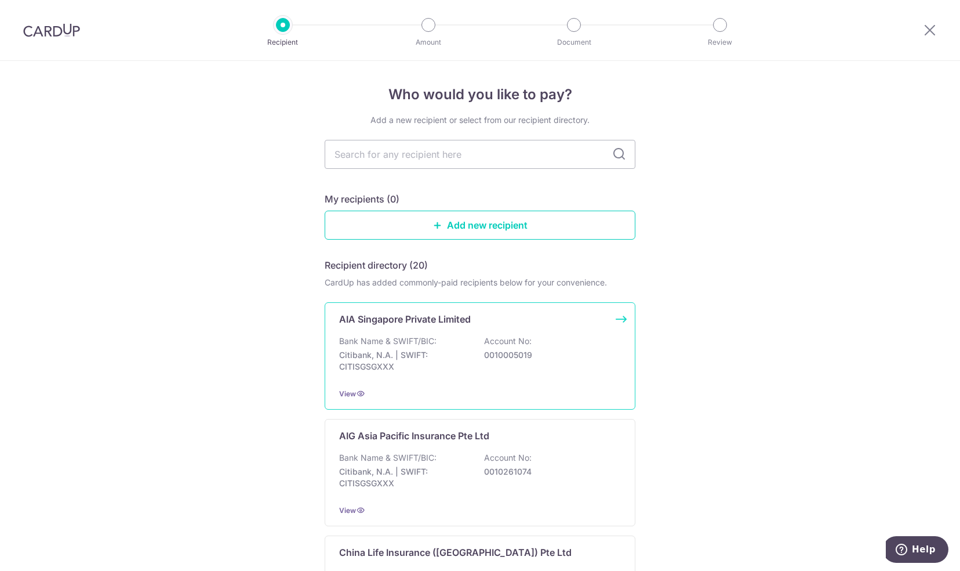
click at [401, 312] on p "AIA Singapore Private Limited" at bounding box center [405, 319] width 132 height 14
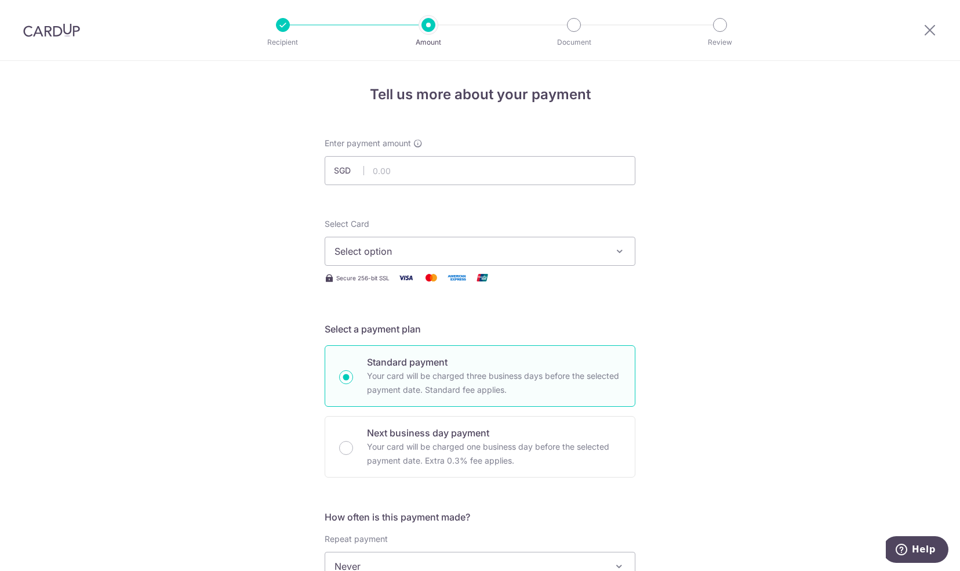
click at [391, 246] on span "Select option" at bounding box center [470, 251] width 270 height 14
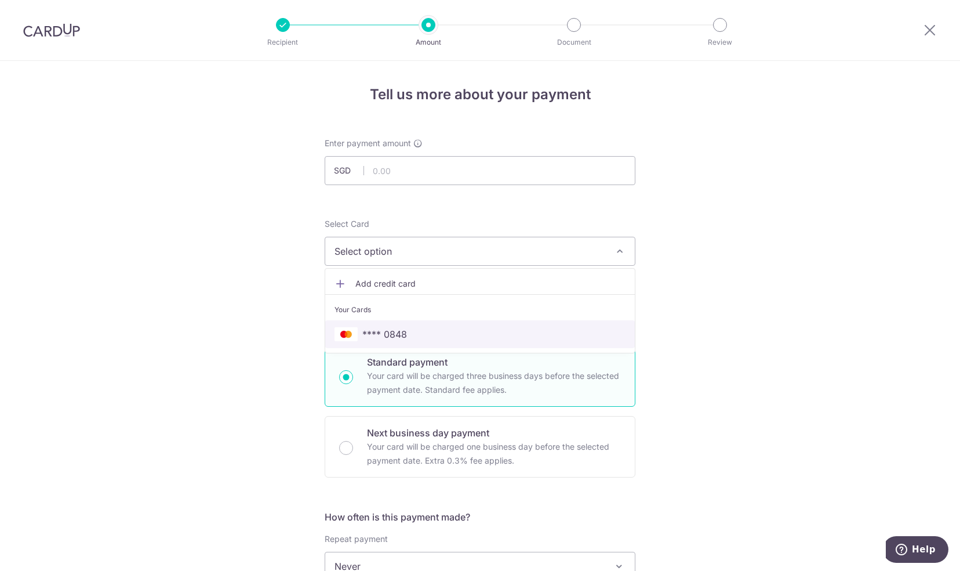
click at [398, 332] on span "**** 0848" at bounding box center [384, 334] width 45 height 14
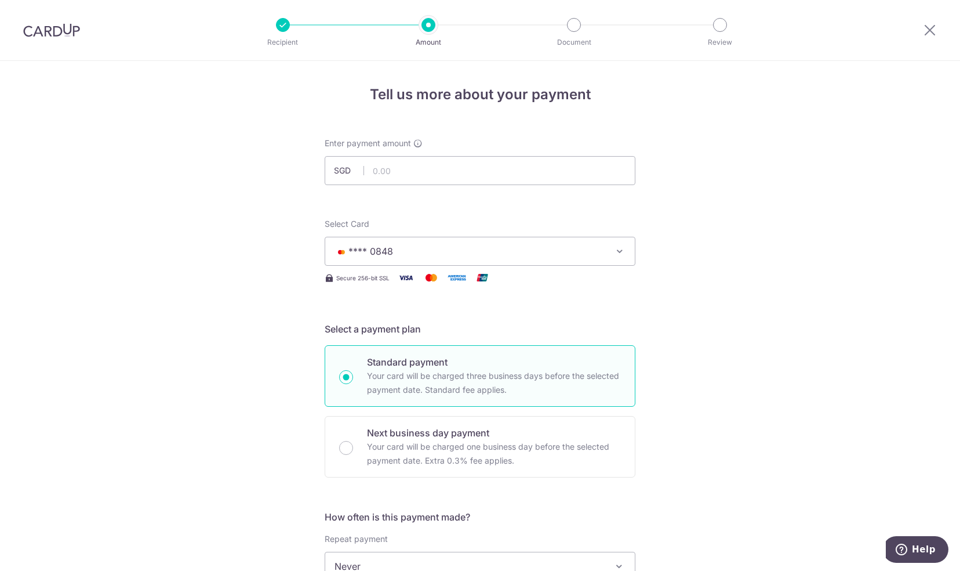
scroll to position [179, 0]
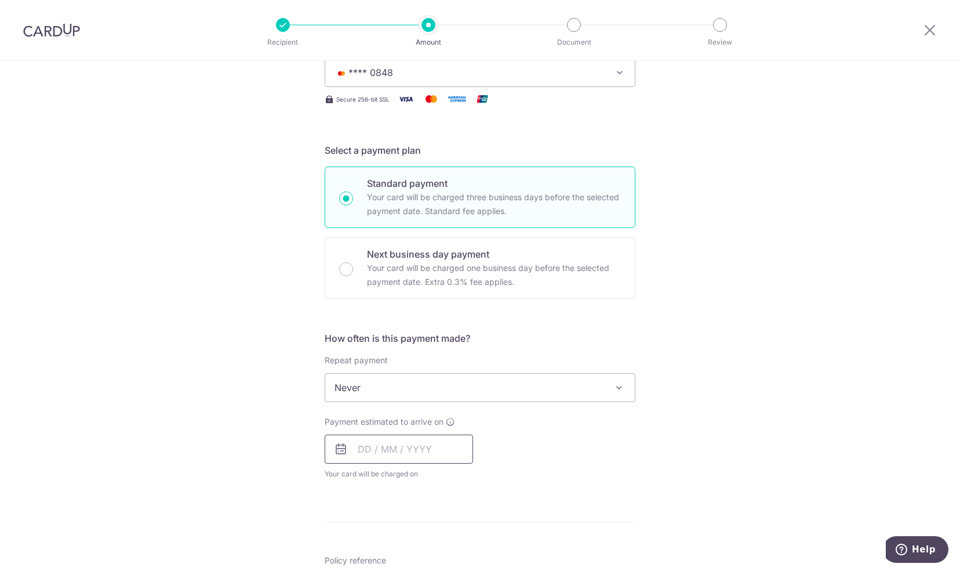
click at [404, 452] on input "text" at bounding box center [399, 448] width 148 height 29
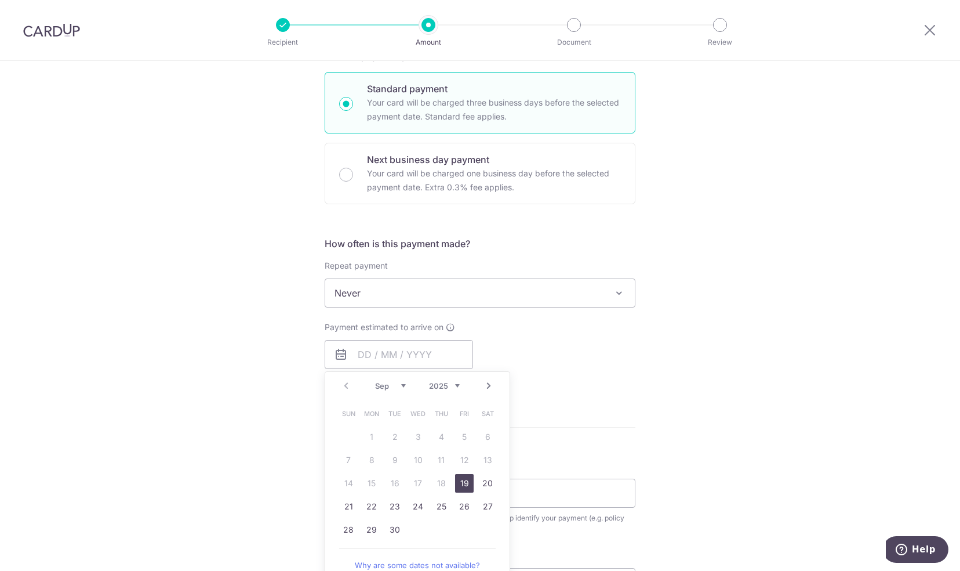
click at [459, 478] on link "19" at bounding box center [464, 483] width 19 height 19
type input "[DATE]"
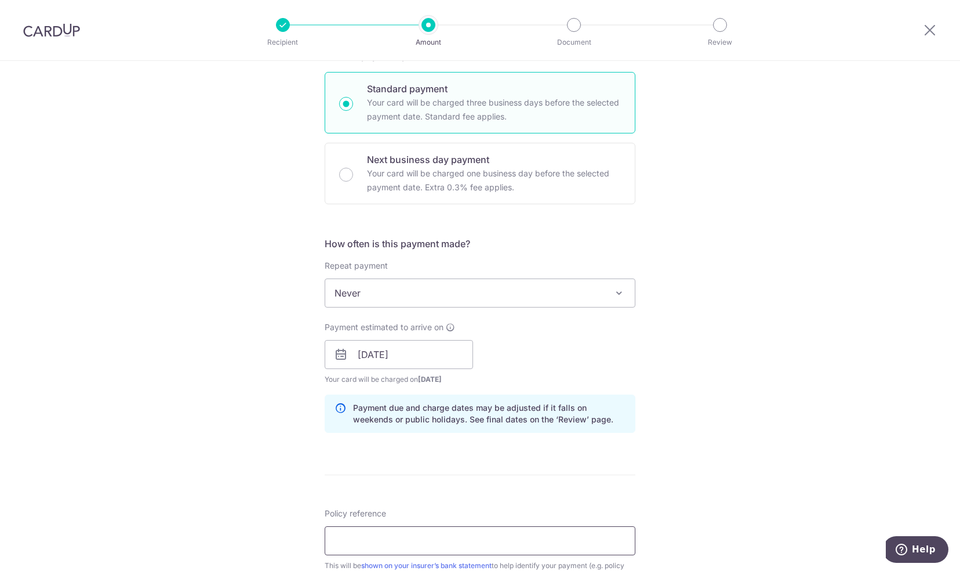
click at [406, 539] on input "Policy reference" at bounding box center [480, 540] width 311 height 29
paste input "L545670885"
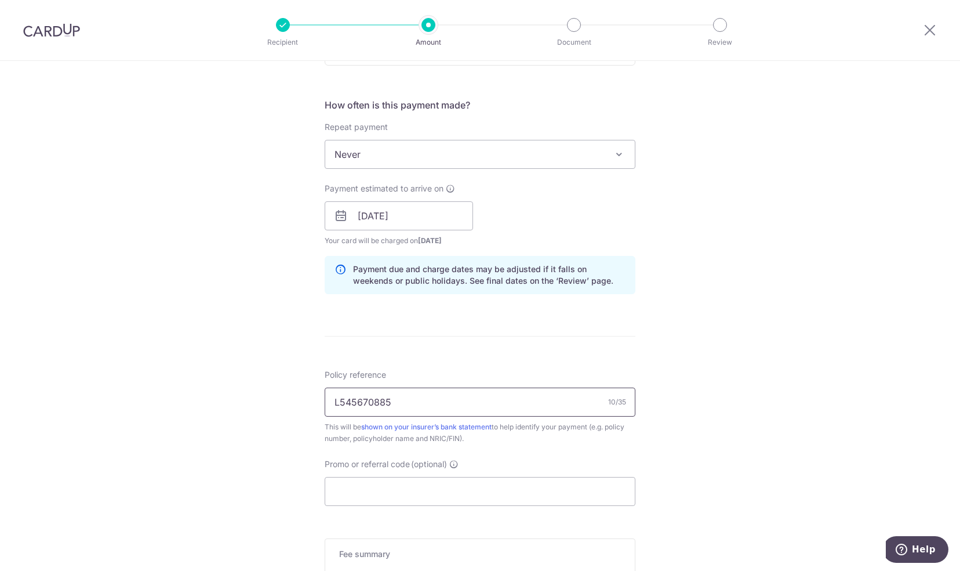
scroll to position [450, 0]
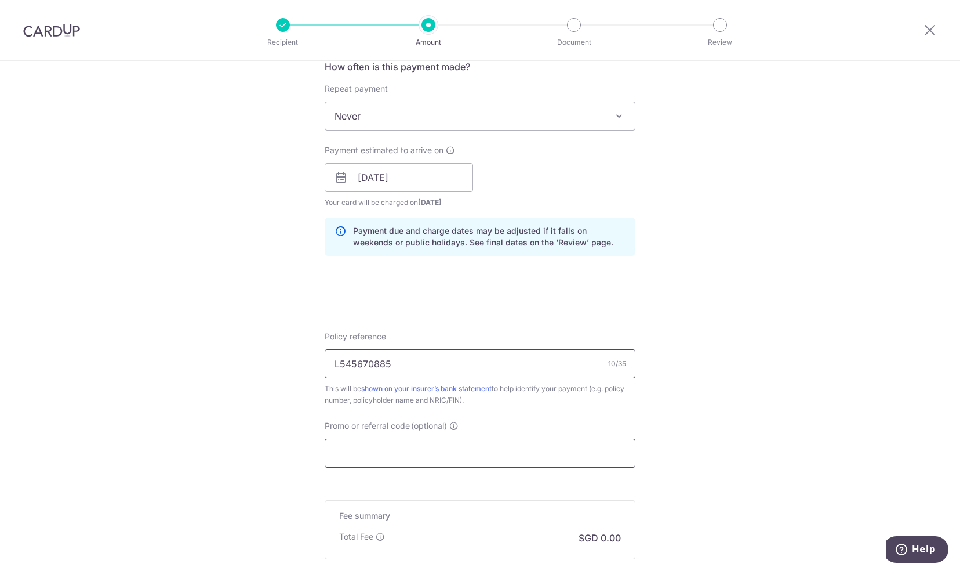
type input "L545670885"
click at [424, 459] on input "Promo or referral code (optional)" at bounding box center [480, 452] width 311 height 29
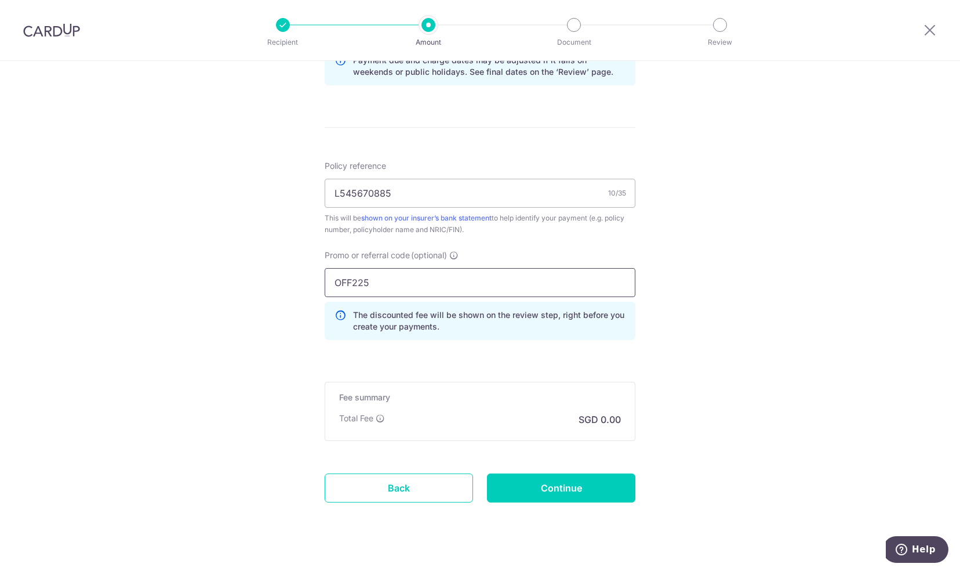
scroll to position [619, 0]
type input "OFF225"
drag, startPoint x: 312, startPoint y: 190, endPoint x: 267, endPoint y: 190, distance: 44.6
click at [267, 190] on div "Tell us more about your payment Enter payment amount SGD Select Card **** 0848 …" at bounding box center [480, 16] width 960 height 1149
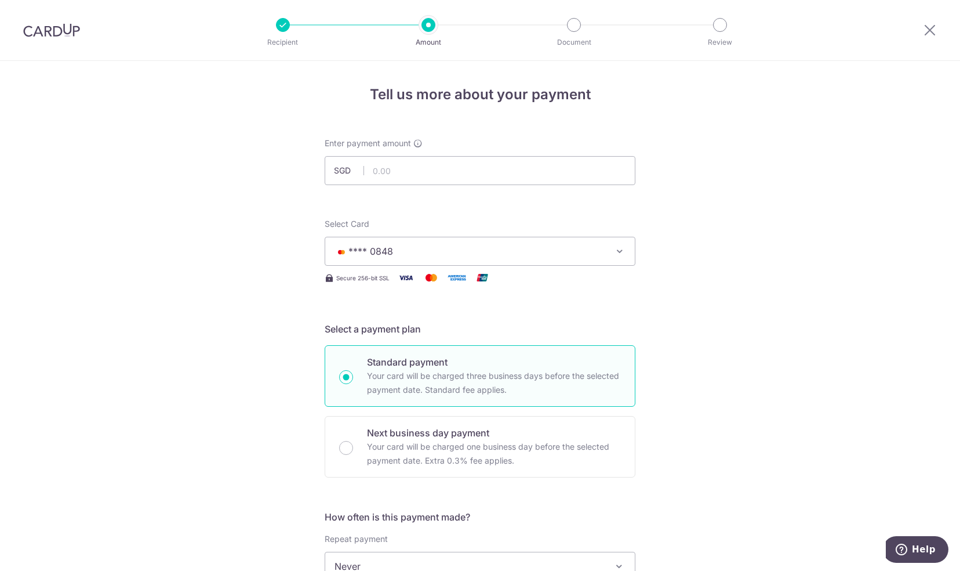
scroll to position [0, 0]
click at [400, 169] on input "text" at bounding box center [480, 170] width 311 height 29
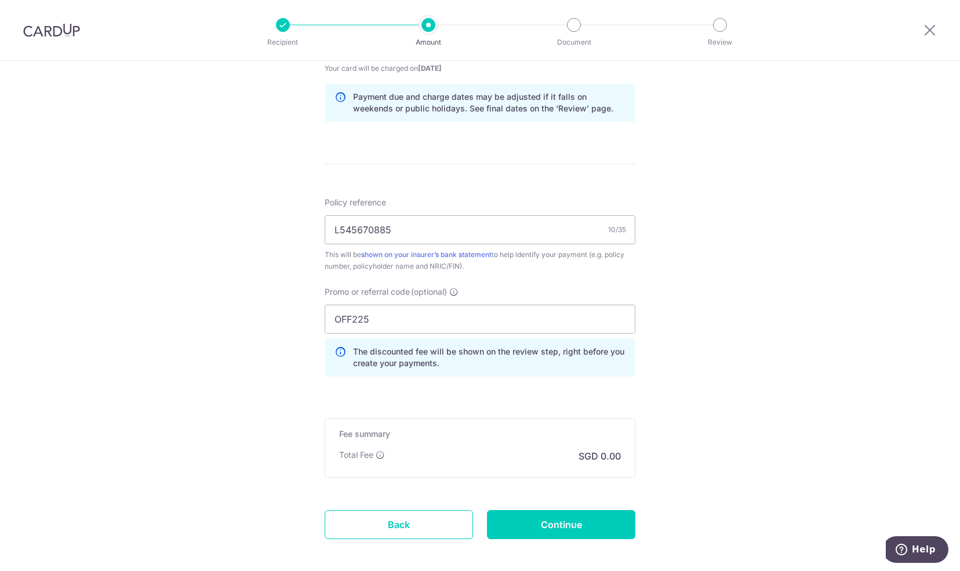
scroll to position [584, 0]
click at [559, 511] on input "Continue" at bounding box center [561, 524] width 148 height 29
type input "3,013.92"
type input "Create Schedule"
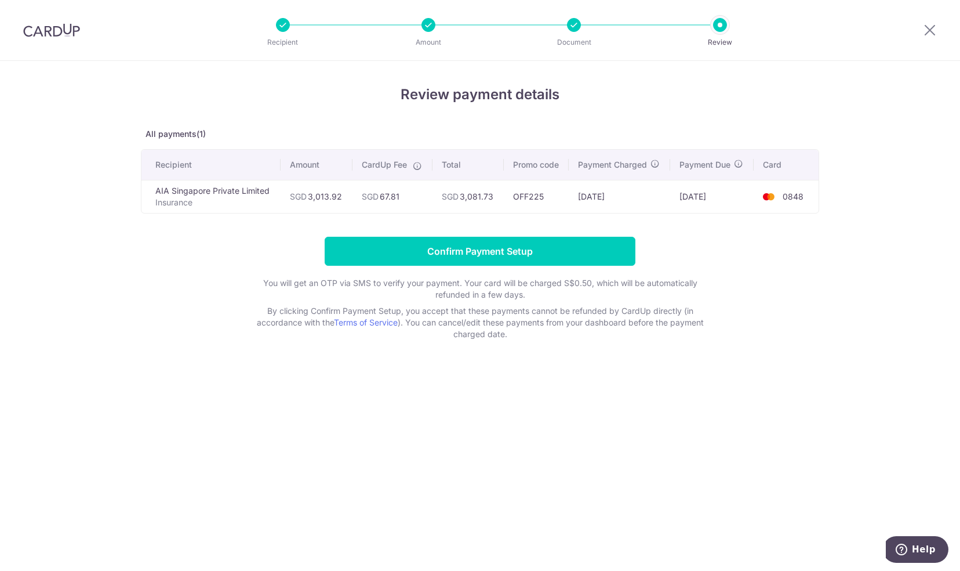
click at [614, 194] on td "16/09/2025" at bounding box center [619, 196] width 101 height 33
drag, startPoint x: 614, startPoint y: 194, endPoint x: 743, endPoint y: 195, distance: 128.7
click at [743, 195] on td "[DATE]" at bounding box center [711, 196] width 83 height 33
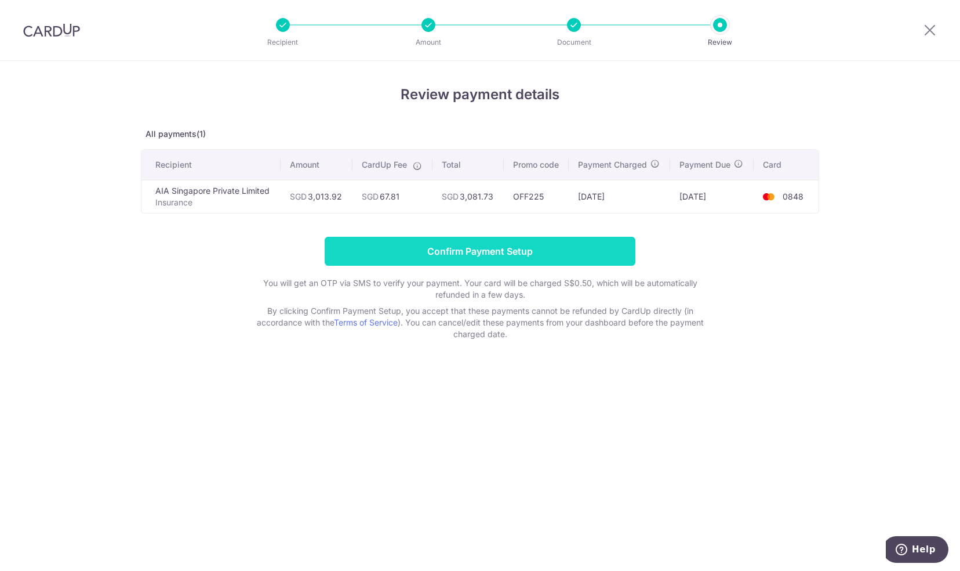
click at [486, 250] on input "Confirm Payment Setup" at bounding box center [480, 251] width 311 height 29
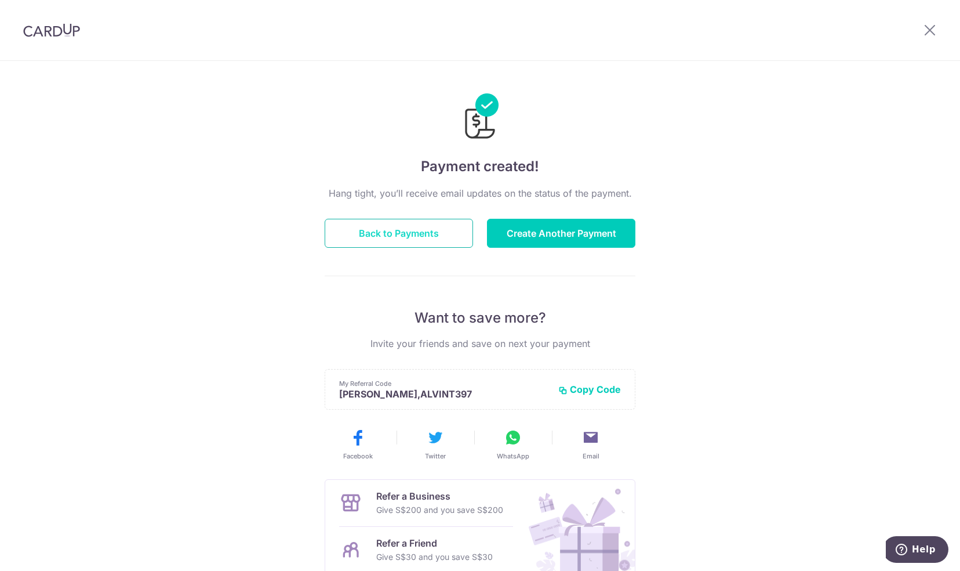
click at [421, 232] on button "Back to Payments" at bounding box center [399, 233] width 148 height 29
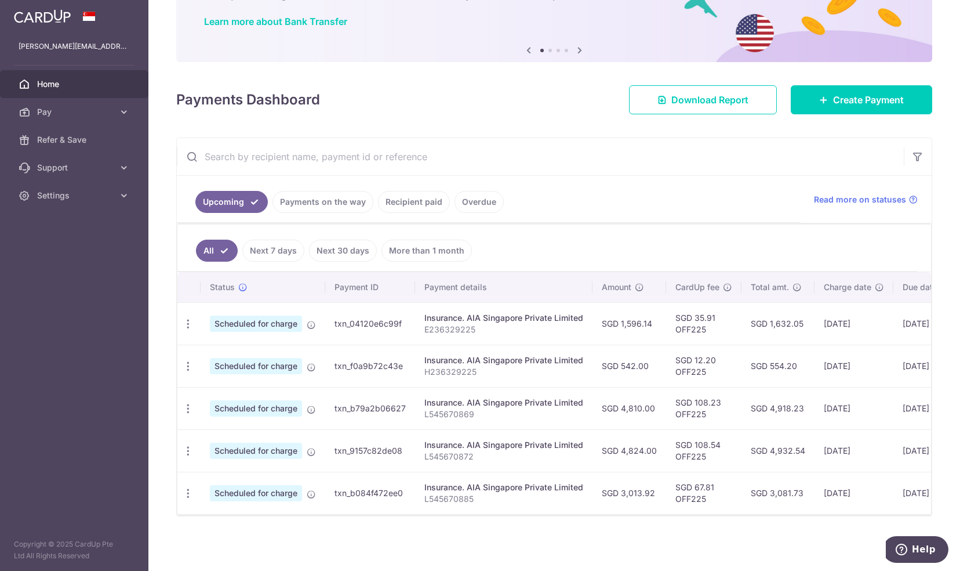
scroll to position [88, 0]
click at [450, 366] on p "H236329225" at bounding box center [503, 372] width 159 height 12
click at [449, 408] on p "L545670869" at bounding box center [503, 414] width 159 height 12
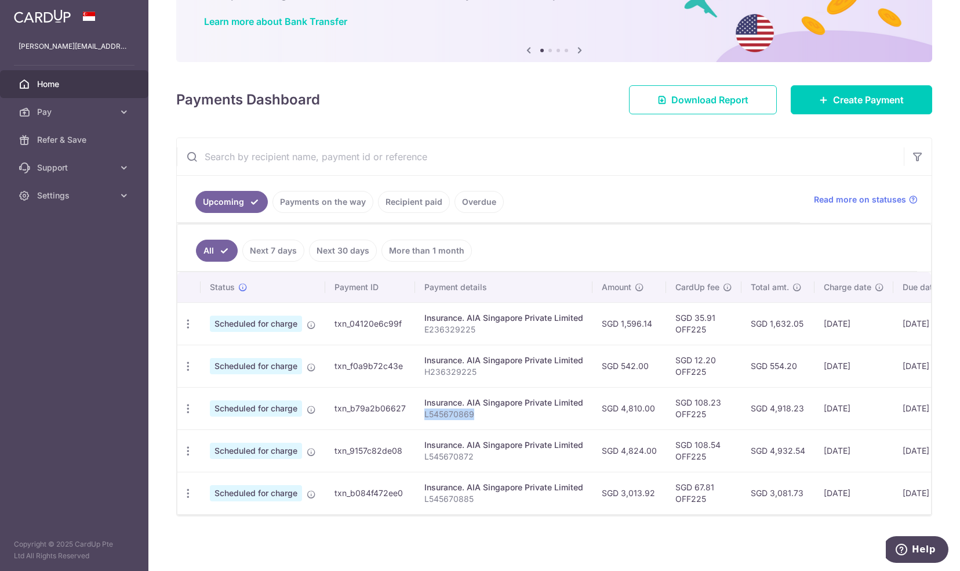
click at [526, 414] on p "L545670869" at bounding box center [503, 414] width 159 height 12
click at [282, 242] on link "Next 7 days" at bounding box center [273, 250] width 62 height 22
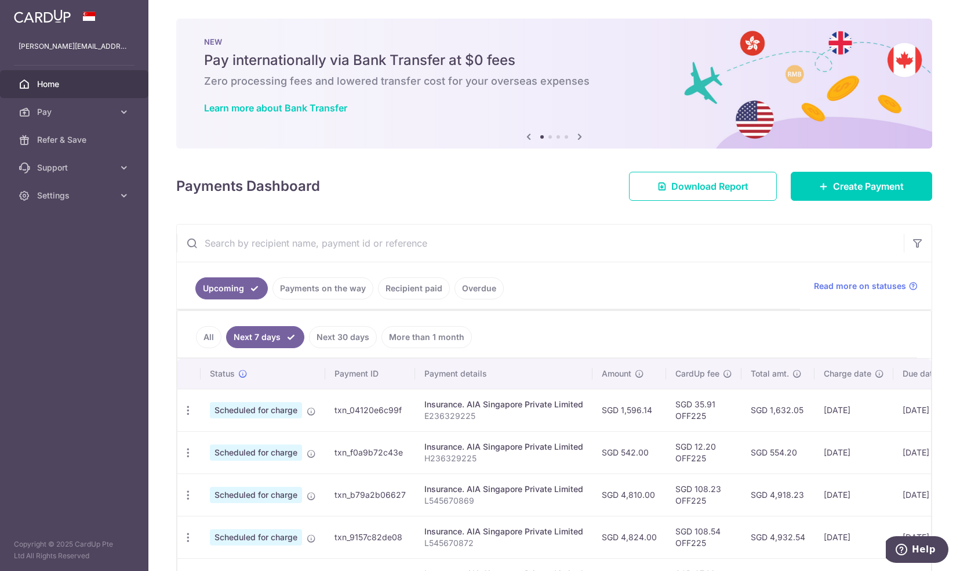
click at [349, 331] on link "Next 30 days" at bounding box center [343, 337] width 68 height 22
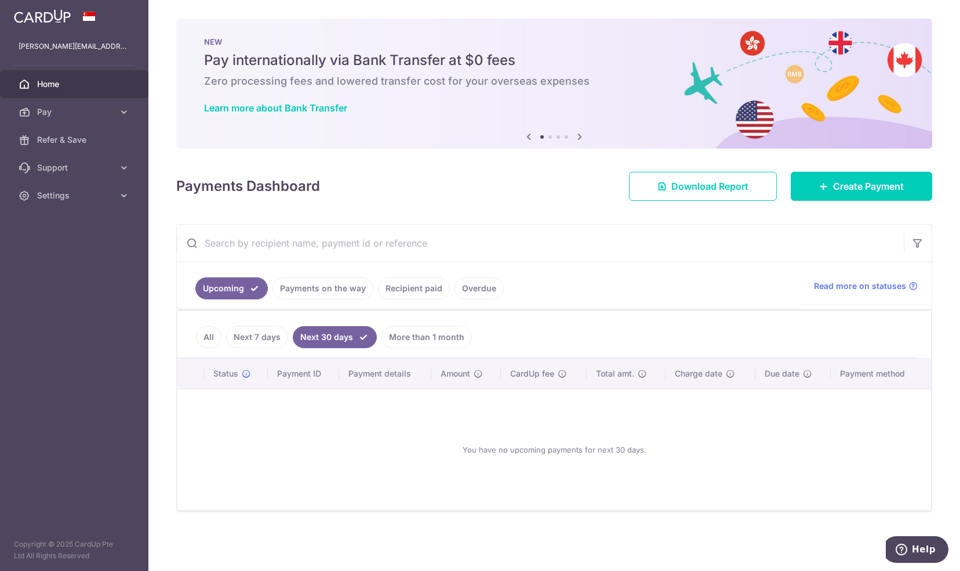
click at [410, 334] on link "More than 1 month" at bounding box center [427, 337] width 90 height 22
click at [252, 341] on link "Next 7 days" at bounding box center [257, 337] width 62 height 22
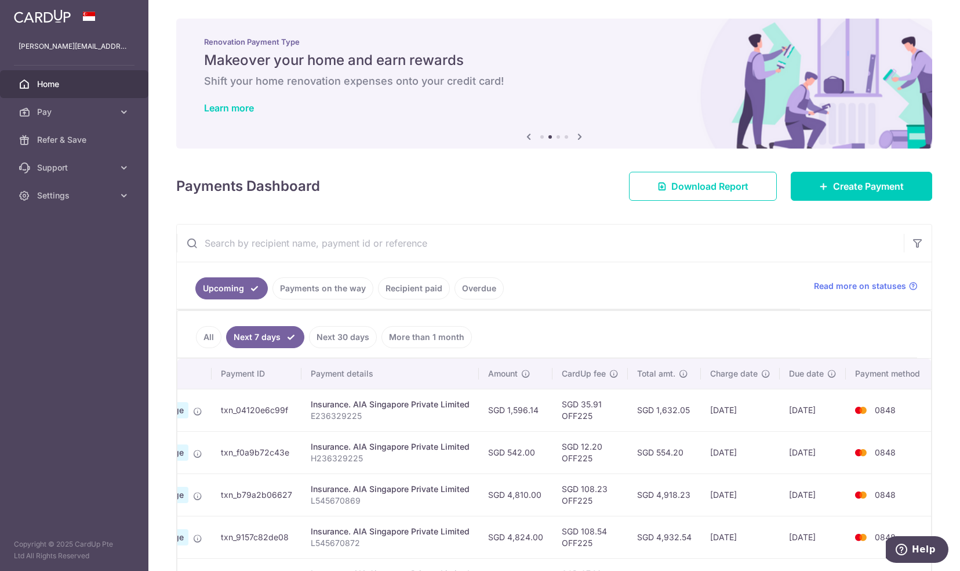
click at [409, 283] on link "Recipient paid" at bounding box center [414, 288] width 72 height 22
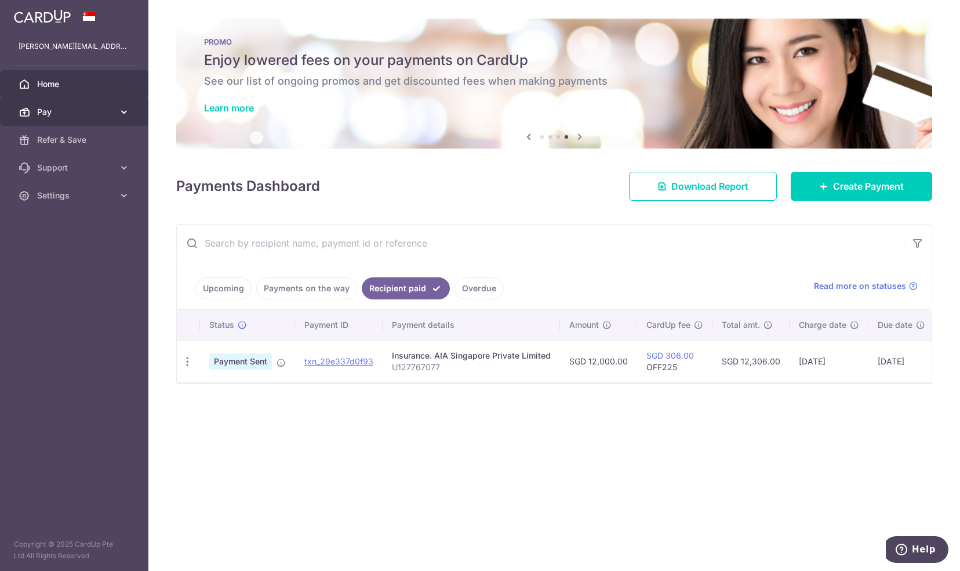
click at [85, 110] on span "Pay" at bounding box center [75, 112] width 77 height 12
click at [75, 143] on span "Payments" at bounding box center [75, 140] width 77 height 12
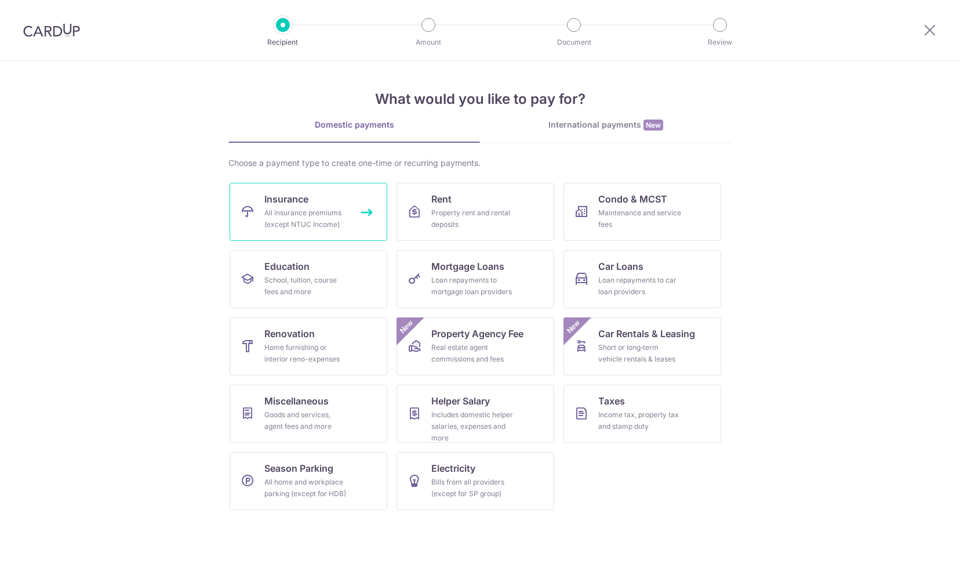
click at [316, 213] on div "All insurance premiums (except NTUC Income)" at bounding box center [305, 218] width 83 height 23
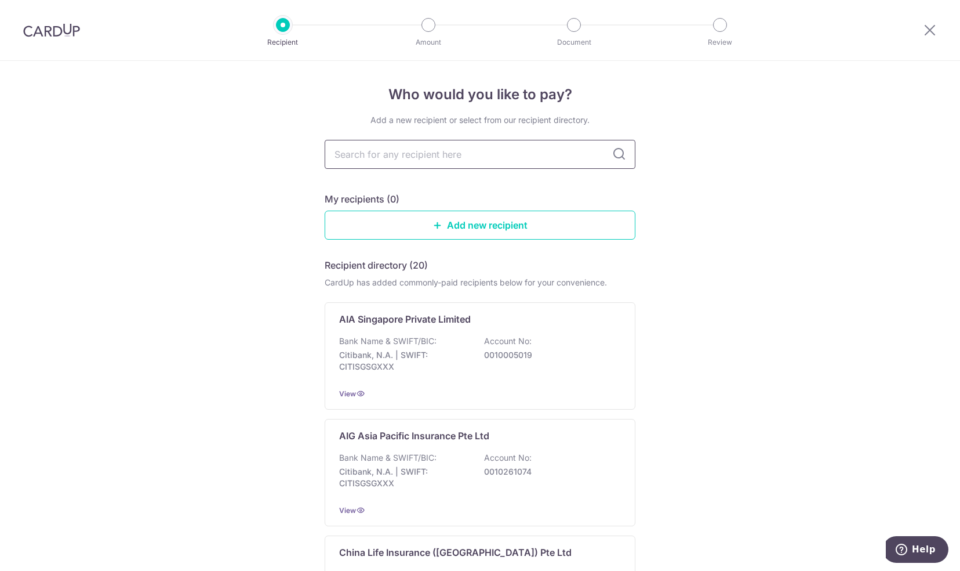
click at [371, 159] on input "text" at bounding box center [480, 154] width 311 height 29
type input "Singlife"
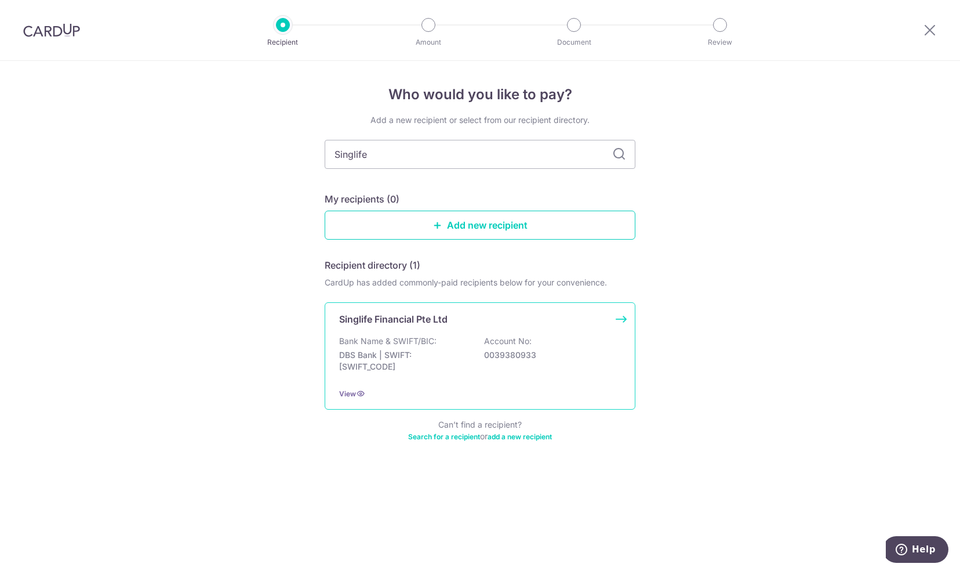
click at [450, 348] on div "Bank Name & SWIFT/BIC: DBS Bank | SWIFT: [SWIFT_CODE] Account No: 0039380933" at bounding box center [480, 356] width 282 height 43
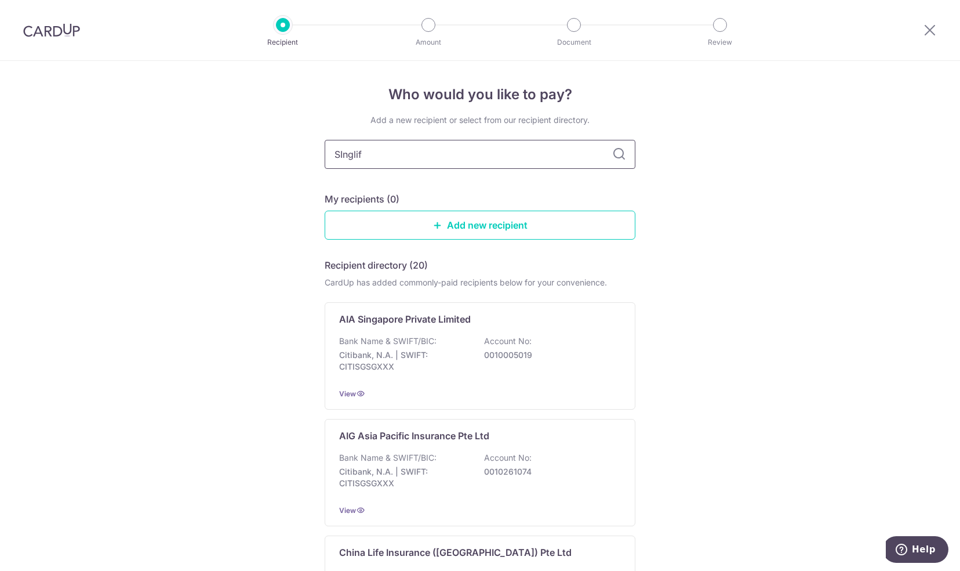
type input "SInglife"
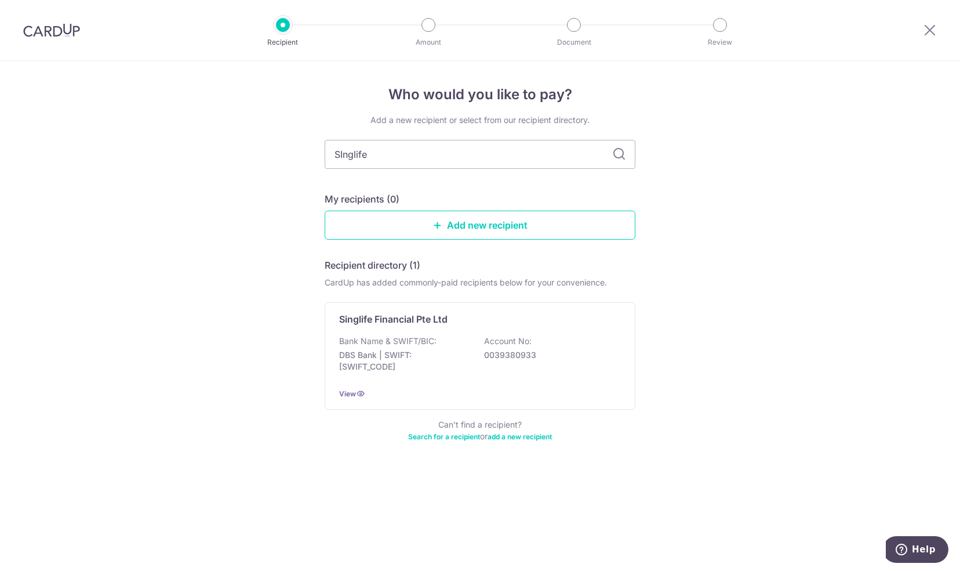
click at [54, 42] on div at bounding box center [51, 30] width 103 height 60
click at [53, 28] on img at bounding box center [51, 30] width 57 height 14
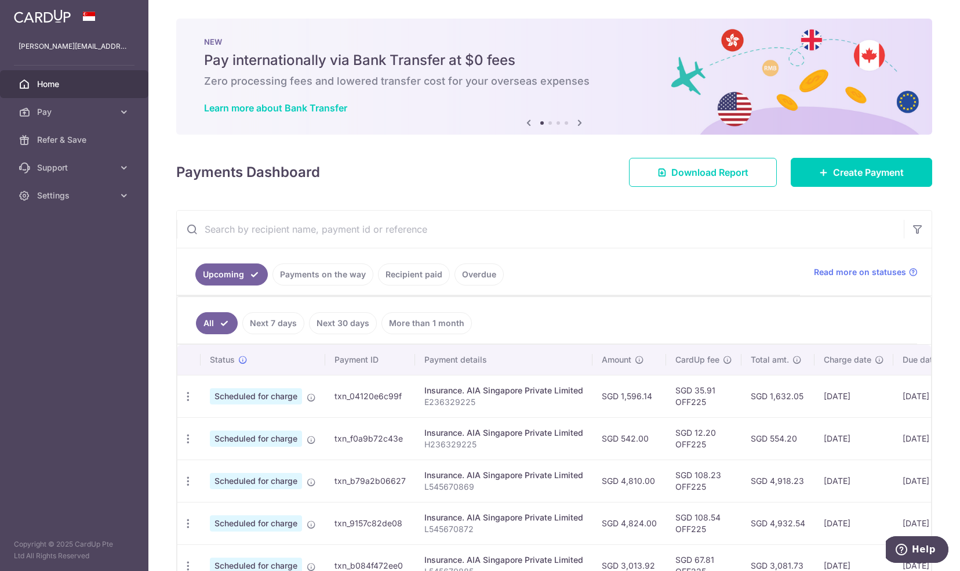
click at [59, 16] on img at bounding box center [42, 16] width 57 height 14
click at [64, 111] on span "Pay" at bounding box center [75, 112] width 77 height 12
click at [66, 144] on span "Payments" at bounding box center [75, 140] width 77 height 12
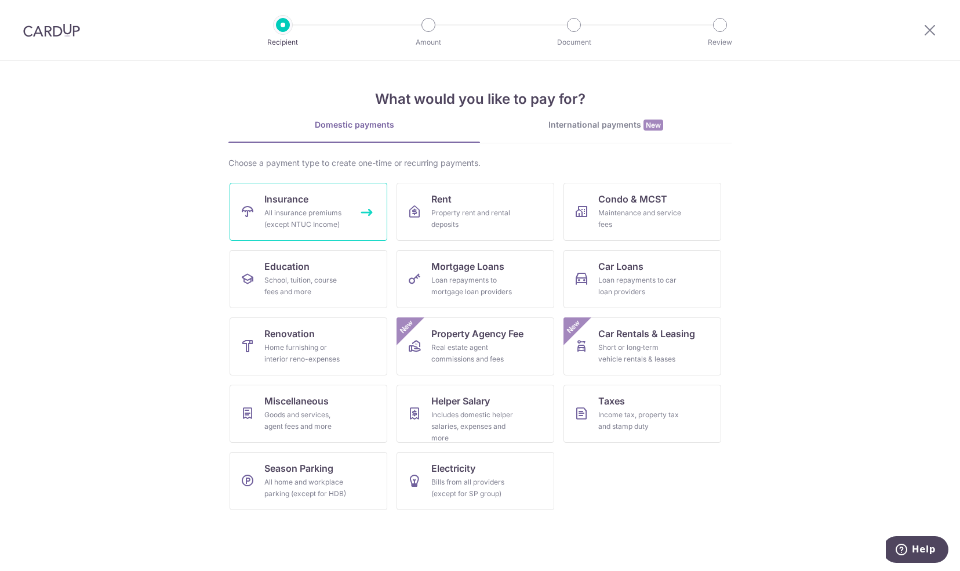
click at [329, 204] on link "Insurance All insurance premiums (except NTUC Income)" at bounding box center [309, 212] width 158 height 58
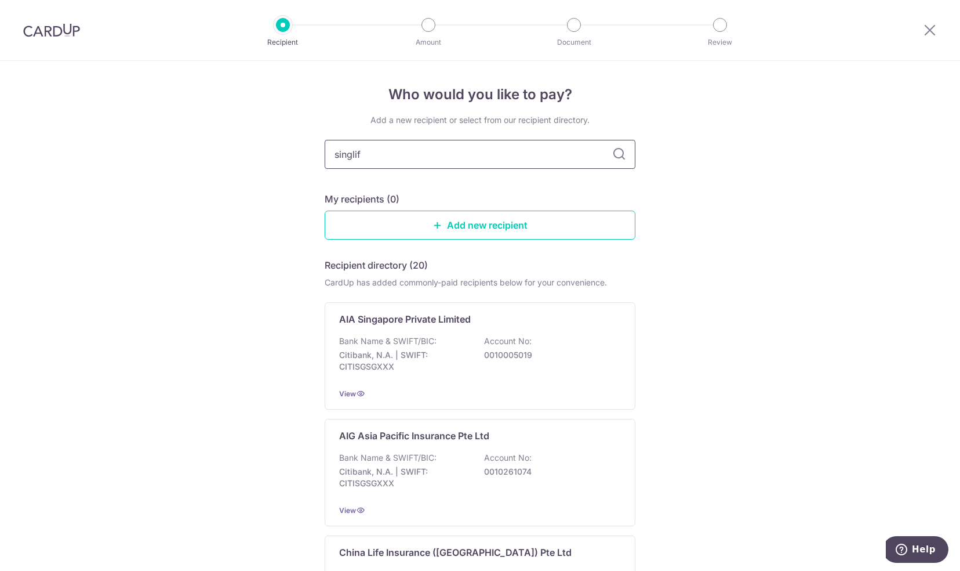
type input "singlife"
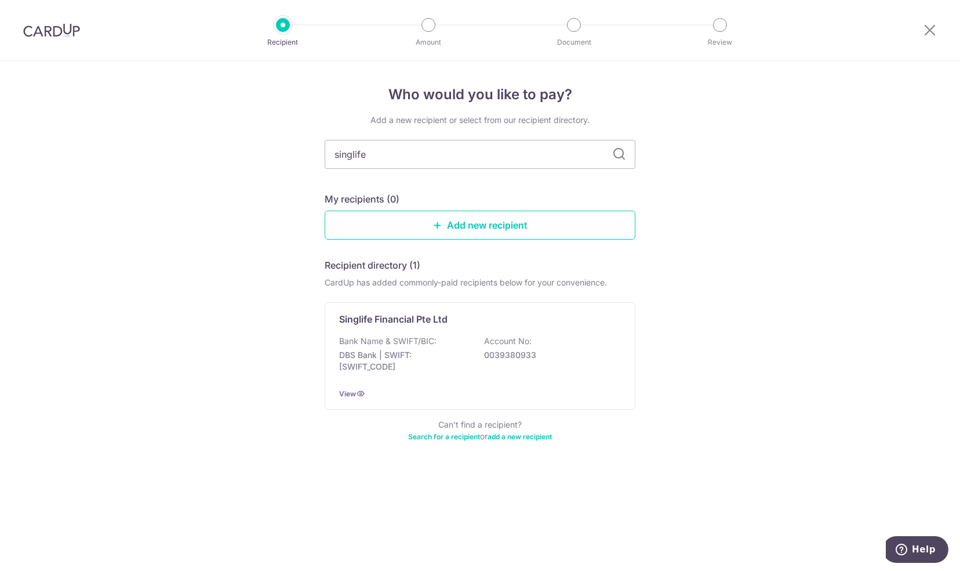
drag, startPoint x: 384, startPoint y: 153, endPoint x: 297, endPoint y: 151, distance: 87.6
click at [297, 151] on div "Who would you like to pay? Add a new recipient or select from our recipient dir…" at bounding box center [480, 316] width 960 height 510
click at [432, 436] on link "Search for a recipient" at bounding box center [444, 436] width 72 height 9
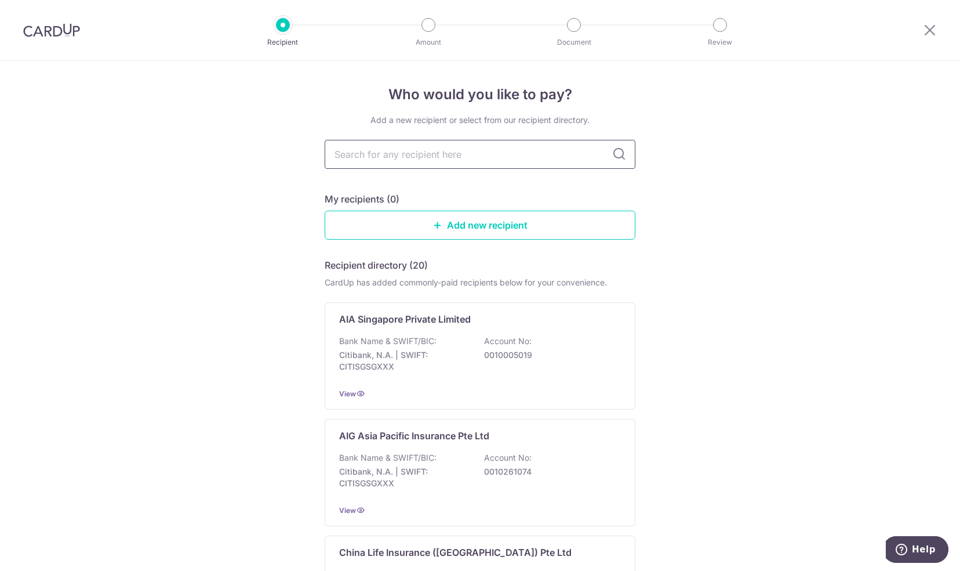
click at [375, 152] on input "text" at bounding box center [480, 154] width 311 height 29
type input "s"
type input "sing"
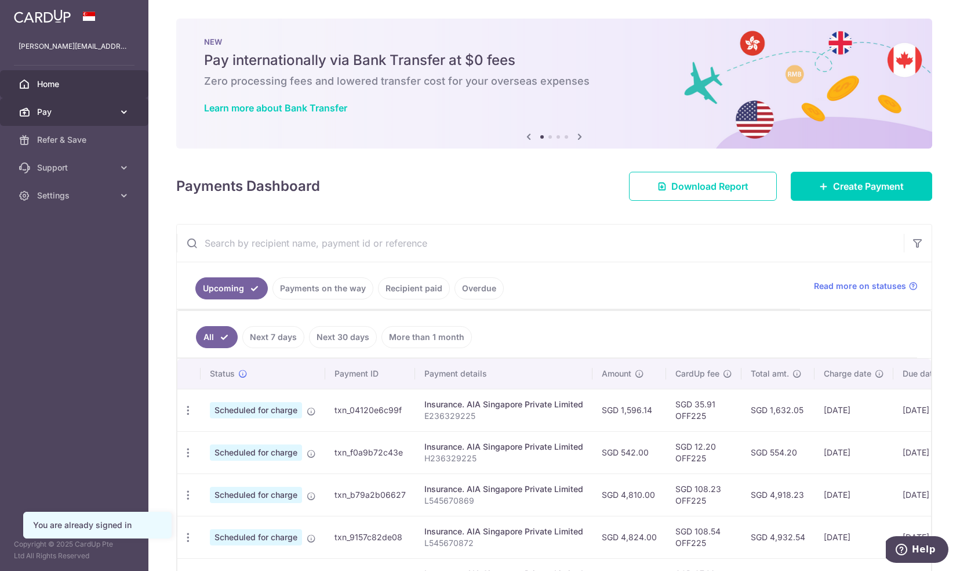
click at [86, 115] on span "Pay" at bounding box center [75, 112] width 77 height 12
click at [82, 152] on link "Payments" at bounding box center [74, 140] width 148 height 28
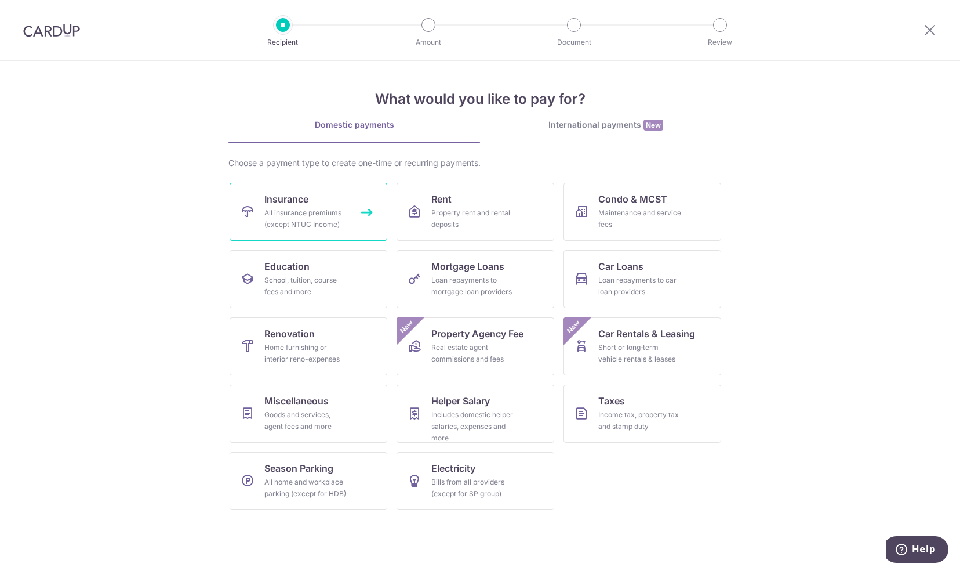
click at [289, 215] on div "All insurance premiums (except NTUC Income)" at bounding box center [305, 218] width 83 height 23
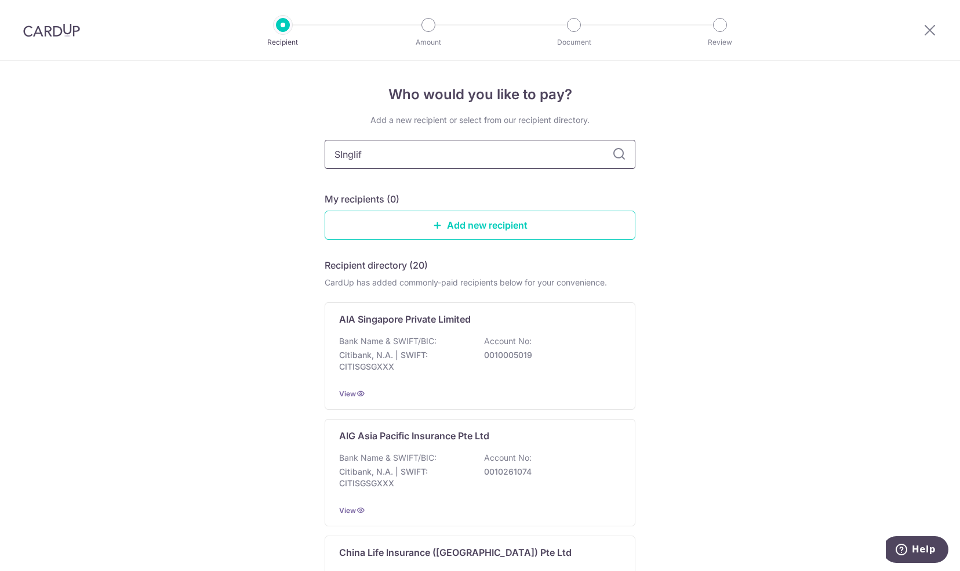
type input "SInglife"
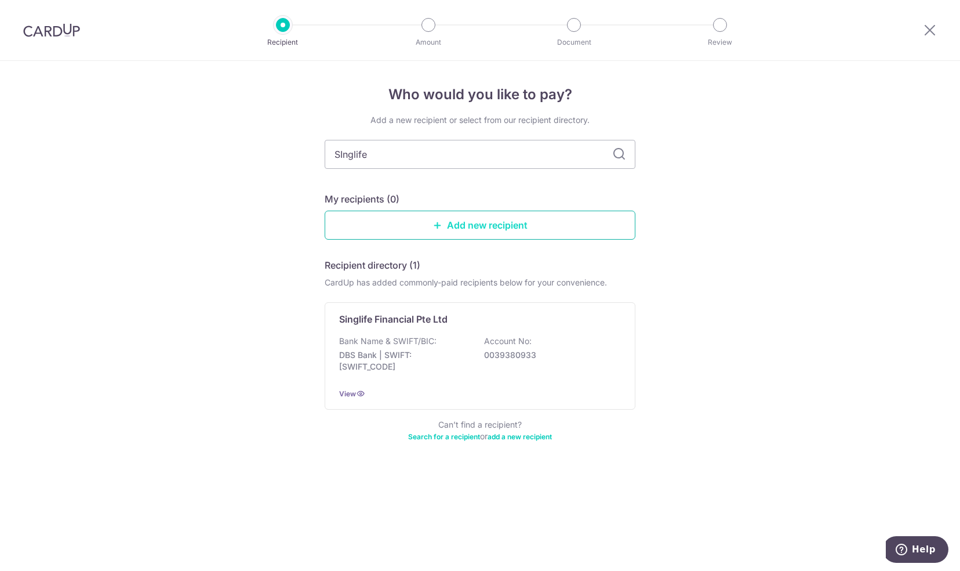
click at [436, 230] on link "Add new recipient" at bounding box center [480, 224] width 311 height 29
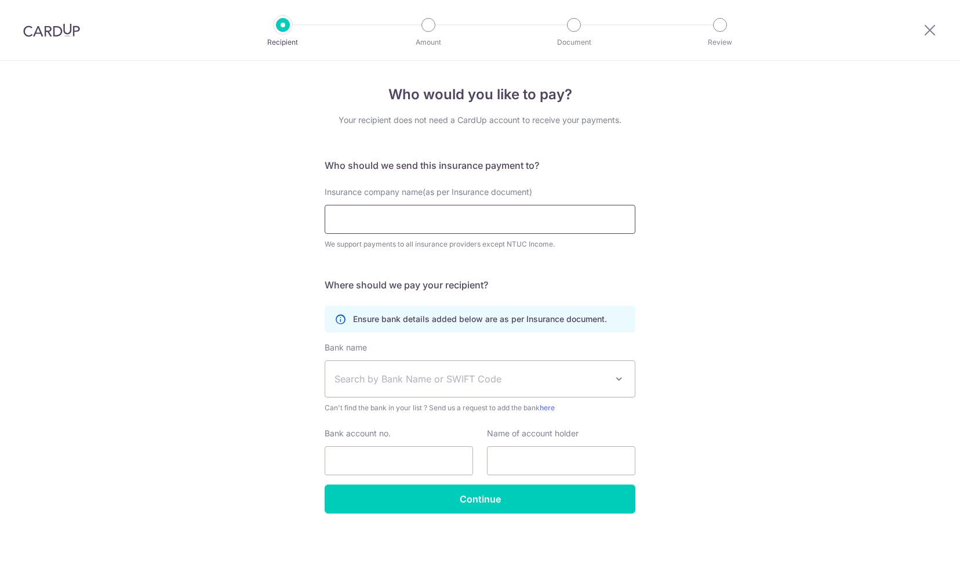
click at [394, 210] on input "Insurance company name(as per Insurance document)" at bounding box center [480, 219] width 311 height 29
type input "A"
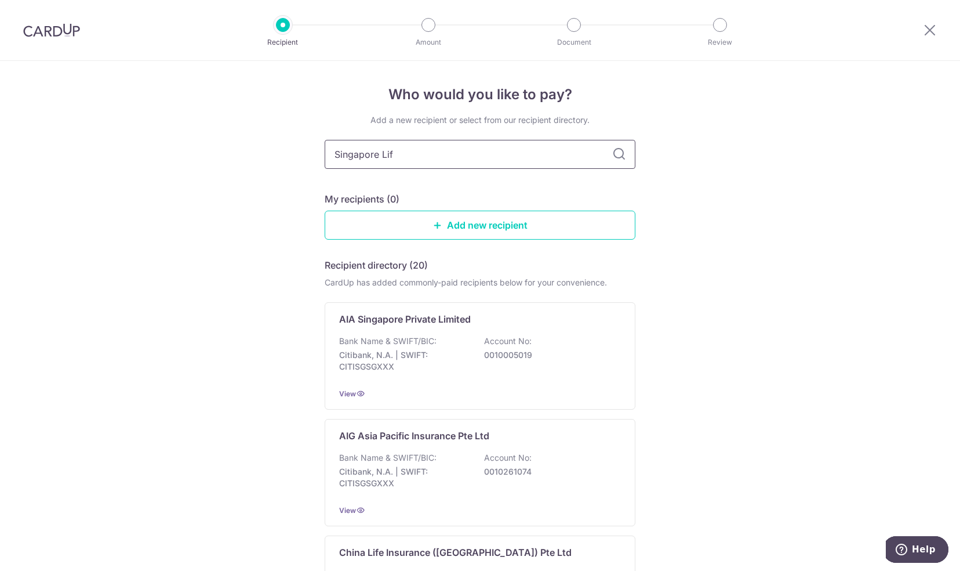
type input "Singapore Life"
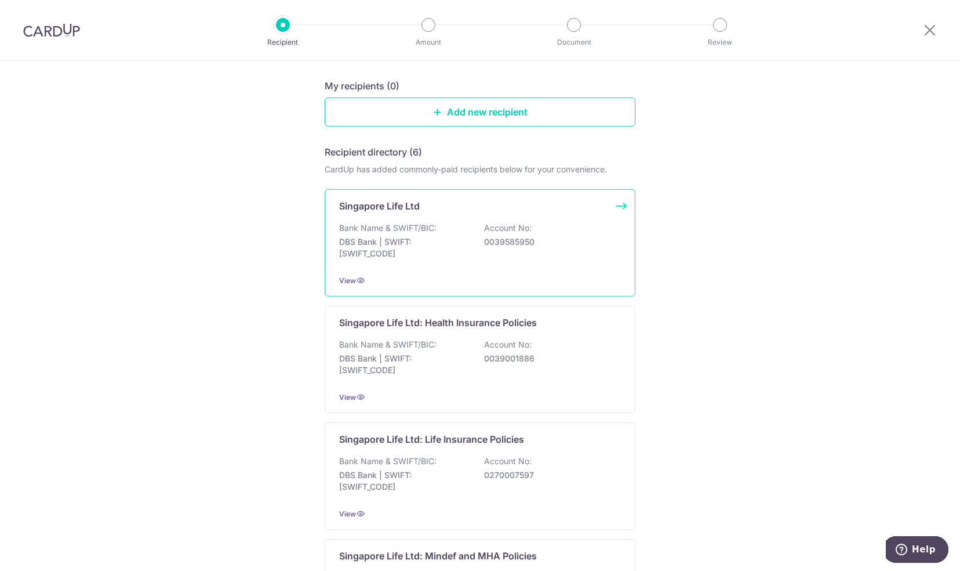
scroll to position [114, 0]
click at [530, 262] on div "Bank Name & SWIFT/BIC: DBS Bank | SWIFT: DBSSSGSGXXX Account No: 0039585950" at bounding box center [480, 242] width 282 height 43
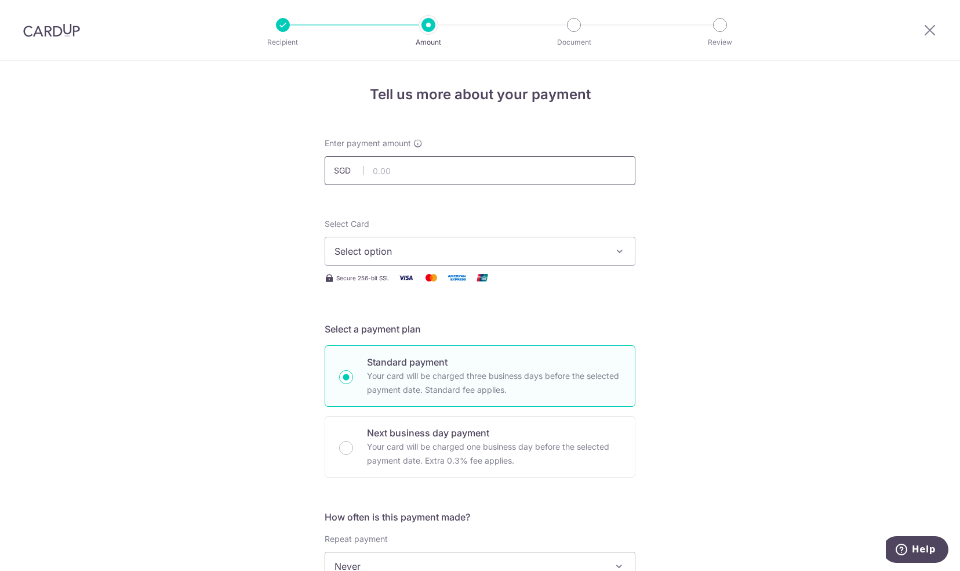
click at [397, 174] on input "text" at bounding box center [480, 170] width 311 height 29
type input "3,331.50"
click at [409, 255] on span "Select option" at bounding box center [470, 251] width 270 height 14
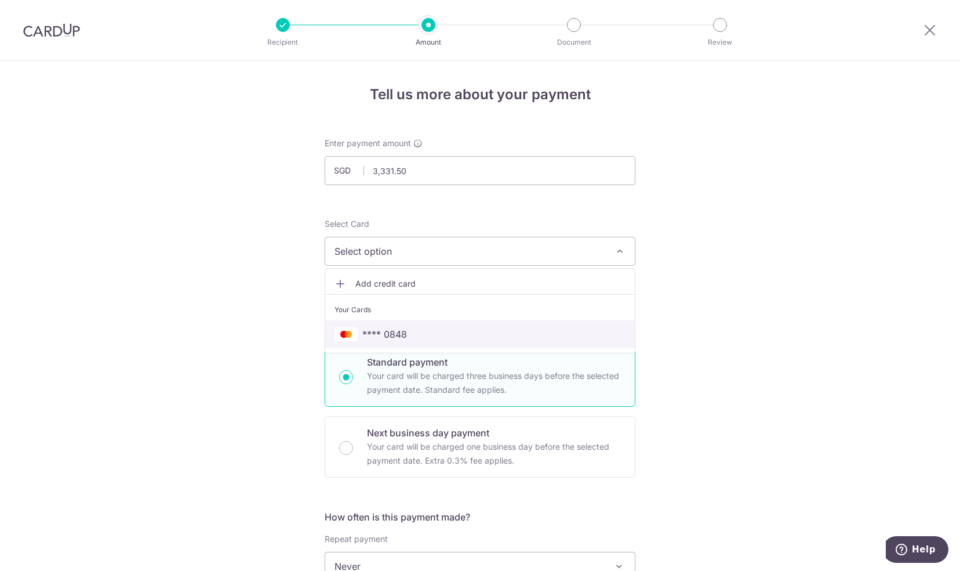
click at [400, 332] on span "**** 0848" at bounding box center [384, 334] width 45 height 14
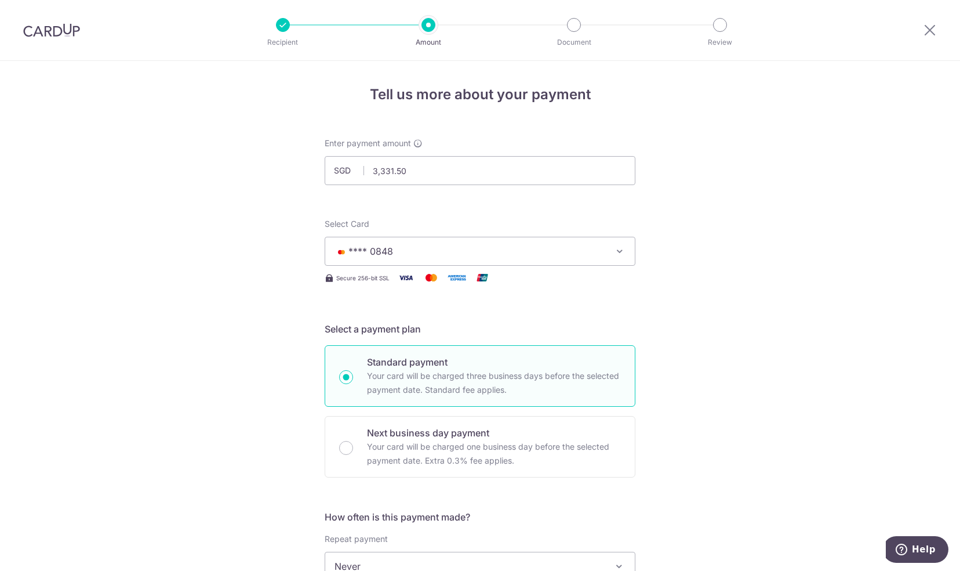
scroll to position [142, 0]
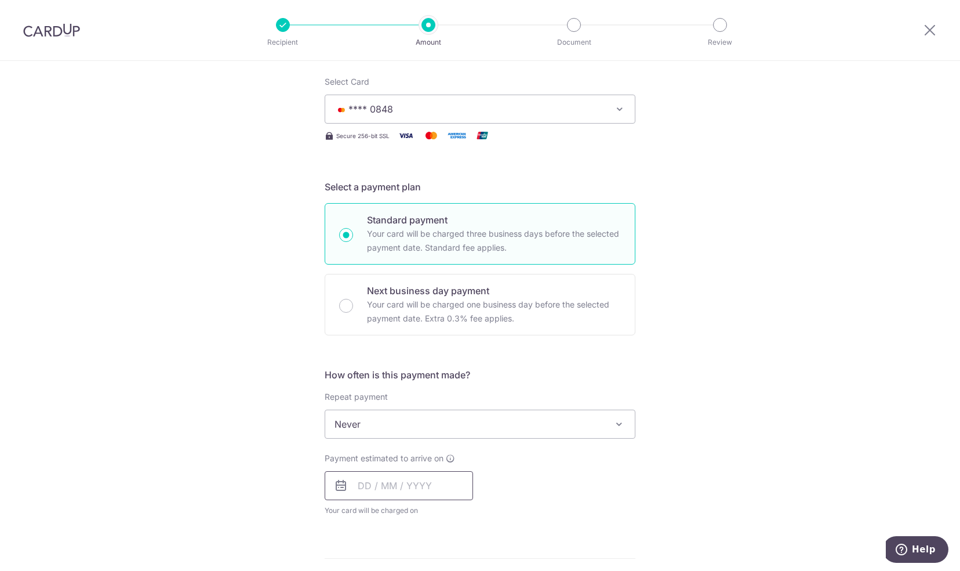
click at [412, 484] on input "text" at bounding box center [399, 485] width 148 height 29
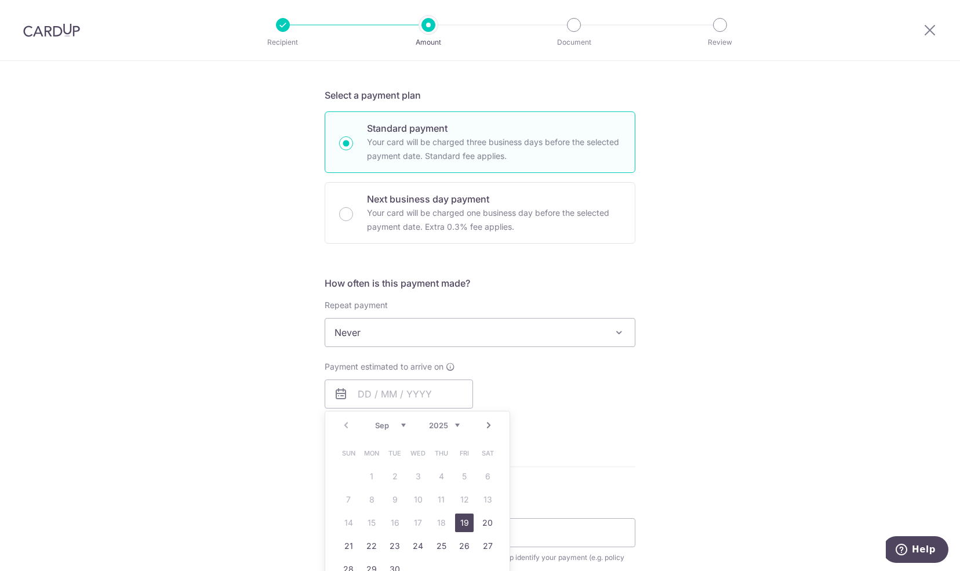
click at [461, 520] on link "19" at bounding box center [464, 522] width 19 height 19
type input "[DATE]"
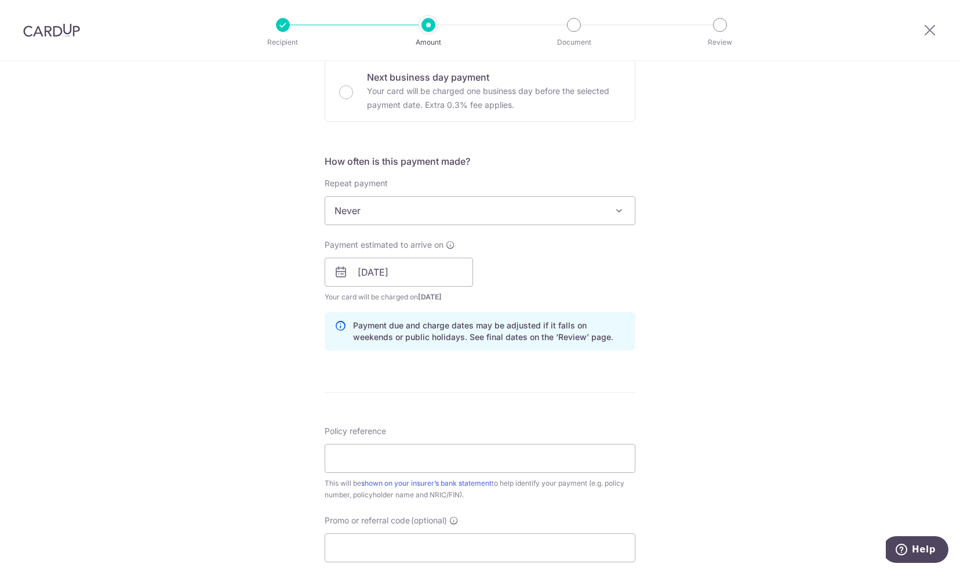
scroll to position [357, 0]
click at [503, 452] on input "Policy reference" at bounding box center [480, 456] width 311 height 29
paste input "81455679"
type input "81455679"
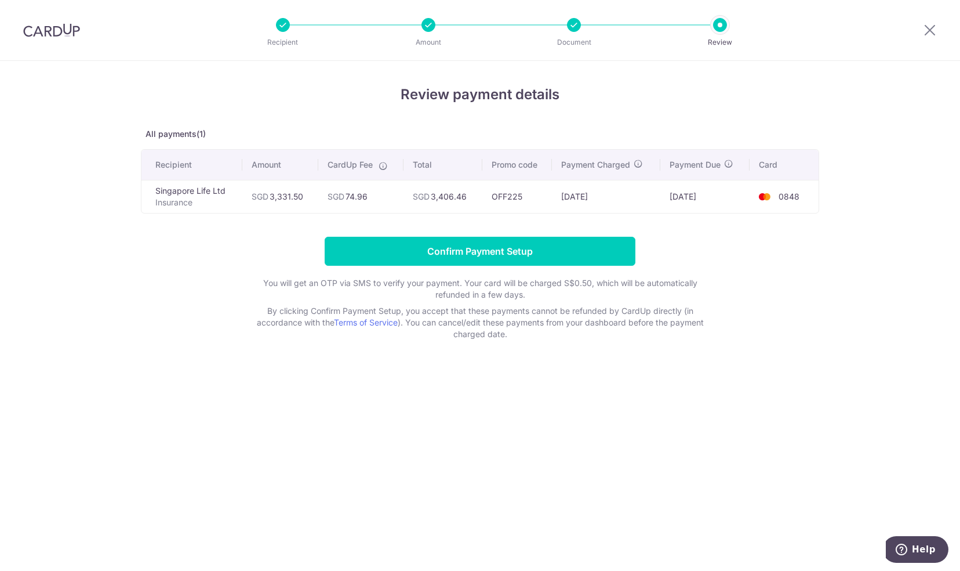
drag, startPoint x: 426, startPoint y: 194, endPoint x: 616, endPoint y: 200, distance: 189.7
click at [616, 200] on tr "Singapore Life Ltd Insurance SGD 3,331.50 SGD 74.96 SGD 3,406.46 OFF225 [DATE] …" at bounding box center [479, 196] width 677 height 33
click at [478, 191] on td "SGD 3,406.46" at bounding box center [443, 196] width 78 height 33
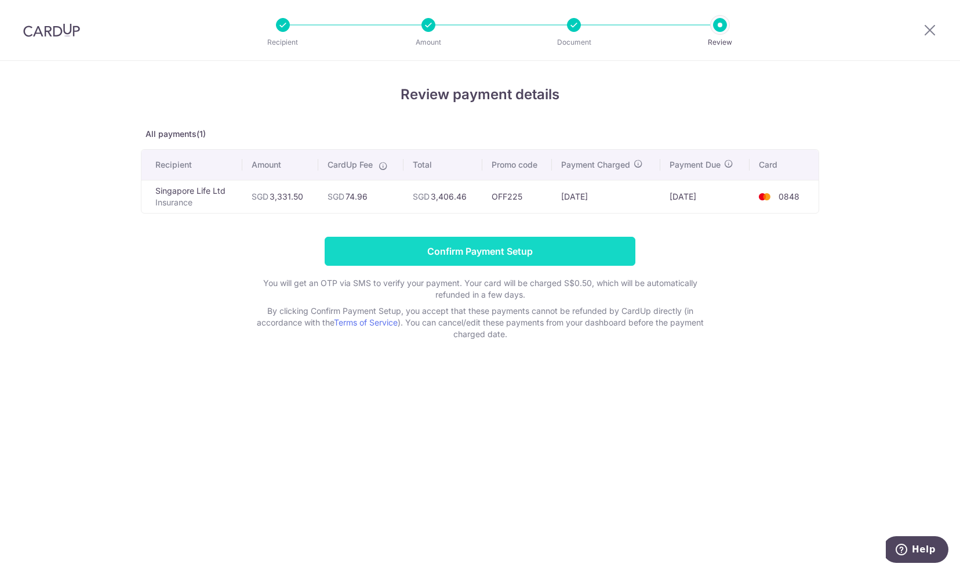
click at [455, 242] on input "Confirm Payment Setup" at bounding box center [480, 251] width 311 height 29
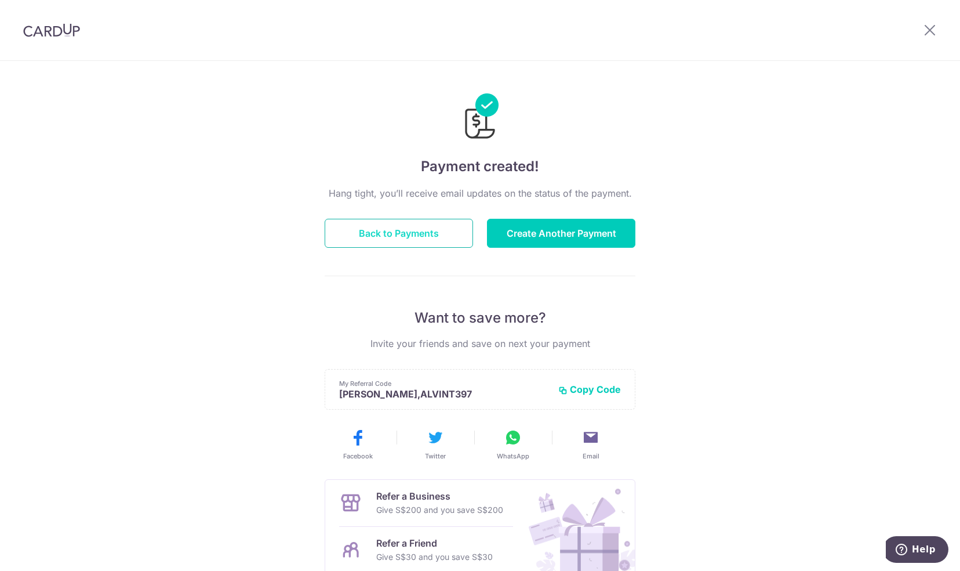
click at [425, 234] on button "Back to Payments" at bounding box center [399, 233] width 148 height 29
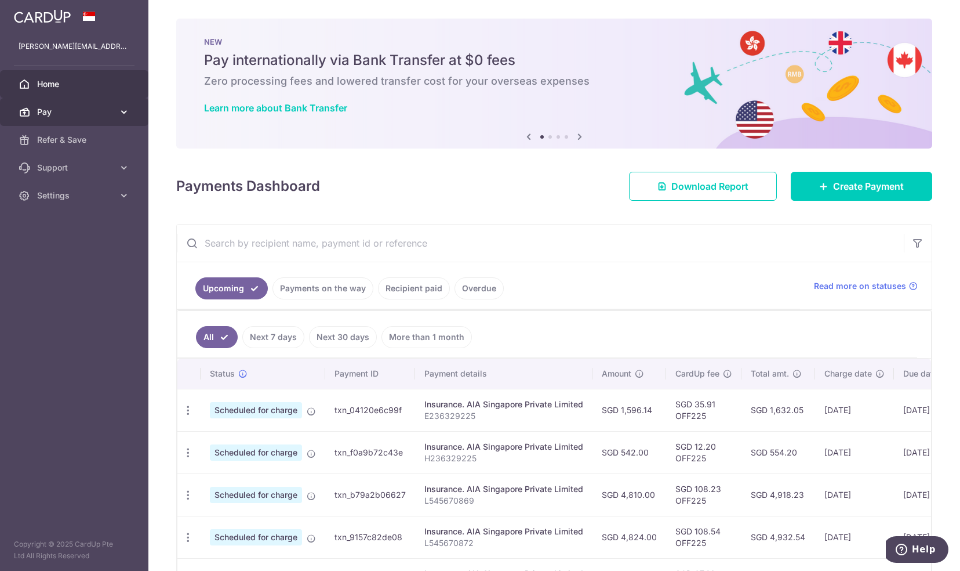
click at [71, 112] on span "Pay" at bounding box center [75, 112] width 77 height 12
click at [66, 138] on span "Payments" at bounding box center [75, 140] width 77 height 12
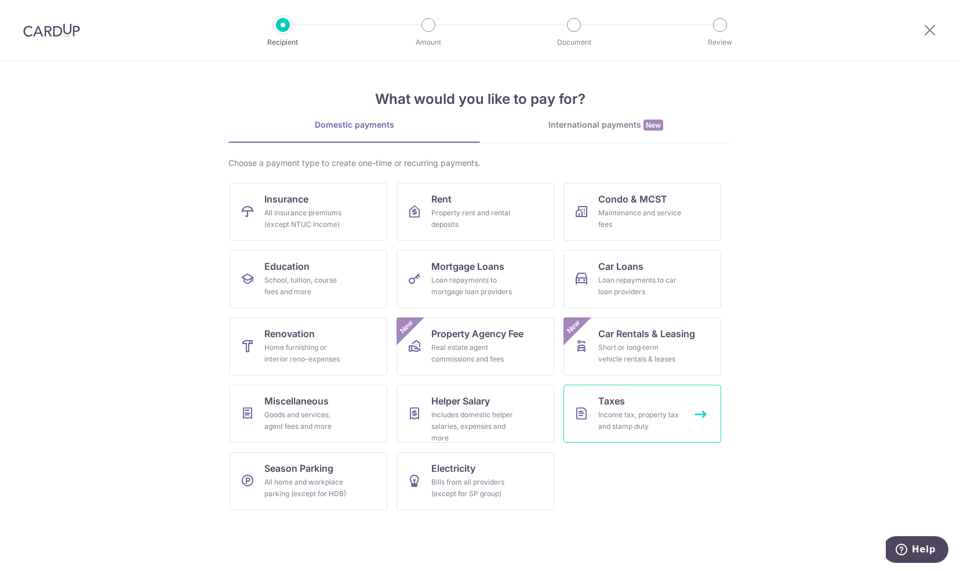
click at [654, 435] on link "Taxes Income tax, property tax and stamp duty" at bounding box center [643, 413] width 158 height 58
